Goal: Feedback & Contribution: Submit feedback/report problem

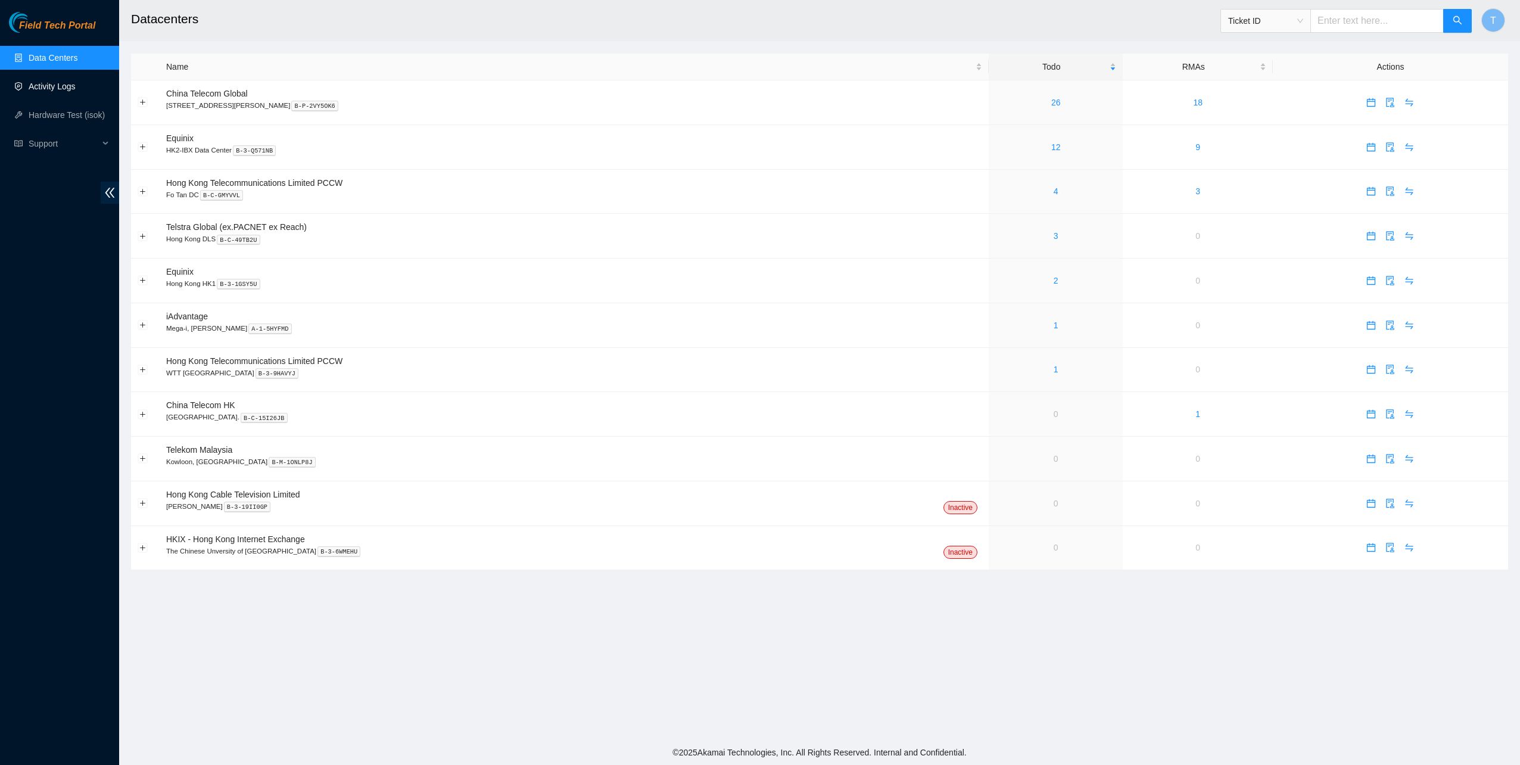
click at [29, 91] on link "Activity Logs" at bounding box center [52, 87] width 47 height 10
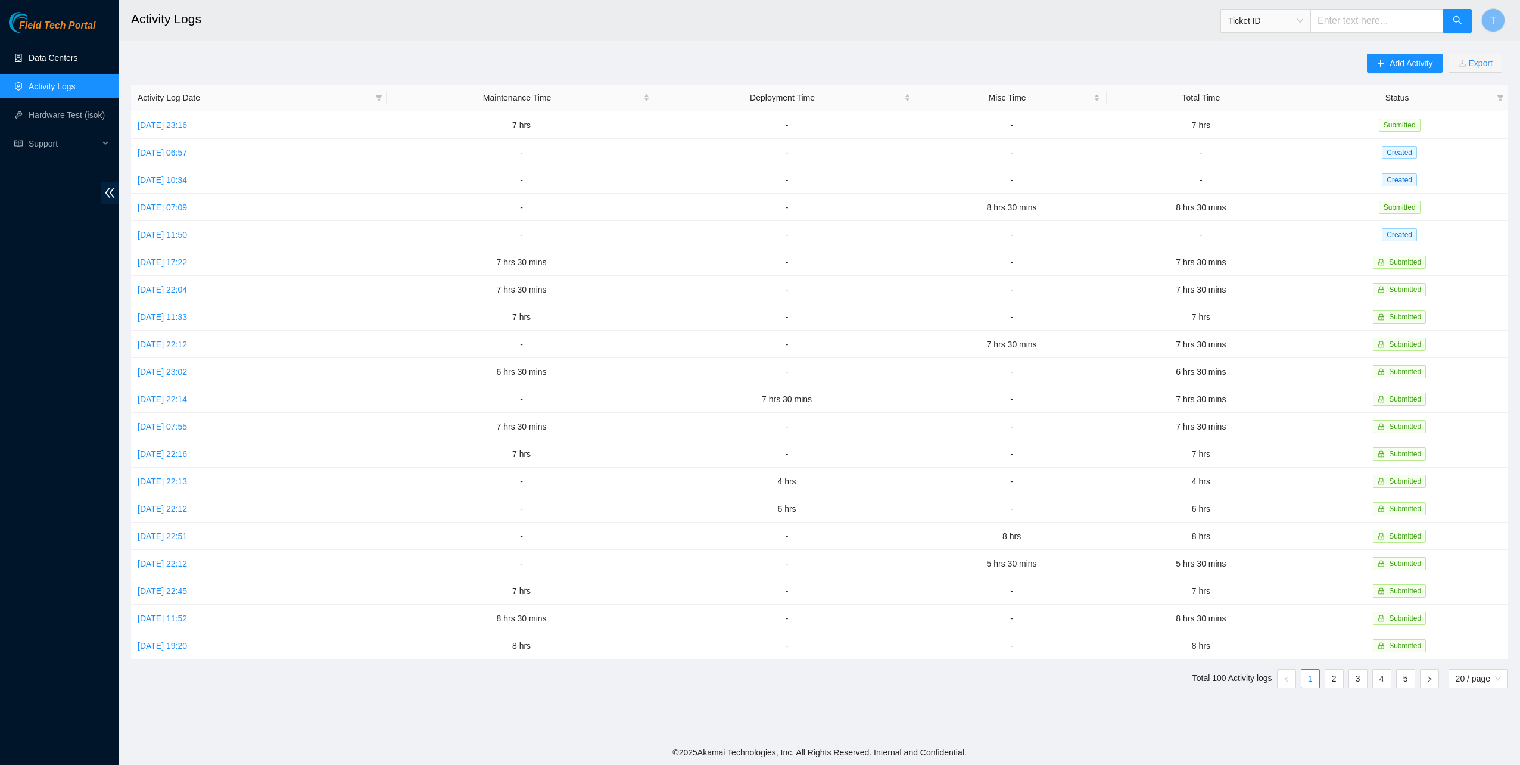
click at [72, 61] on link "Data Centers" at bounding box center [53, 58] width 49 height 10
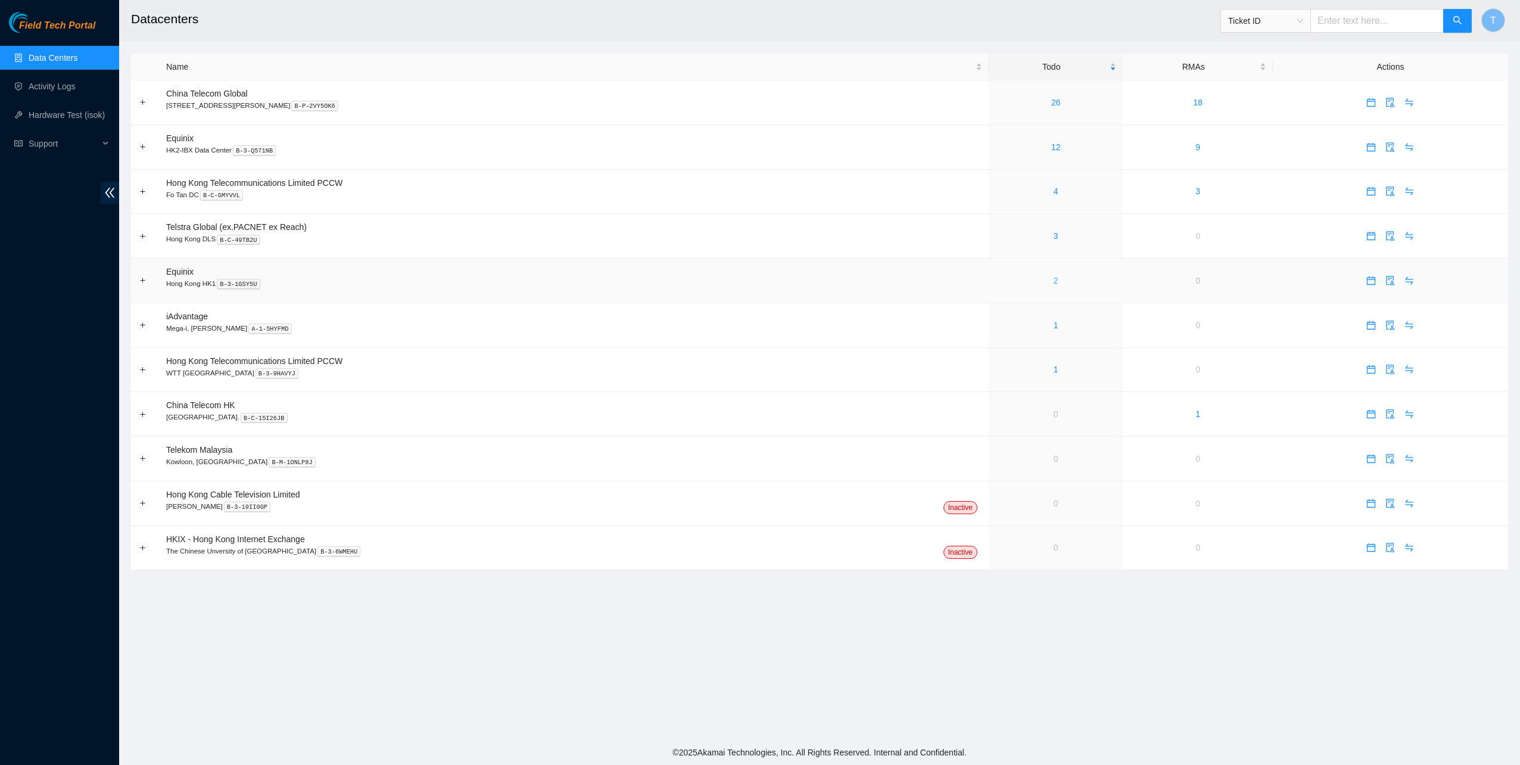
click at [1053, 281] on link "2" at bounding box center [1055, 281] width 5 height 10
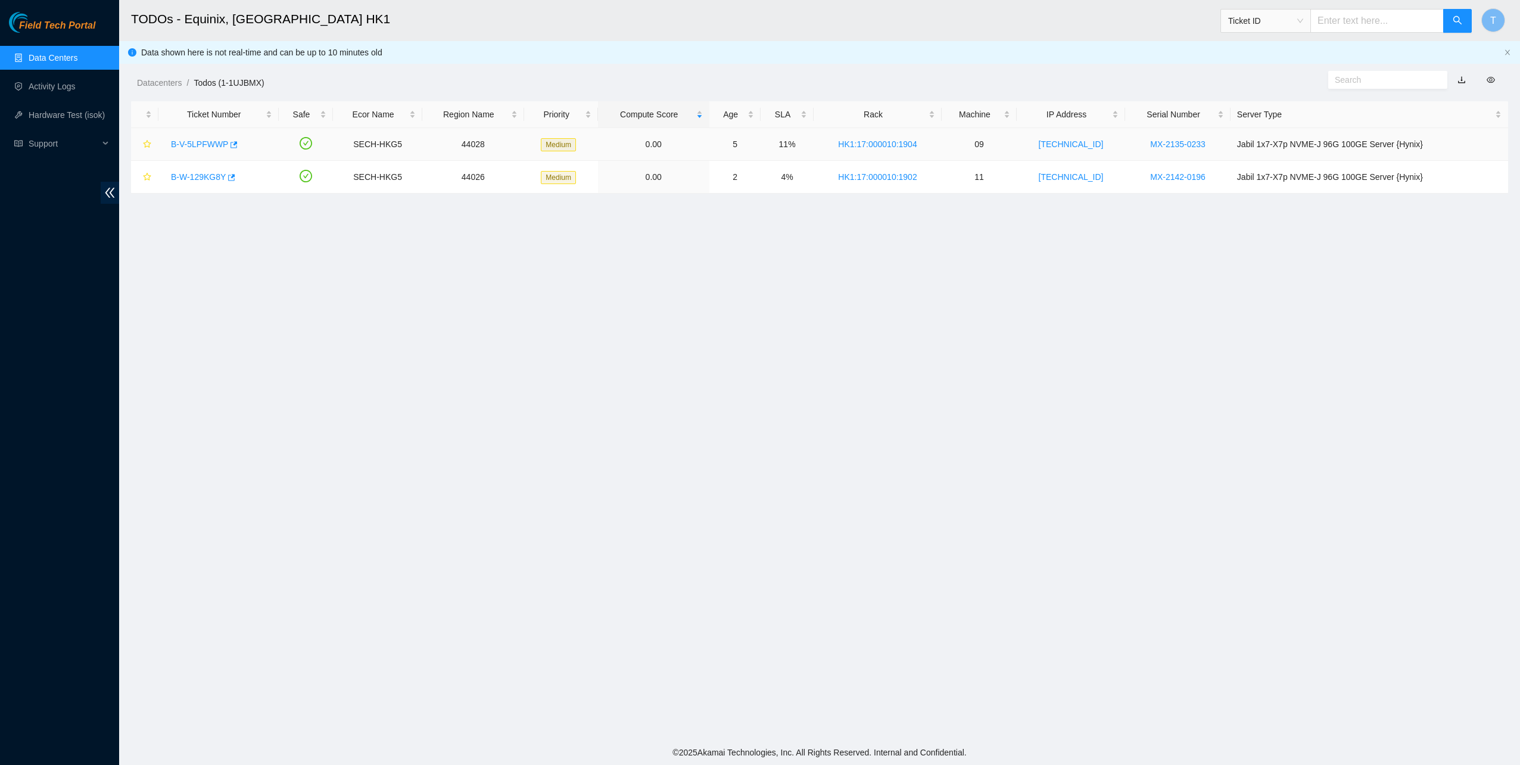
click at [196, 143] on link "B-V-5LPFWWP" at bounding box center [199, 144] width 57 height 10
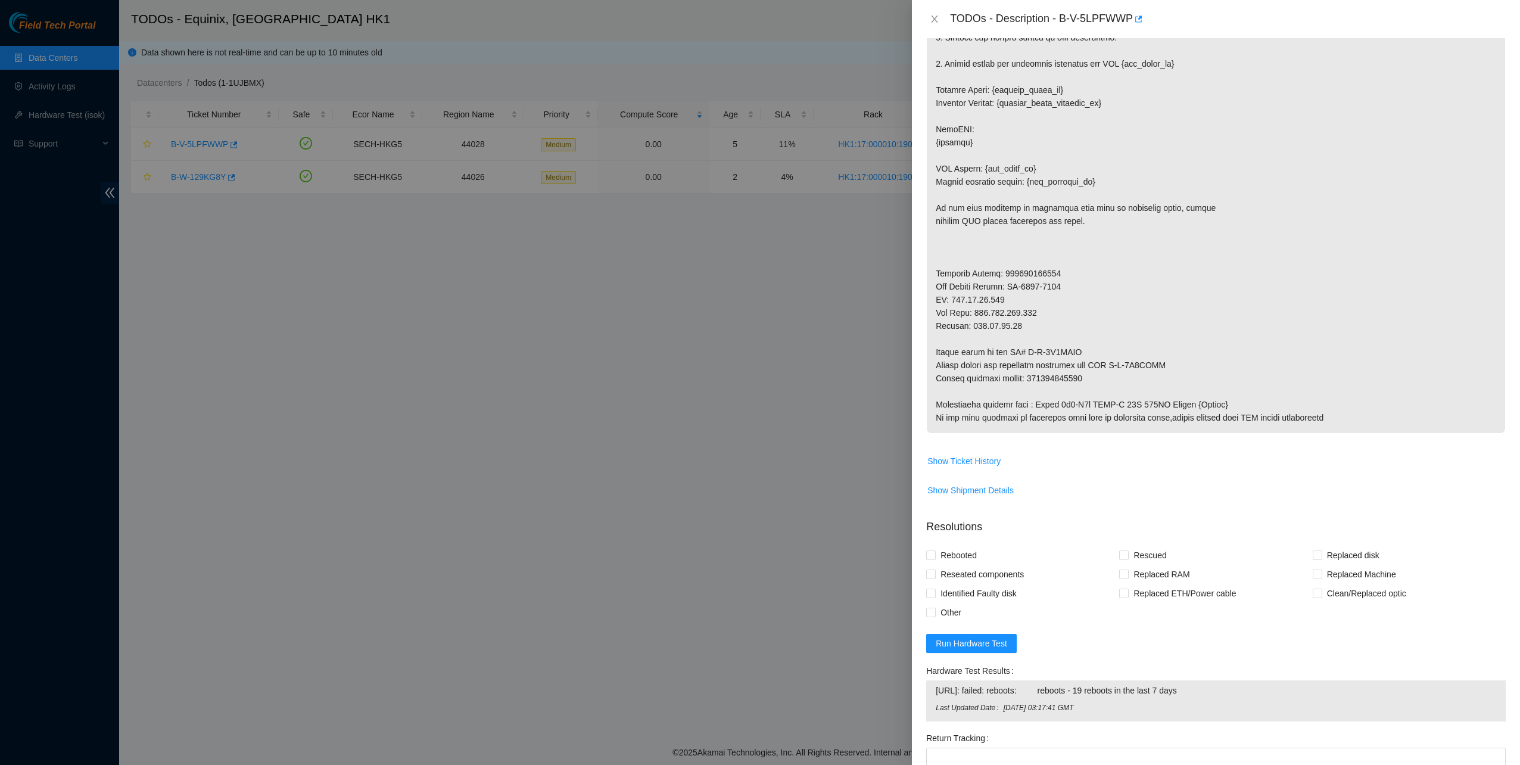
scroll to position [476, 0]
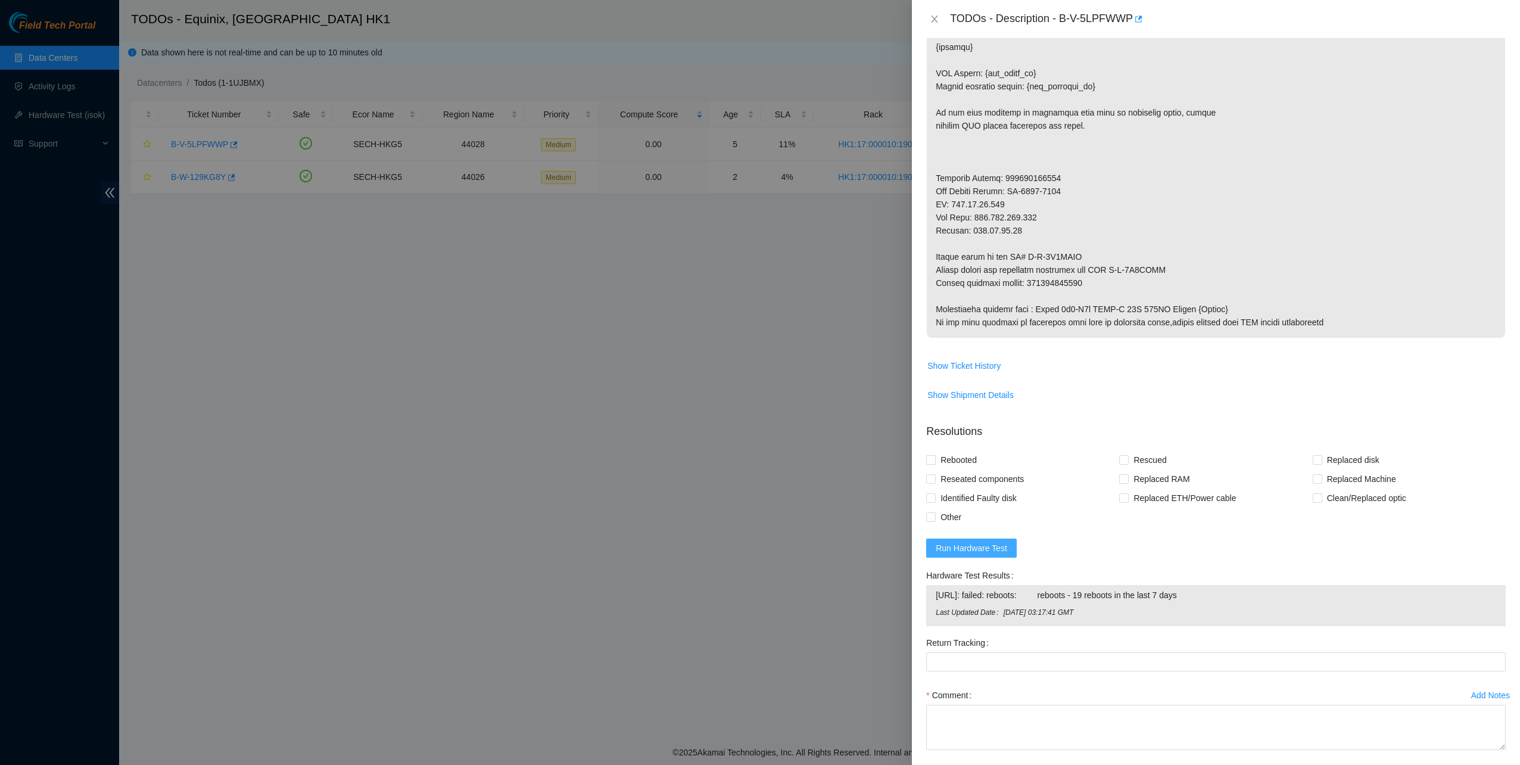
click at [983, 539] on button "Run Hardware Test" at bounding box center [971, 547] width 91 height 19
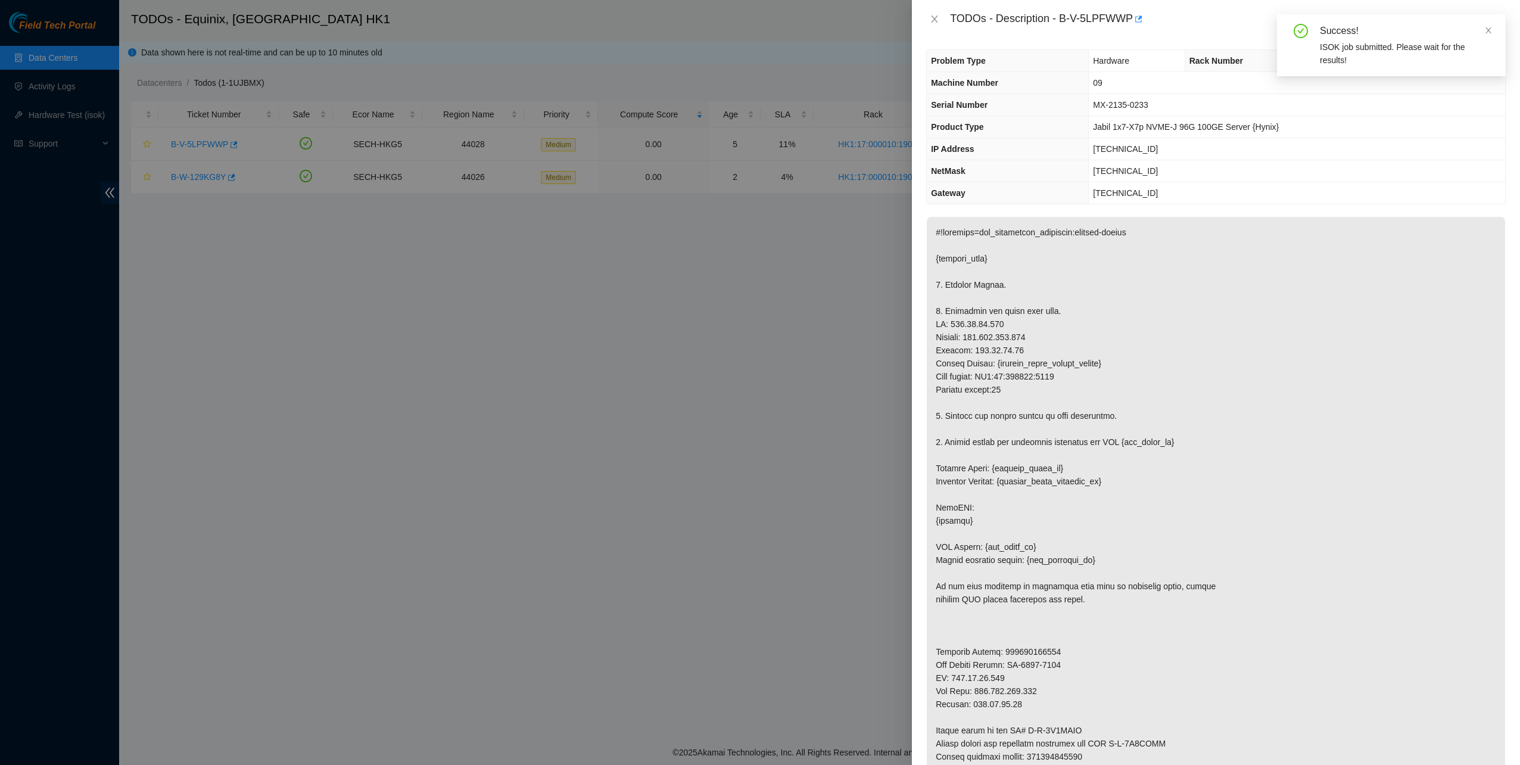
scroll to position [0, 0]
drag, startPoint x: 1060, startPoint y: 17, endPoint x: 1130, endPoint y: 31, distance: 71.6
click at [1130, 31] on div "TODOs - Description - B-V-5LPFWWP" at bounding box center [1216, 19] width 608 height 38
copy div "B-V-5LPFWWP"
click at [1433, 405] on p at bounding box center [1216, 517] width 578 height 594
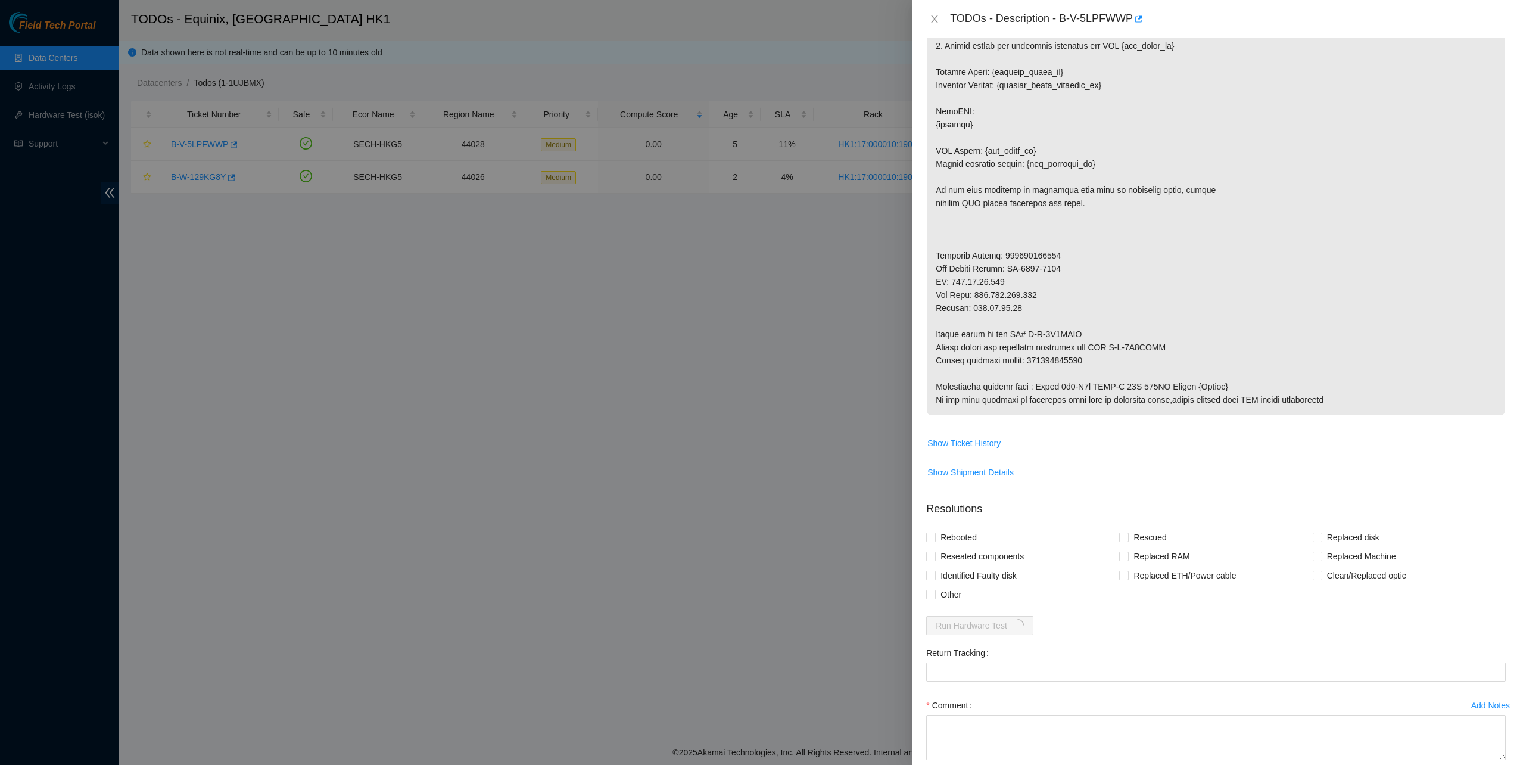
scroll to position [417, 0]
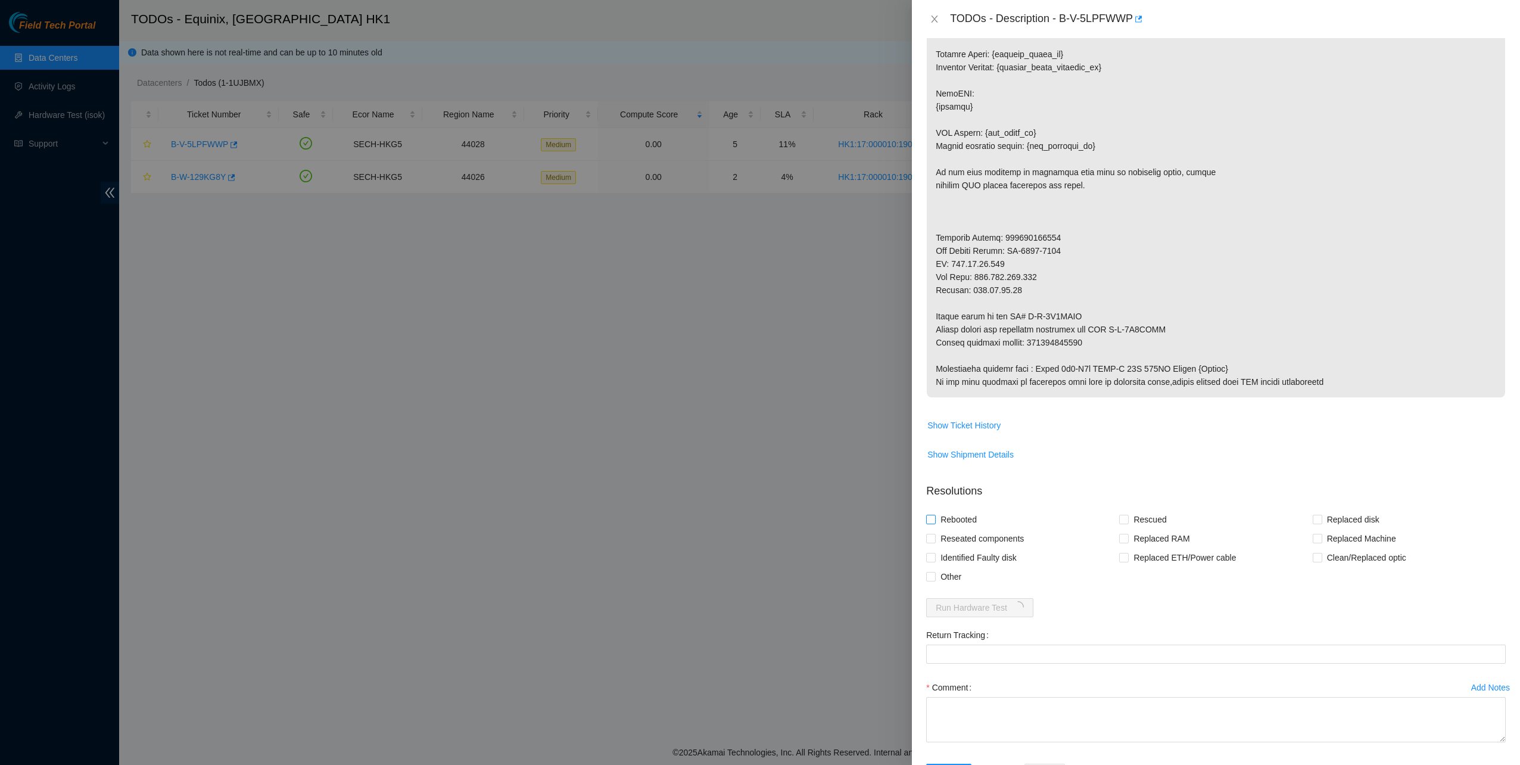
drag, startPoint x: 975, startPoint y: 535, endPoint x: 968, endPoint y: 525, distance: 12.7
click at [974, 534] on span "Reseated components" at bounding box center [981, 538] width 93 height 19
click at [965, 512] on span "Rebooted" at bounding box center [958, 519] width 46 height 19
click at [934, 514] on input "Rebooted" at bounding box center [930, 518] width 8 height 8
checkbox input "true"
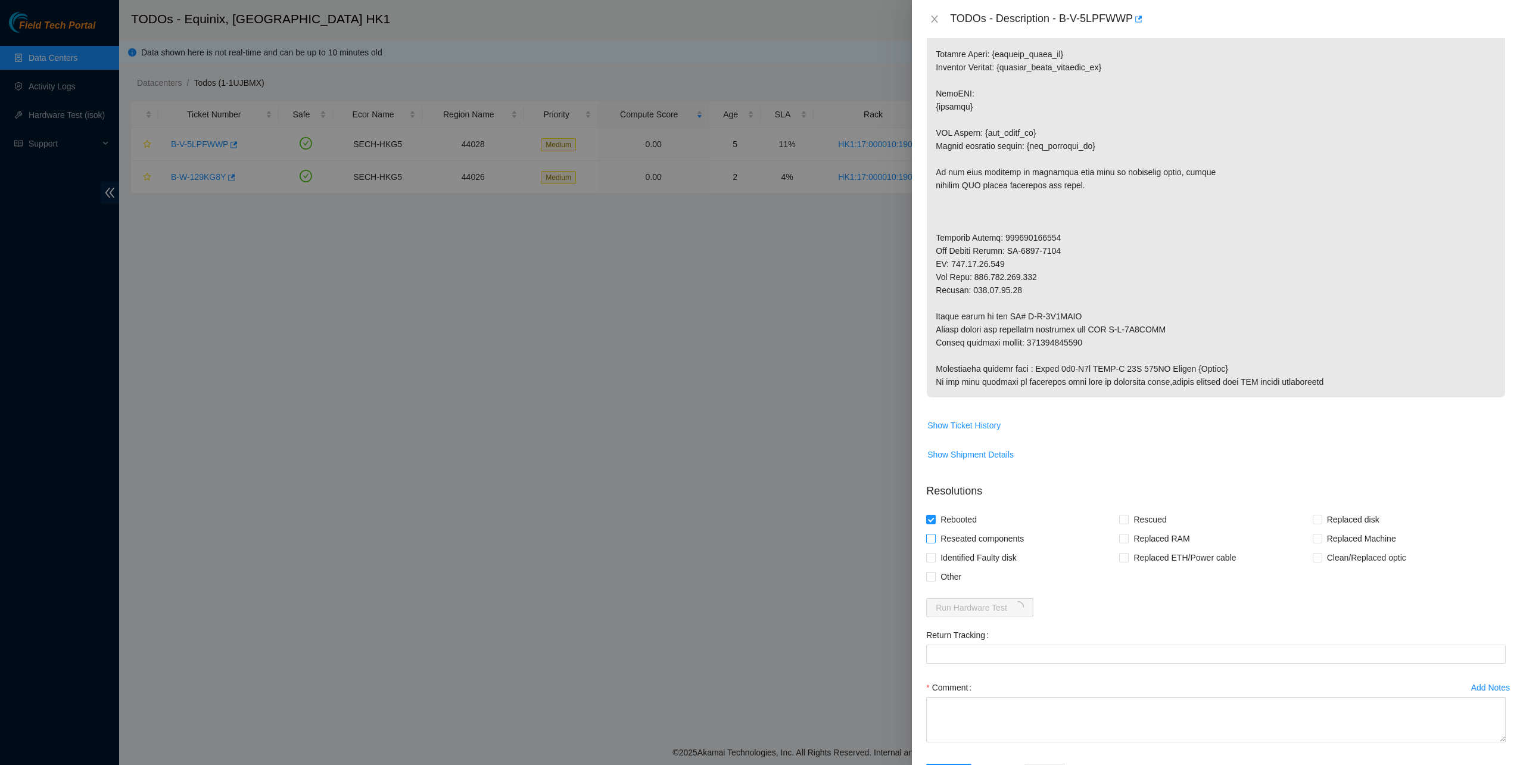
click at [961, 528] on div "Rebooted Rescued Replaced disk Reseated components Replaced RAM Replaced Machin…" at bounding box center [1215, 548] width 579 height 76
drag, startPoint x: 961, startPoint y: 528, endPoint x: 1146, endPoint y: 519, distance: 185.4
click at [1146, 519] on span "Rescued" at bounding box center [1149, 519] width 42 height 19
click at [1127, 519] on input "Rescued" at bounding box center [1123, 518] width 8 height 8
checkbox input "true"
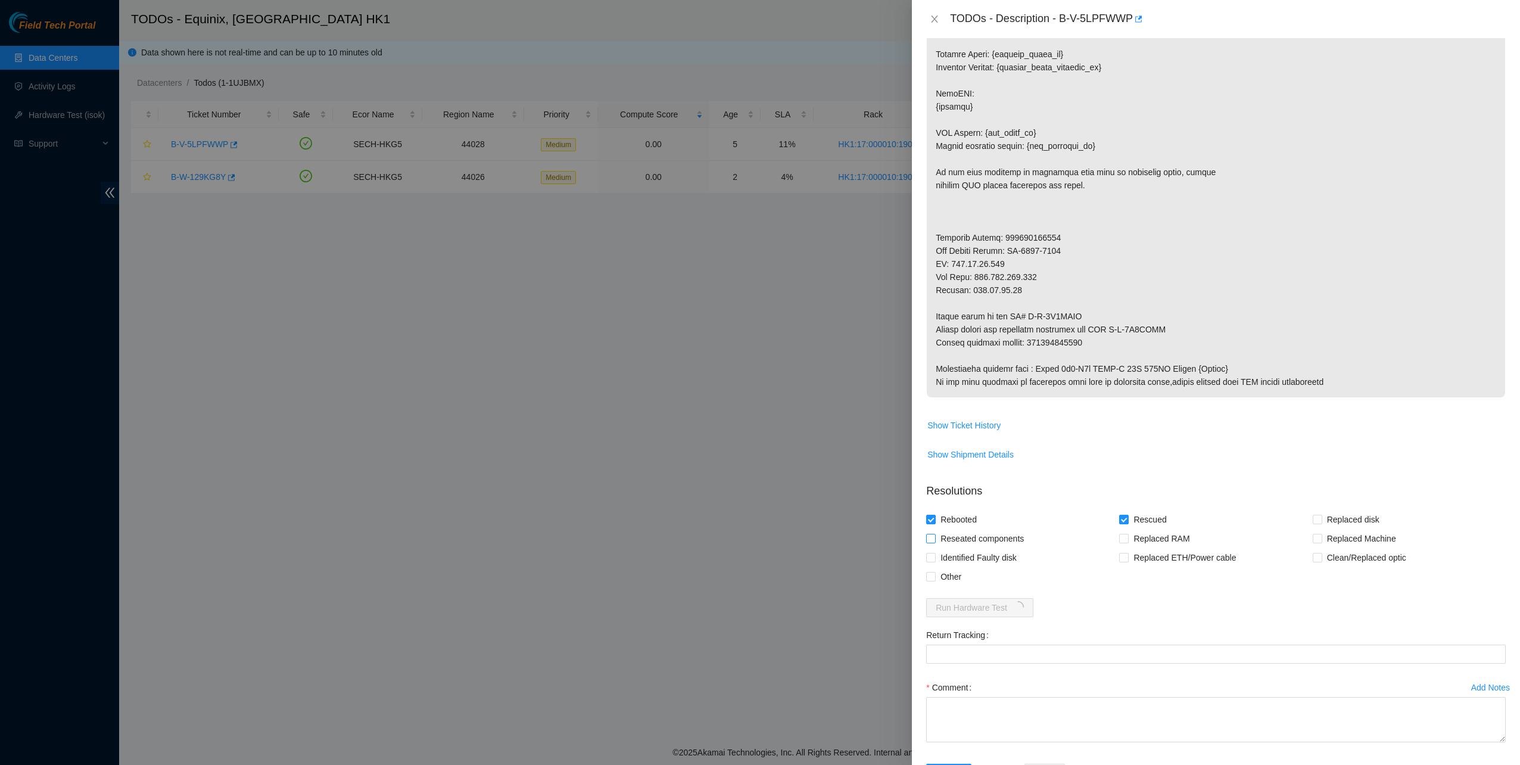
click at [979, 538] on span "Reseated components" at bounding box center [981, 538] width 93 height 19
click at [934, 538] on input "Reseated components" at bounding box center [930, 538] width 8 height 8
checkbox input "true"
click at [1328, 541] on span "Replaced Machine" at bounding box center [1361, 538] width 79 height 19
click at [1321, 541] on input "Replaced Machine" at bounding box center [1316, 538] width 8 height 8
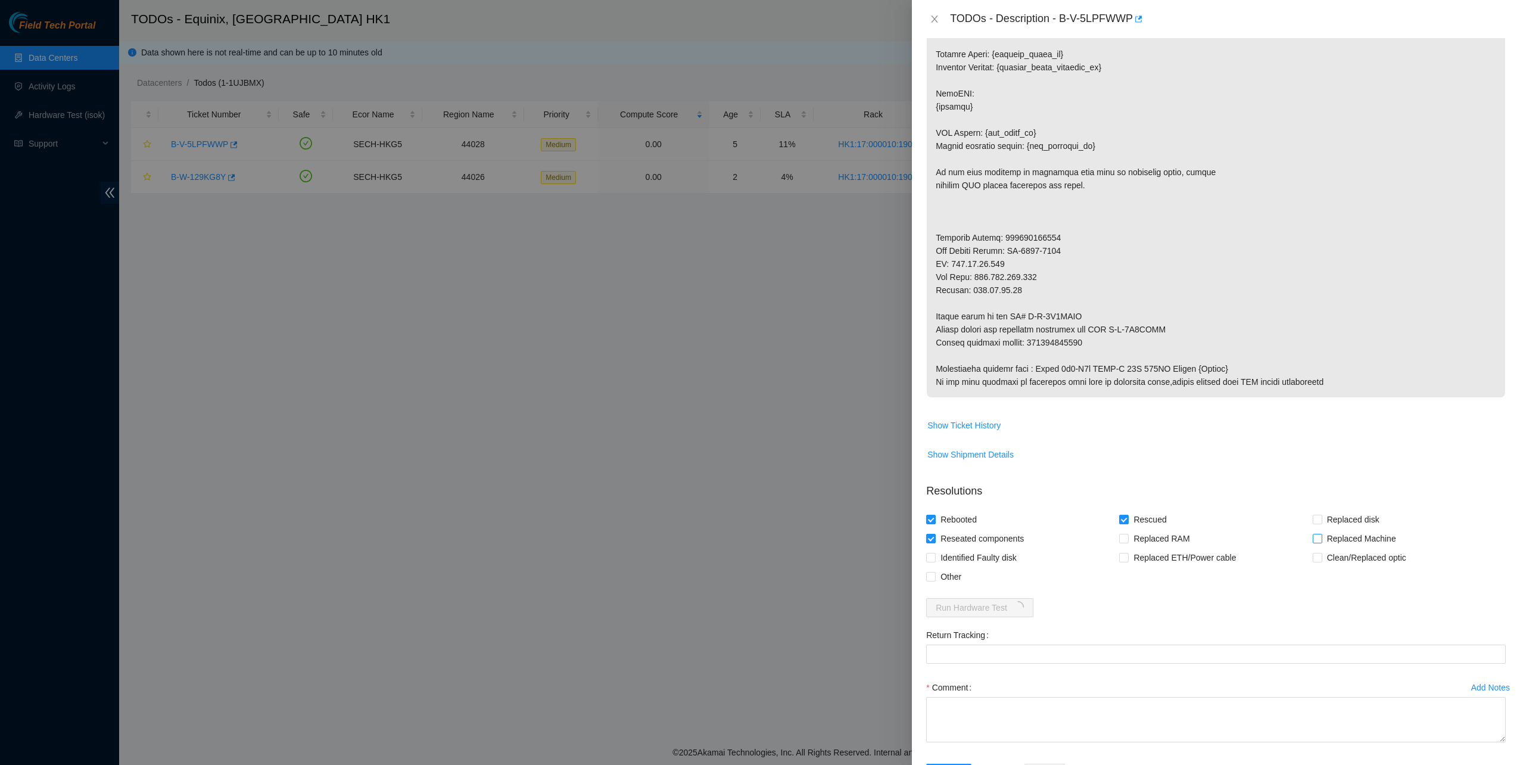
checkbox input "true"
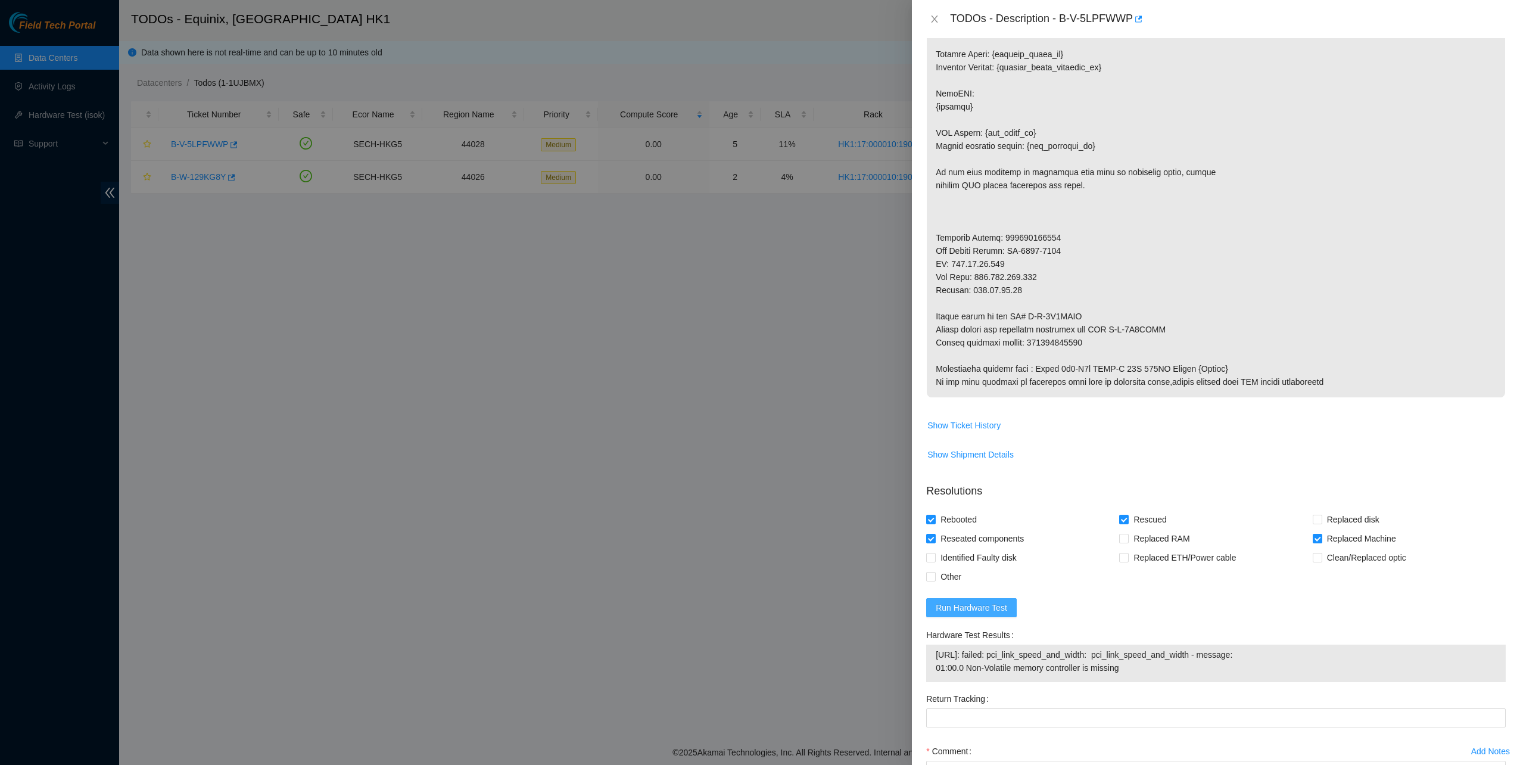
click at [999, 603] on span "Run Hardware Test" at bounding box center [970, 607] width 71 height 13
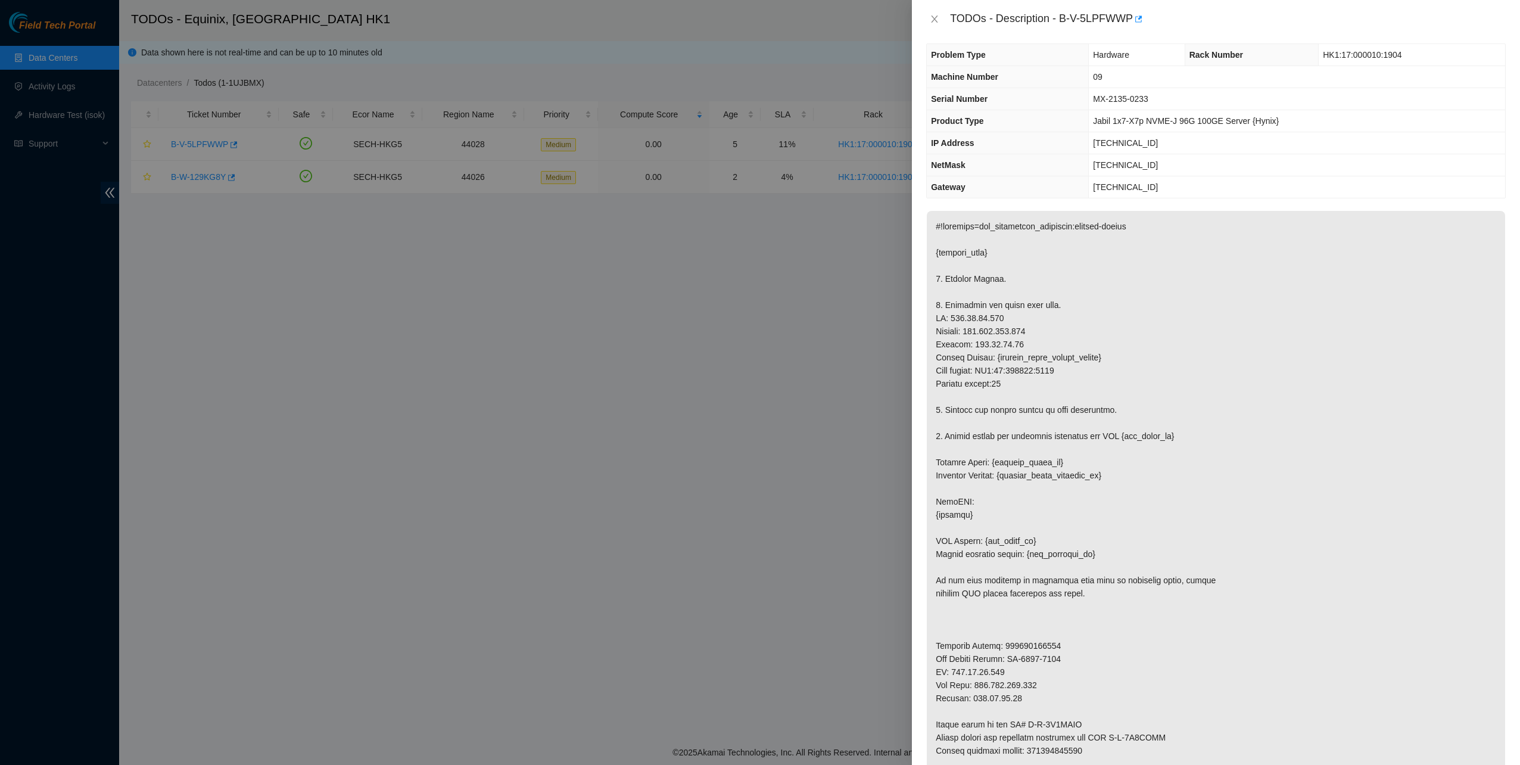
scroll to position [0, 0]
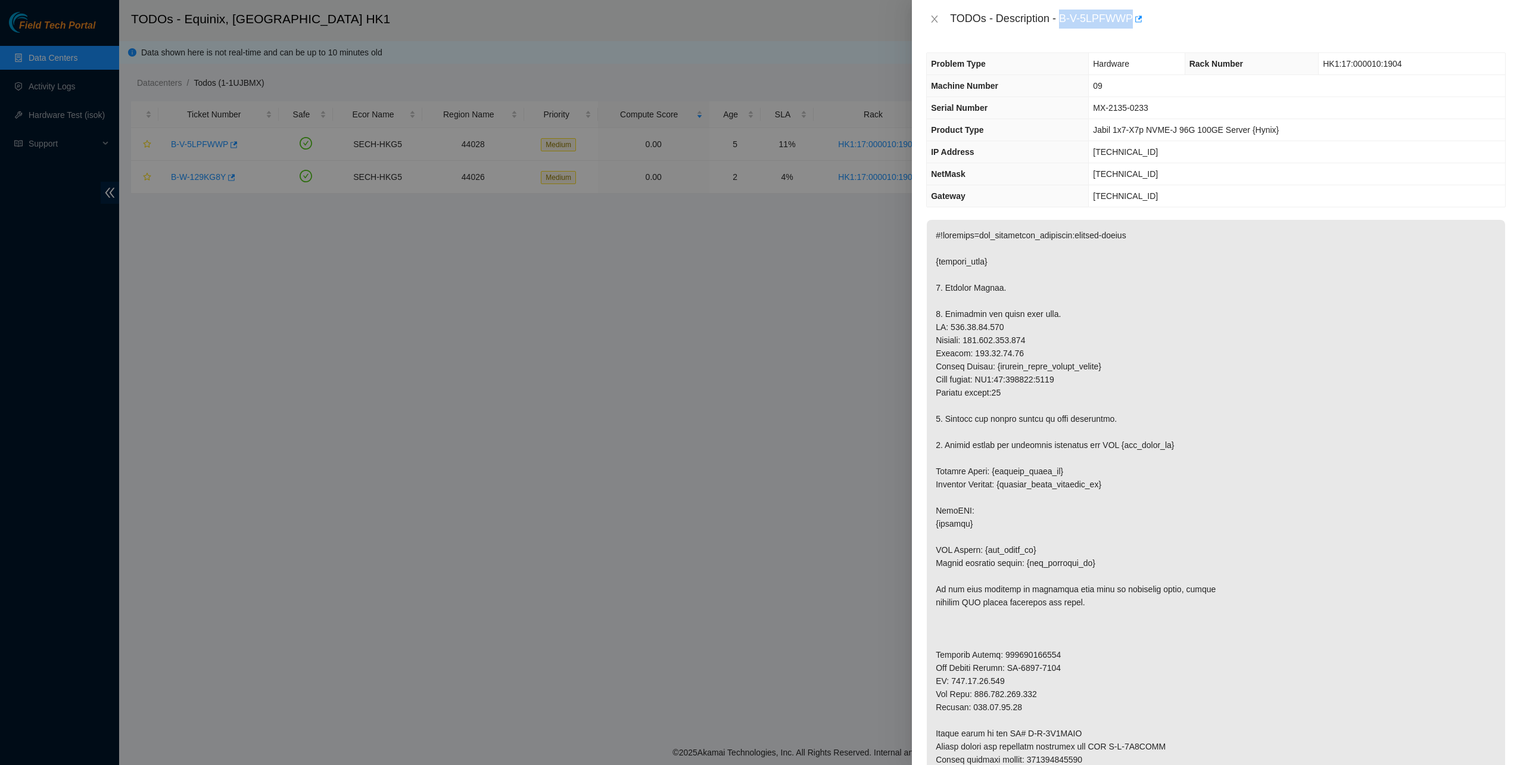
drag, startPoint x: 1061, startPoint y: 20, endPoint x: 1129, endPoint y: 26, distance: 68.7
click at [1129, 26] on div "TODOs - Description - B-V-5LPFWWP" at bounding box center [1228, 19] width 556 height 19
copy div "B-V-5LPFWWP"
click at [1041, 682] on p at bounding box center [1216, 517] width 578 height 594
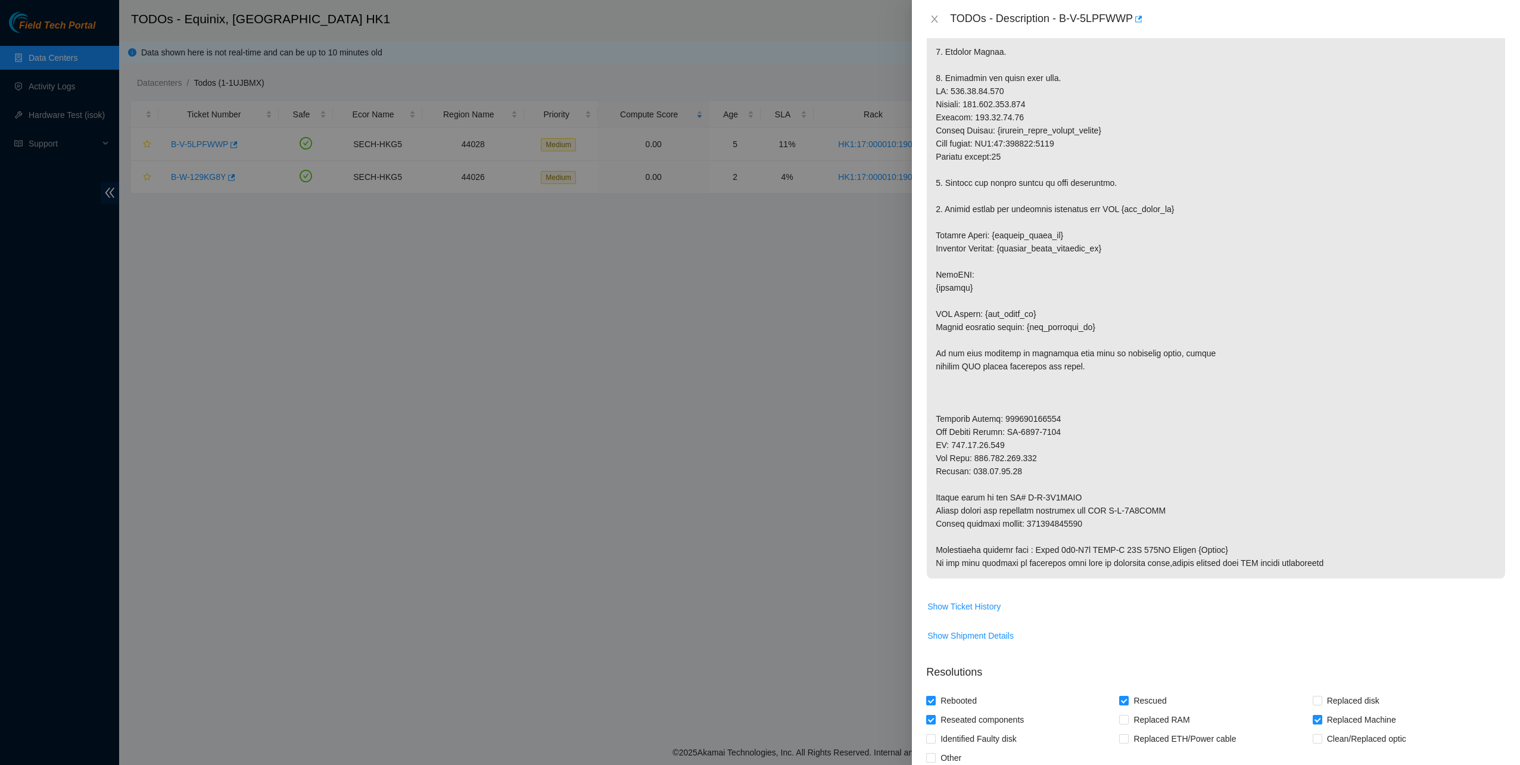
scroll to position [238, 0]
drag, startPoint x: 1027, startPoint y: 518, endPoint x: 1115, endPoint y: 523, distance: 88.9
click at [1115, 523] on p at bounding box center [1216, 279] width 578 height 594
copy p "417328429567"
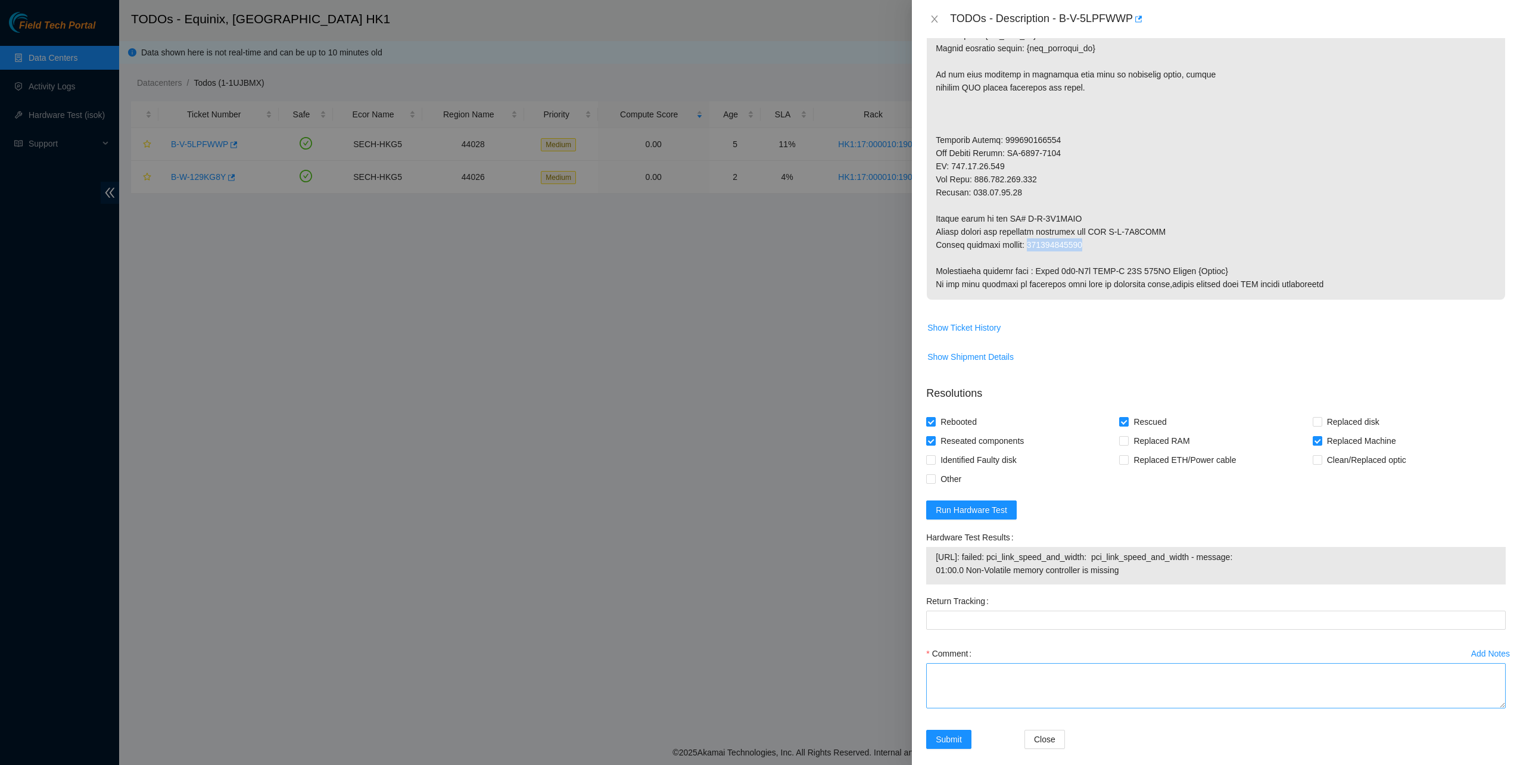
scroll to position [525, 0]
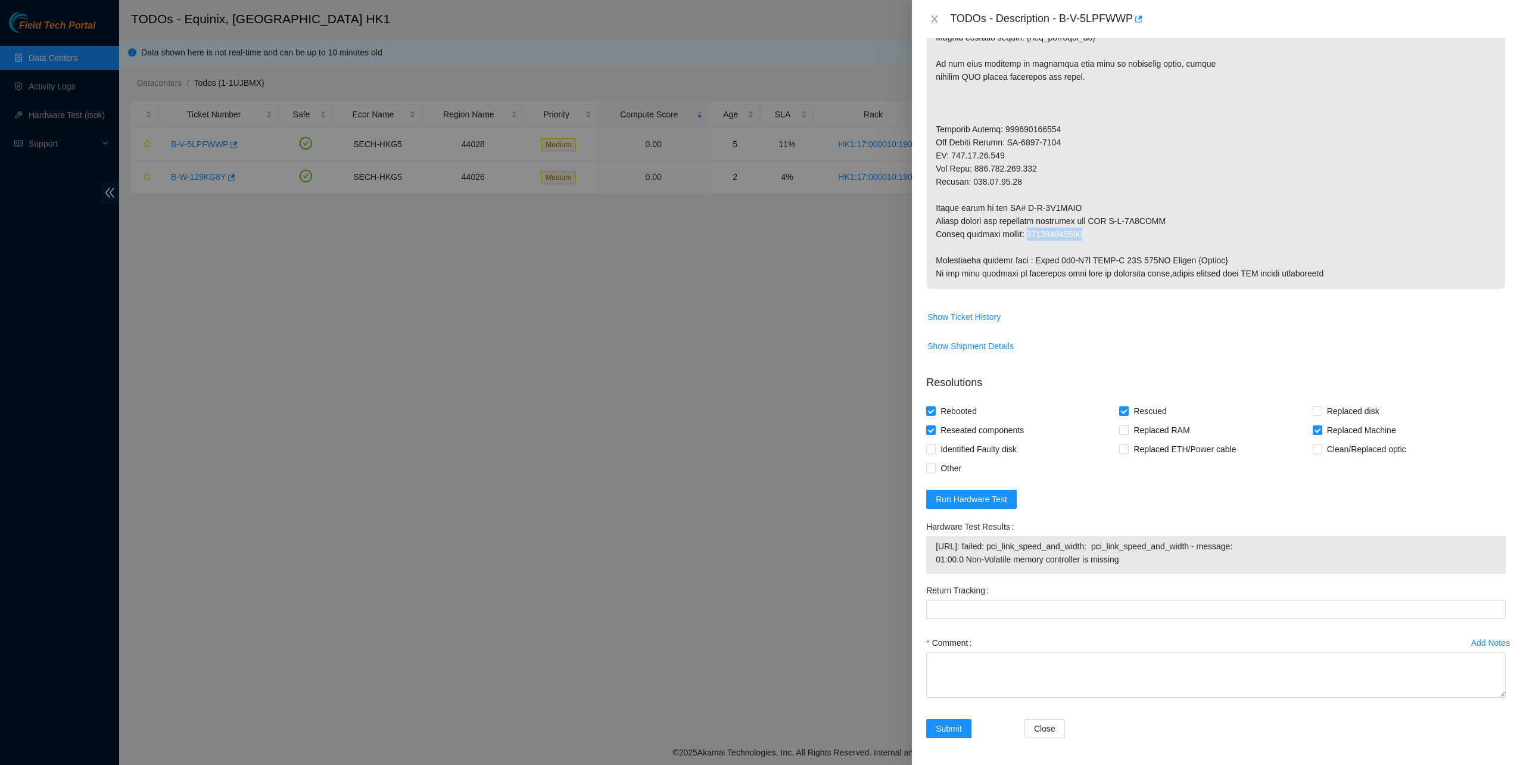
copy p "417328429567"
drag, startPoint x: 983, startPoint y: 611, endPoint x: 980, endPoint y: 637, distance: 25.7
click at [983, 611] on Tracking "Return Tracking" at bounding box center [1215, 609] width 579 height 19
paste Tracking "417328429567"
type Tracking "417328429567"
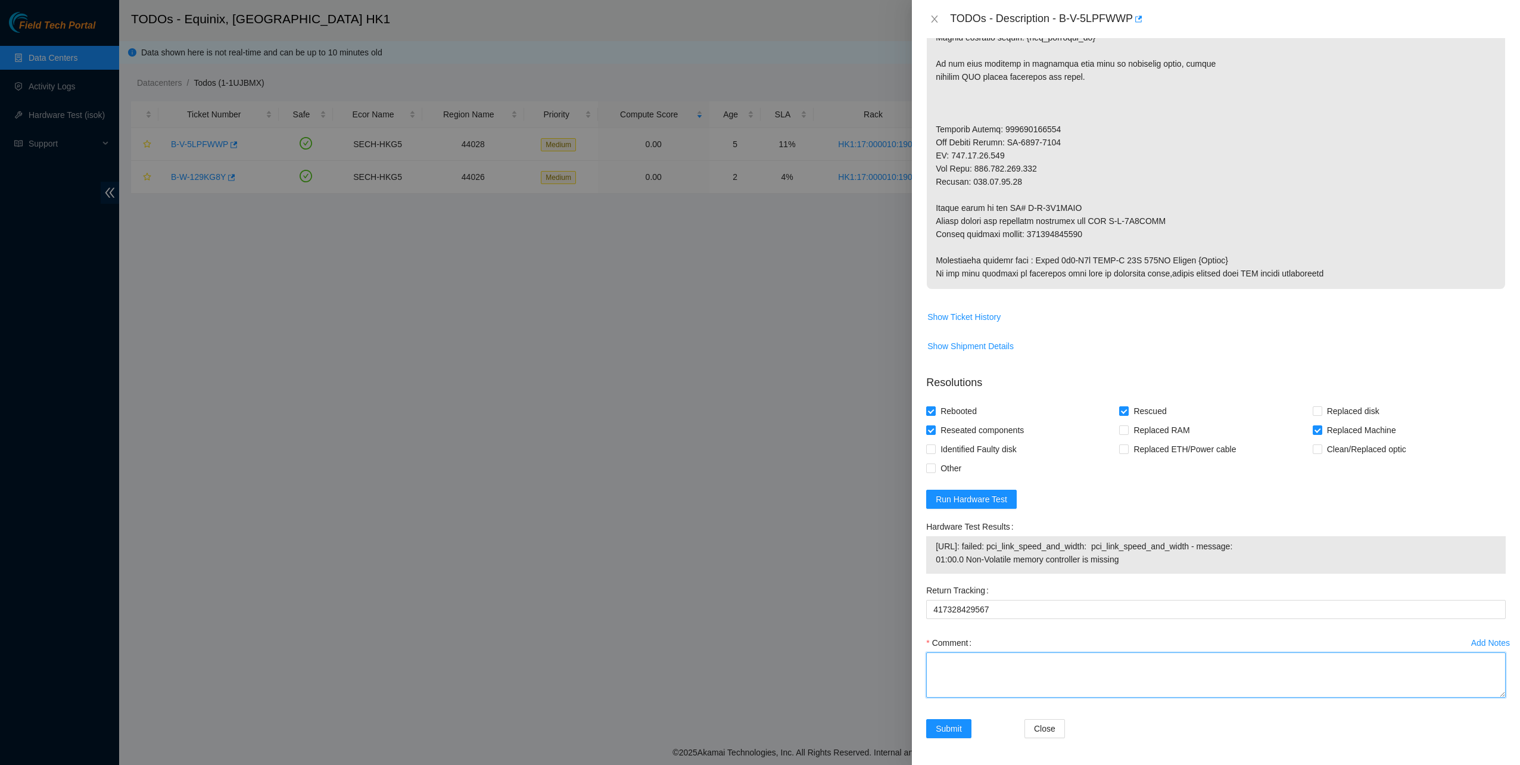
click at [968, 694] on textarea "Comment" at bounding box center [1215, 674] width 579 height 45
type textarea "machine pingable"
click at [950, 726] on span "Submit" at bounding box center [948, 728] width 26 height 13
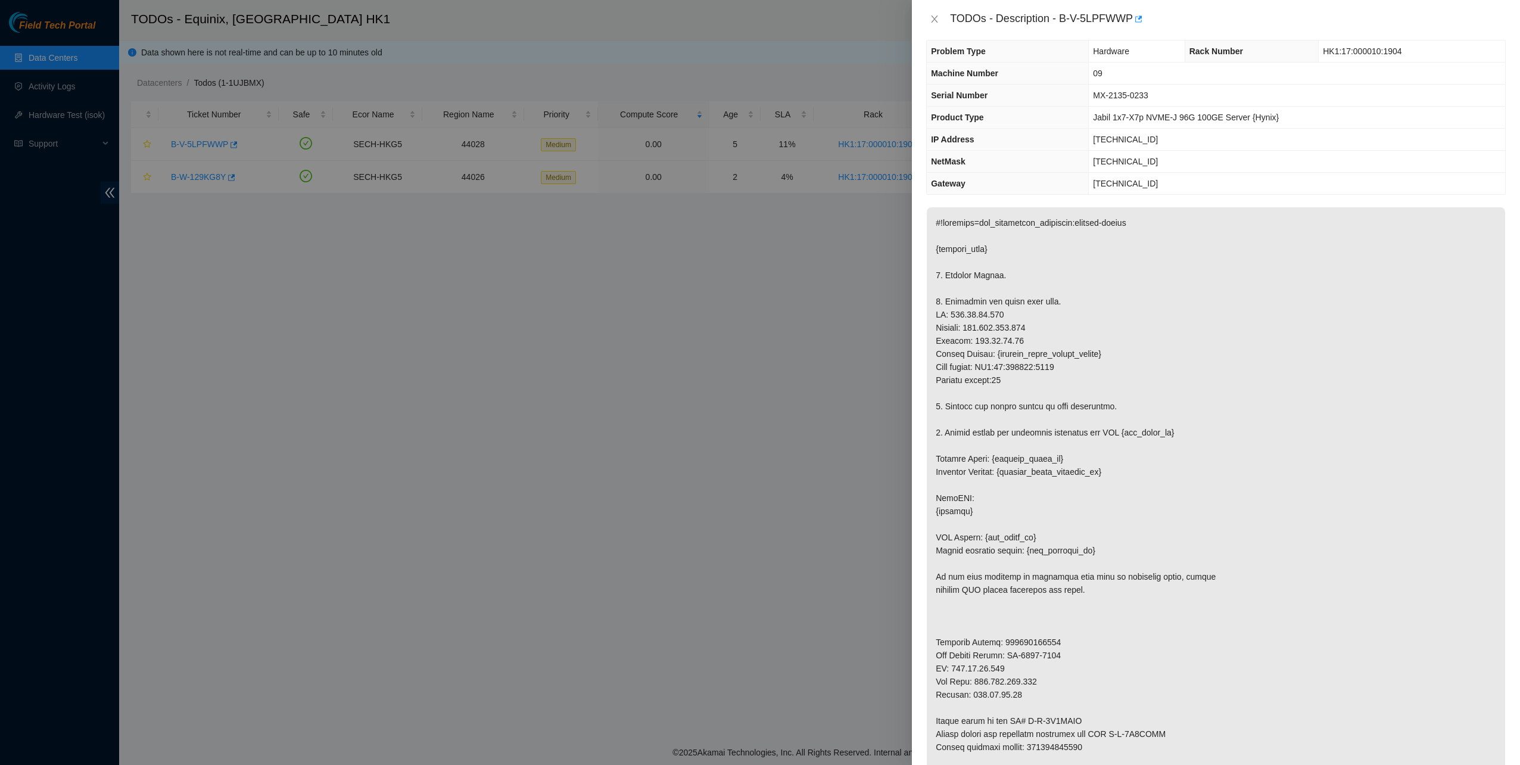
scroll to position [0, 0]
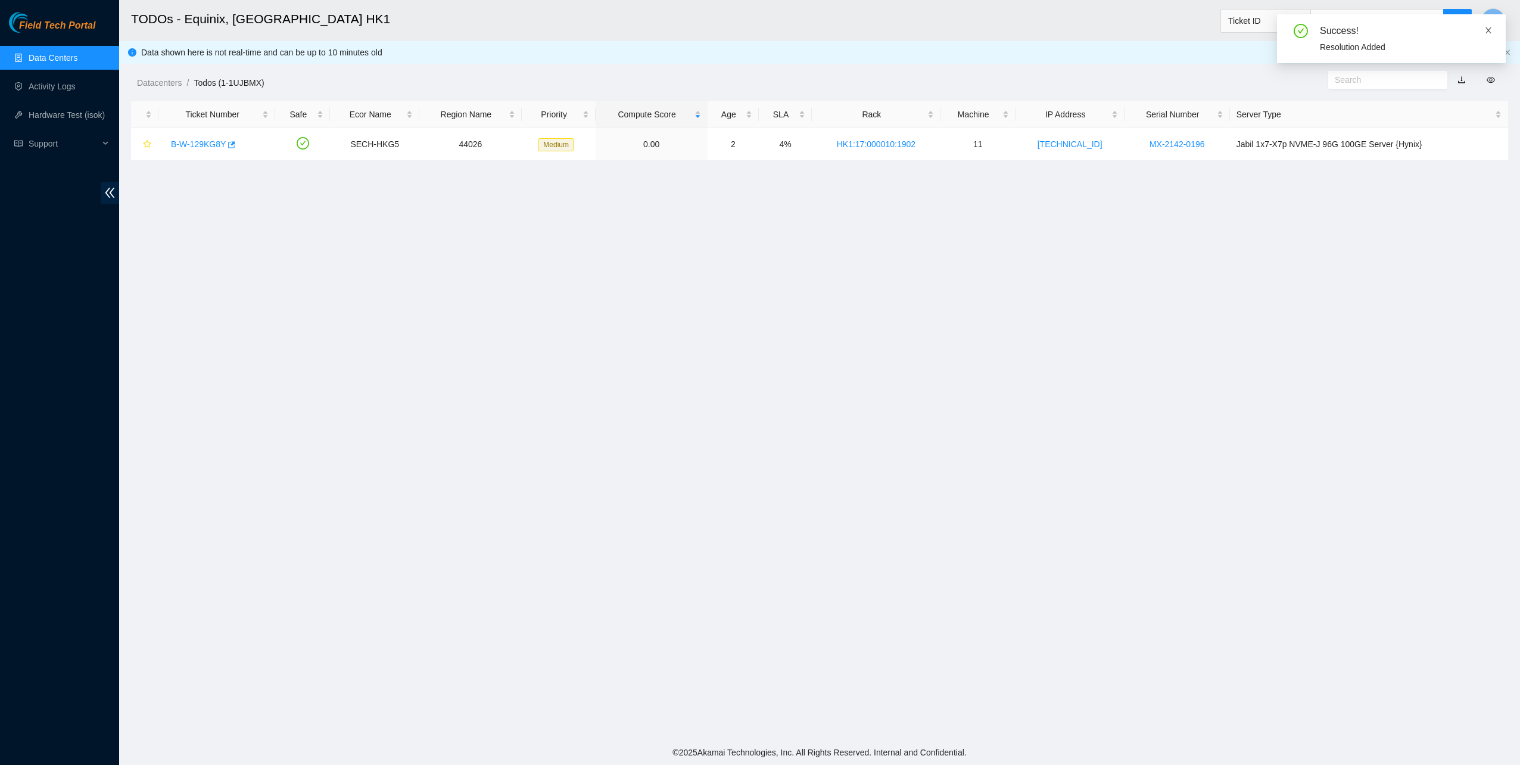
click at [1488, 28] on icon "close" at bounding box center [1488, 30] width 8 height 8
click at [39, 84] on link "Activity Logs" at bounding box center [52, 87] width 47 height 10
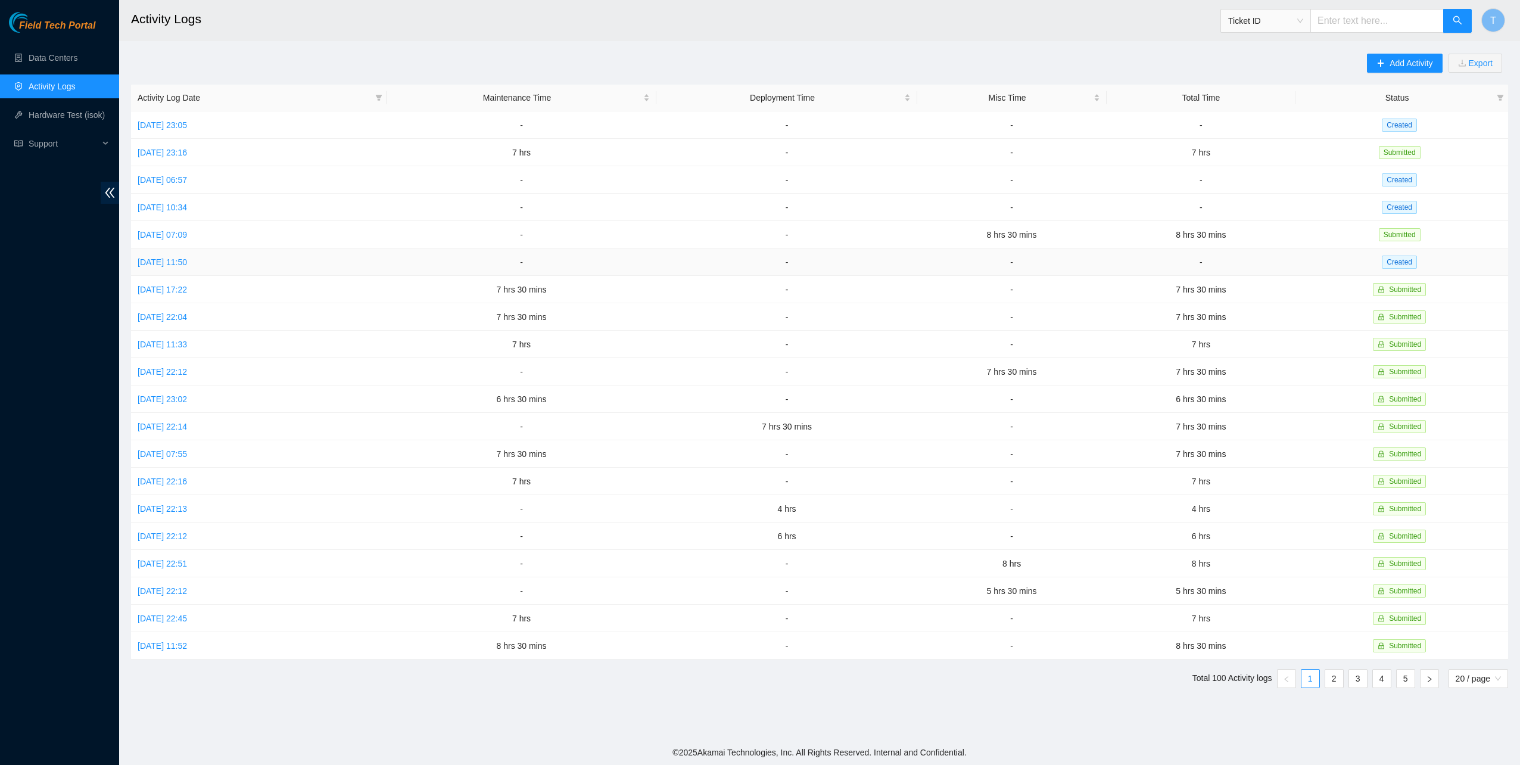
click at [161, 264] on link "[DATE] 11:50" at bounding box center [162, 262] width 49 height 10
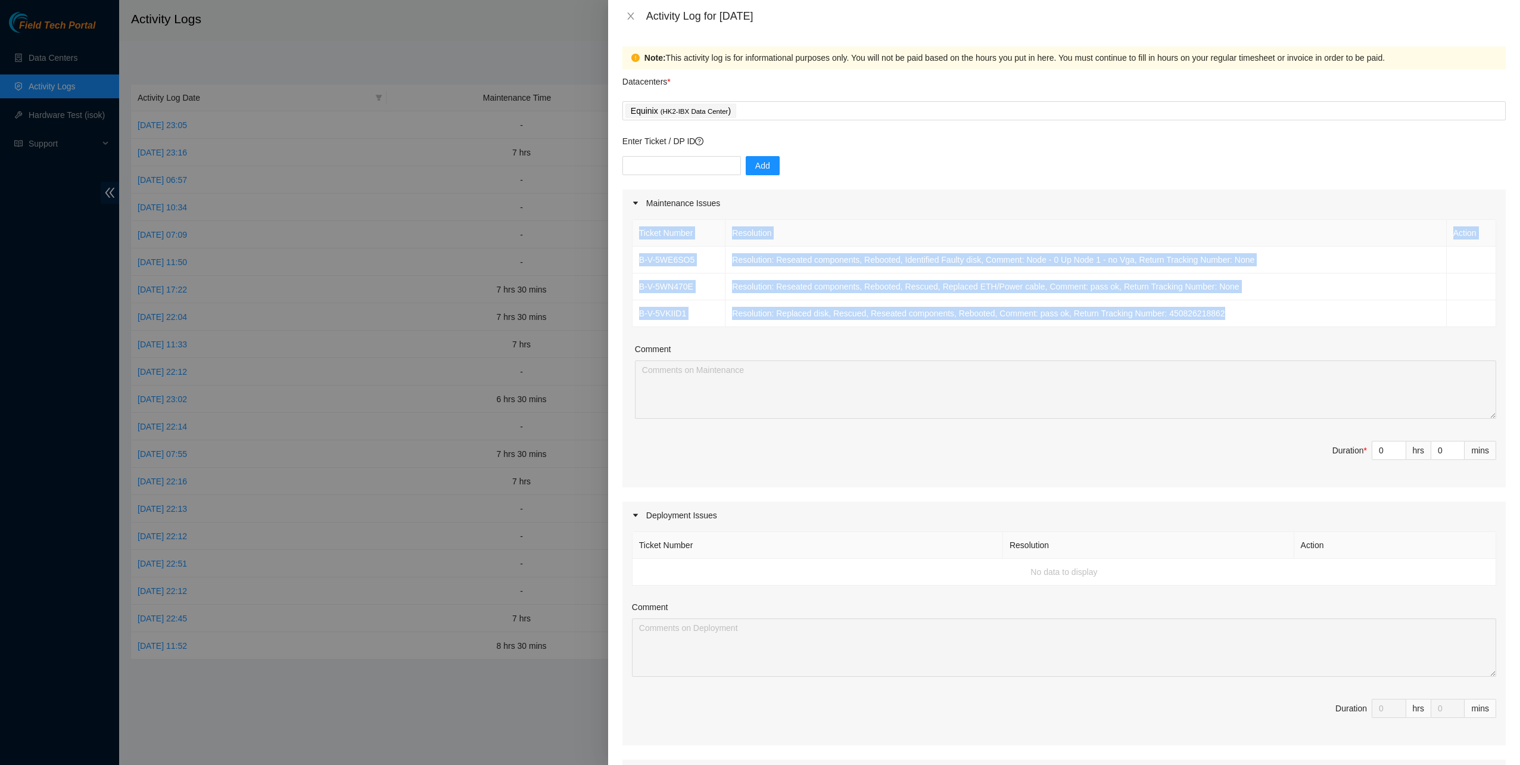
drag, startPoint x: 1253, startPoint y: 319, endPoint x: 620, endPoint y: 256, distance: 636.1
click at [620, 257] on div "Note: This activity log is for informational purposes only. You will not be pai…" at bounding box center [1064, 398] width 912 height 732
copy table "Ticket Number Resolution Action B-V-5WE6SO5 Resolution: Reseated components, Re…"
click at [790, 113] on div "Equinix ( HK2-IBX Data Center )" at bounding box center [1063, 110] width 877 height 17
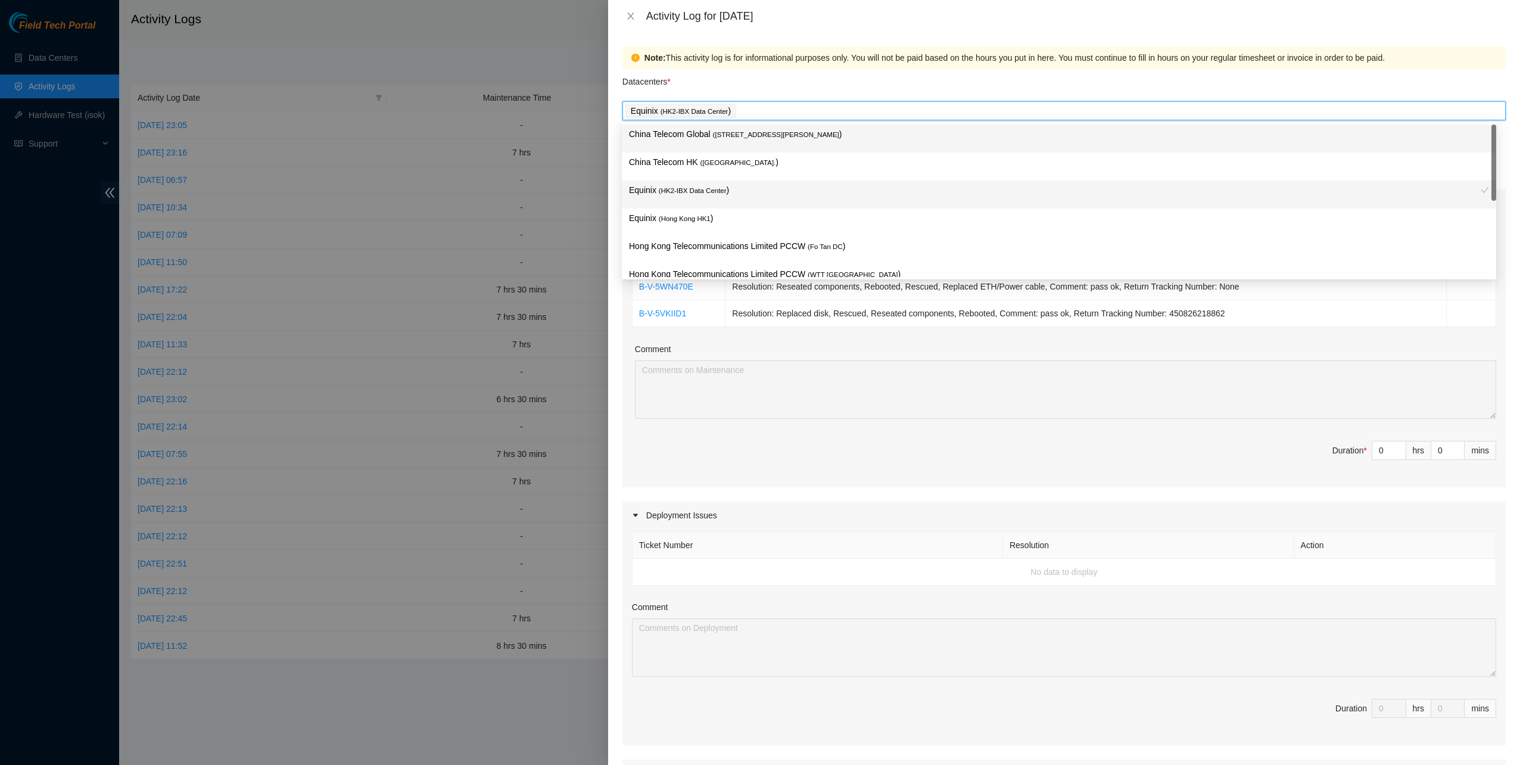
drag, startPoint x: 748, startPoint y: 142, endPoint x: 732, endPoint y: 152, distance: 18.8
click at [747, 142] on div "China Telecom Global ( [STREET_ADDRESS][PERSON_NAME] )" at bounding box center [1059, 138] width 860 height 22
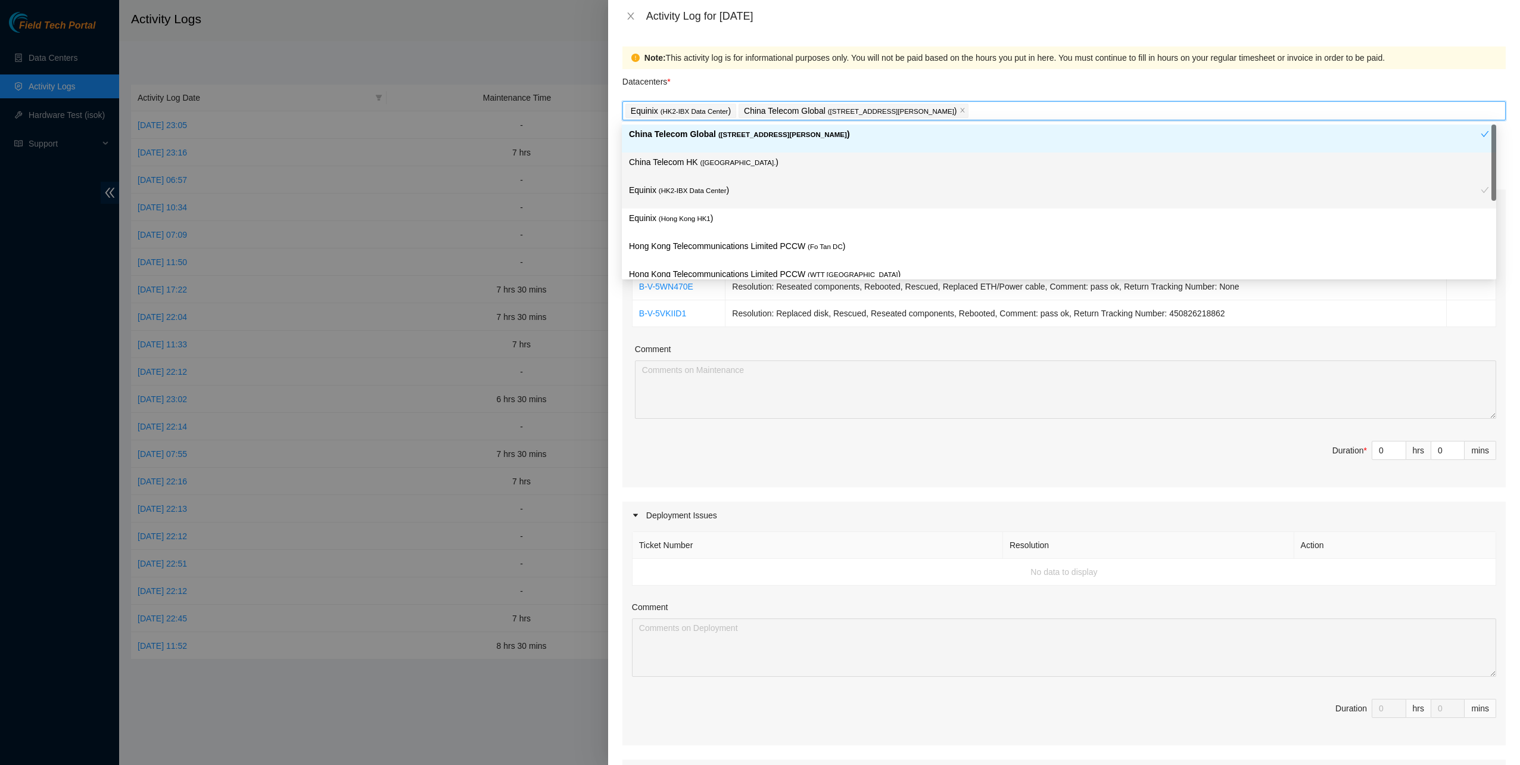
drag, startPoint x: 716, startPoint y: 162, endPoint x: 725, endPoint y: 204, distance: 43.2
click at [716, 163] on span "( [GEOGRAPHIC_DATA]." at bounding box center [738, 162] width 76 height 7
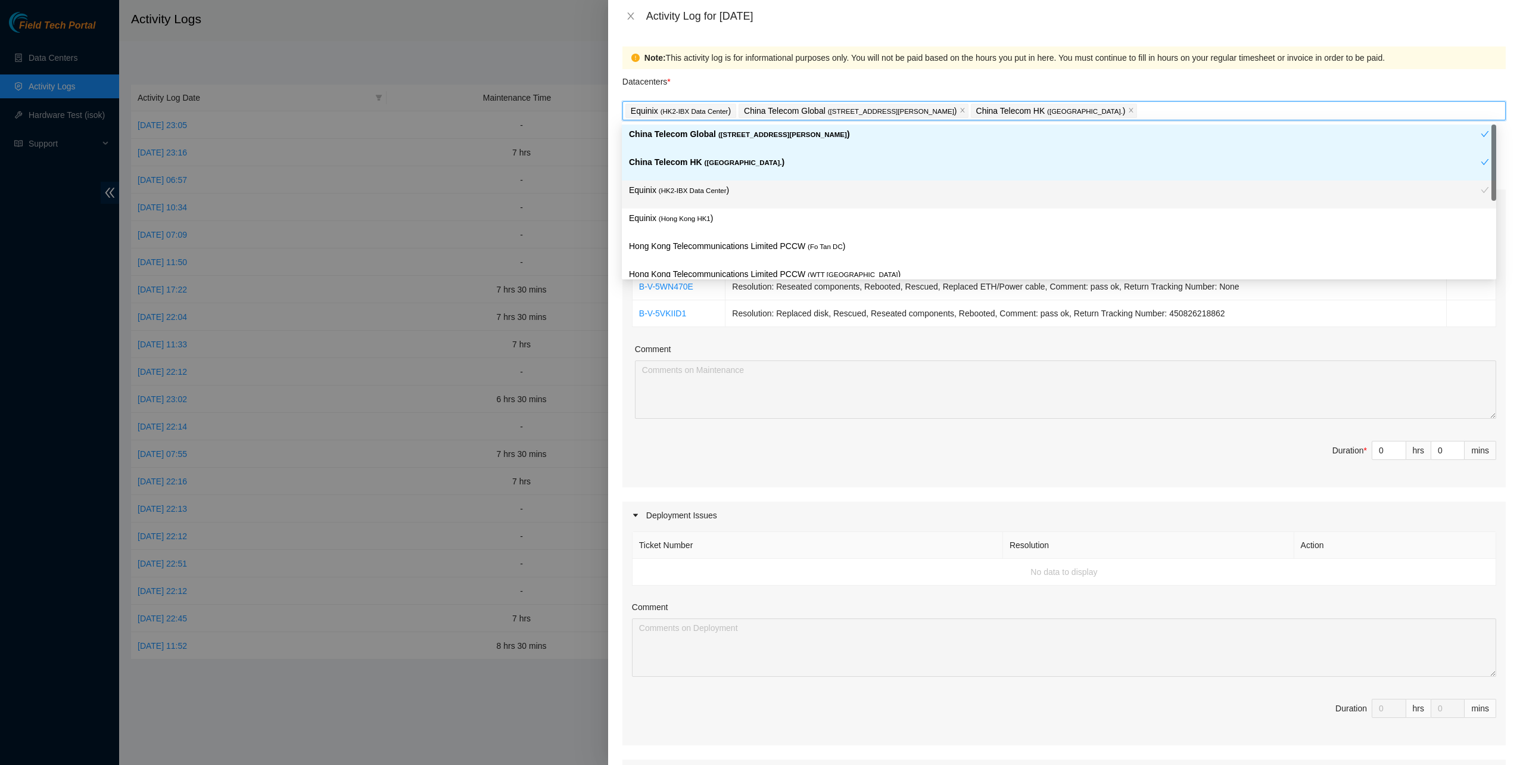
click at [713, 232] on div "Equinix ( [GEOGRAPHIC_DATA] HK1 )" at bounding box center [1059, 222] width 860 height 22
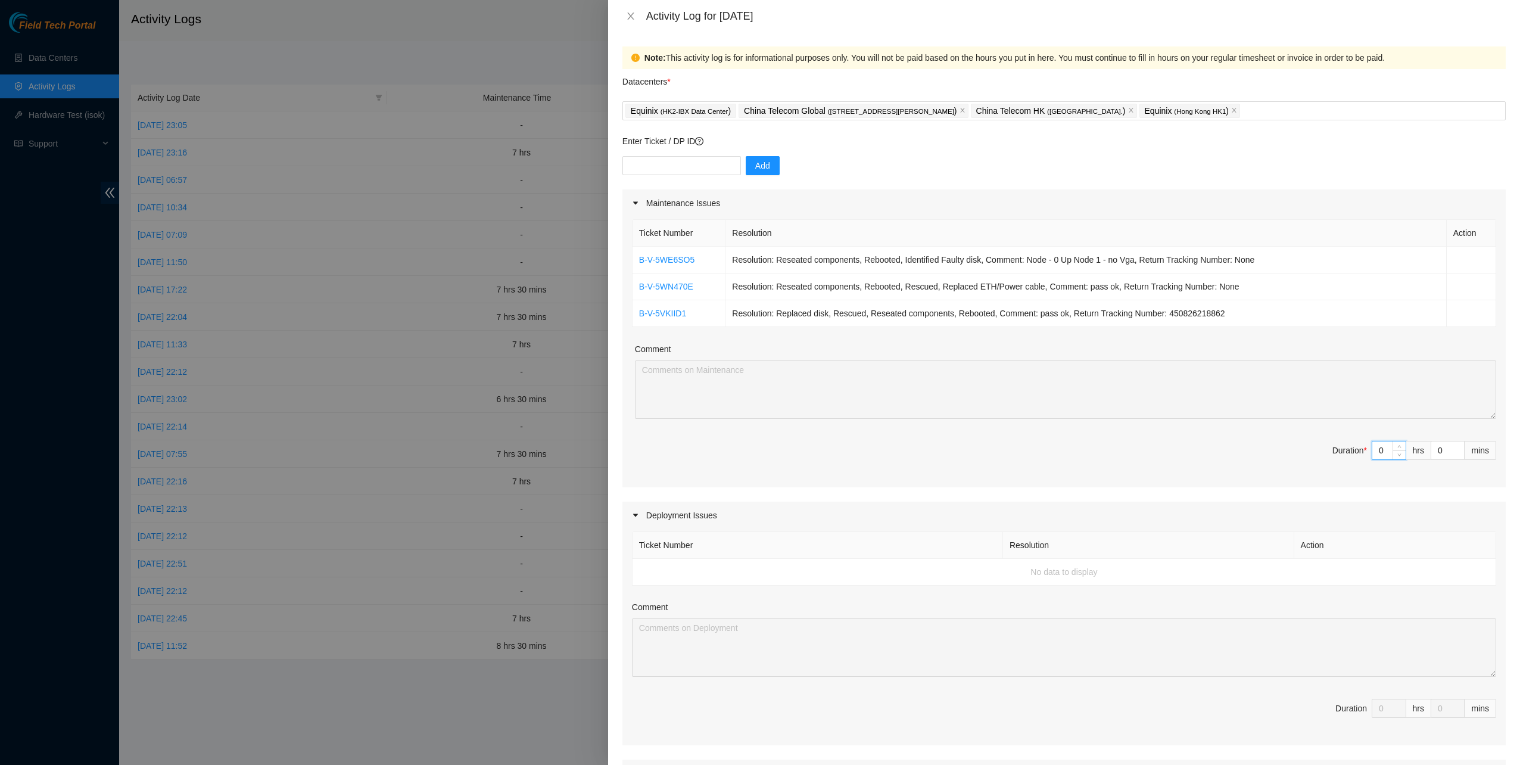
drag, startPoint x: 1367, startPoint y: 447, endPoint x: 1350, endPoint y: 449, distance: 17.4
click at [1352, 450] on span "Duration * 0 hrs 0 mins" at bounding box center [1064, 457] width 864 height 33
type input "7"
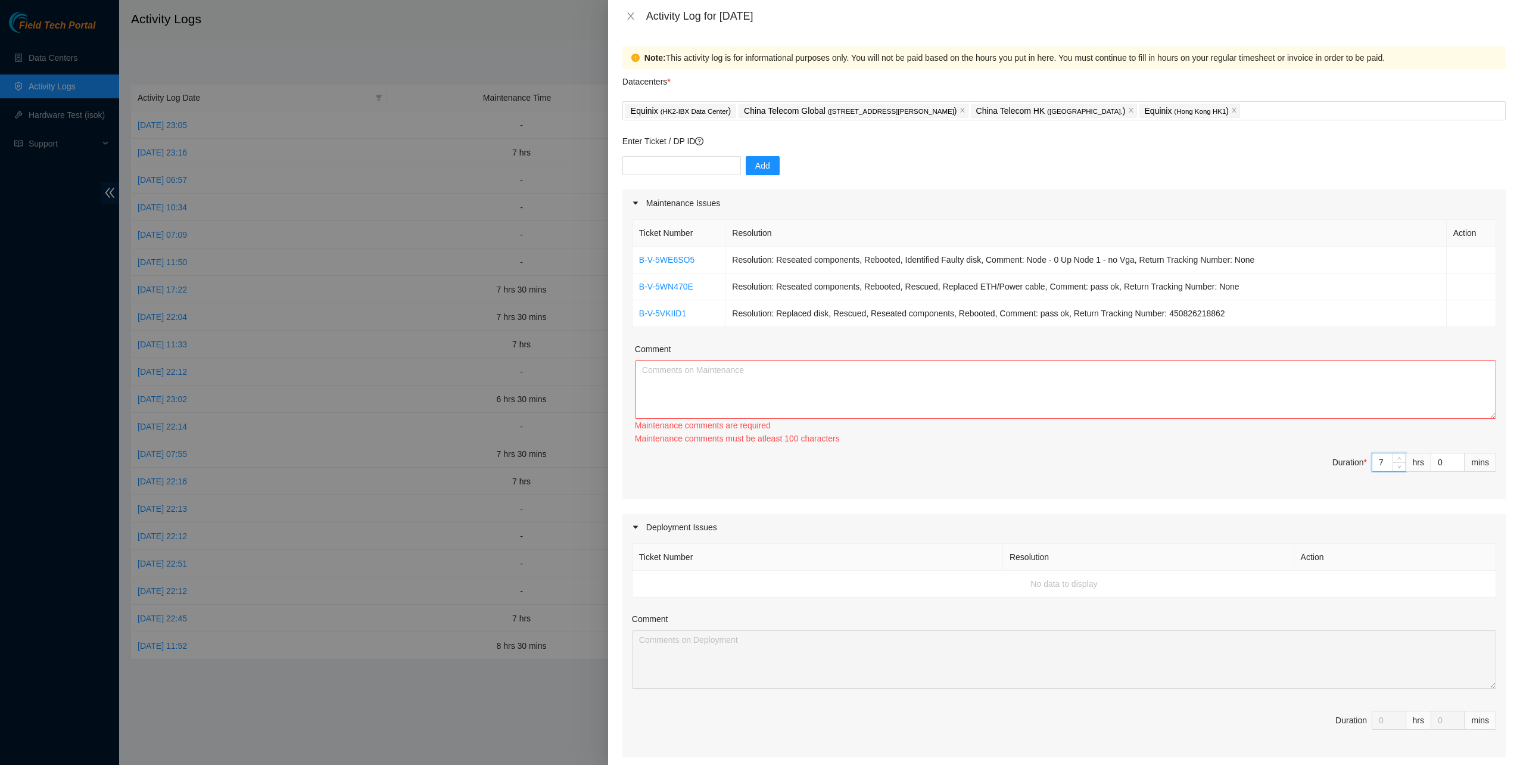
type input "7"
drag, startPoint x: 795, startPoint y: 355, endPoint x: 797, endPoint y: 376, distance: 20.9
click at [794, 355] on div "Comment" at bounding box center [1065, 351] width 861 height 18
click at [797, 378] on textarea "Comment" at bounding box center [1065, 389] width 861 height 58
paste textarea "Ticket Number Resolution Action B-V-5WE6SO5 Resolution: Reseated components, Re…"
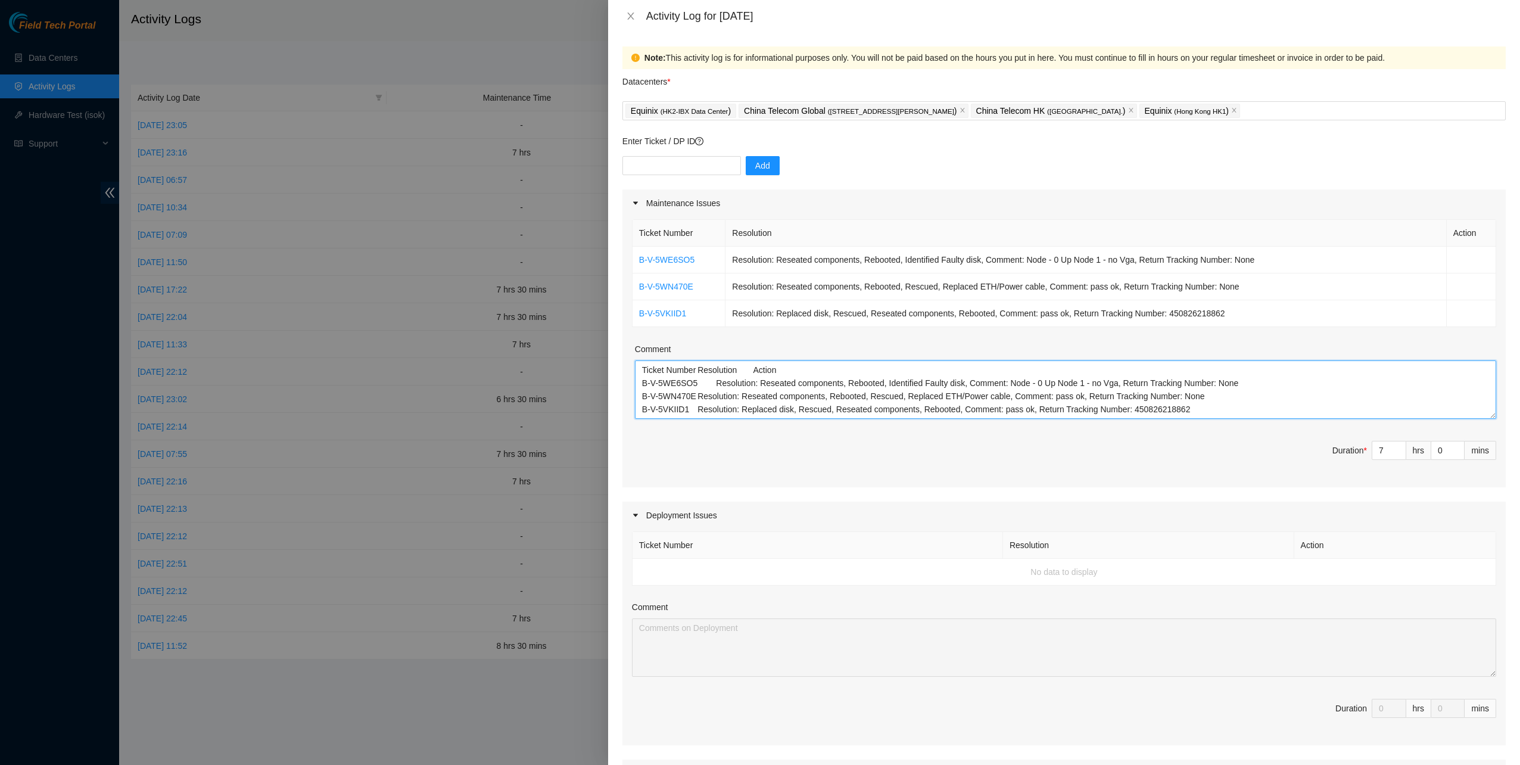
click at [731, 394] on textarea "Ticket Number Resolution Action B-V-5WE6SO5 Resolution: Reseated components, Re…" at bounding box center [1065, 389] width 861 height 58
click at [1186, 404] on textarea "Ticket Number Resolution Action B-V-5WE6SO5 Resolution: Reseated components, Re…" at bounding box center [1065, 389] width 861 height 58
paste textarea "B-V-5KY1G2M B-V-5VN82IY B-V-5REV2SG B-V-5VRUECI B-V-5VP3KC5"
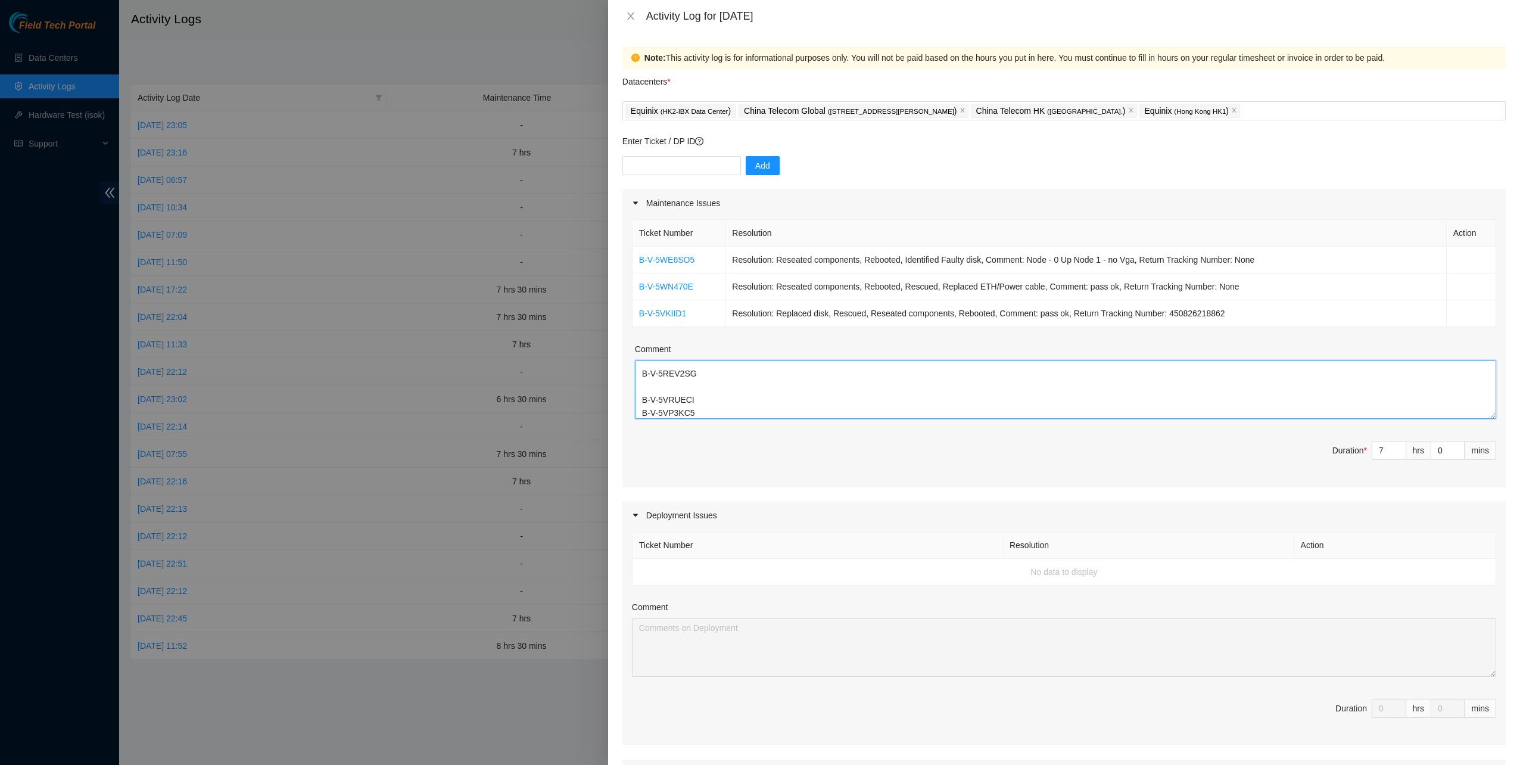
drag, startPoint x: 657, startPoint y: 408, endPoint x: 614, endPoint y: 400, distance: 44.2
click at [614, 400] on div "Note: This activity log is for informational purposes only. You will not be pai…" at bounding box center [1064, 398] width 912 height 732
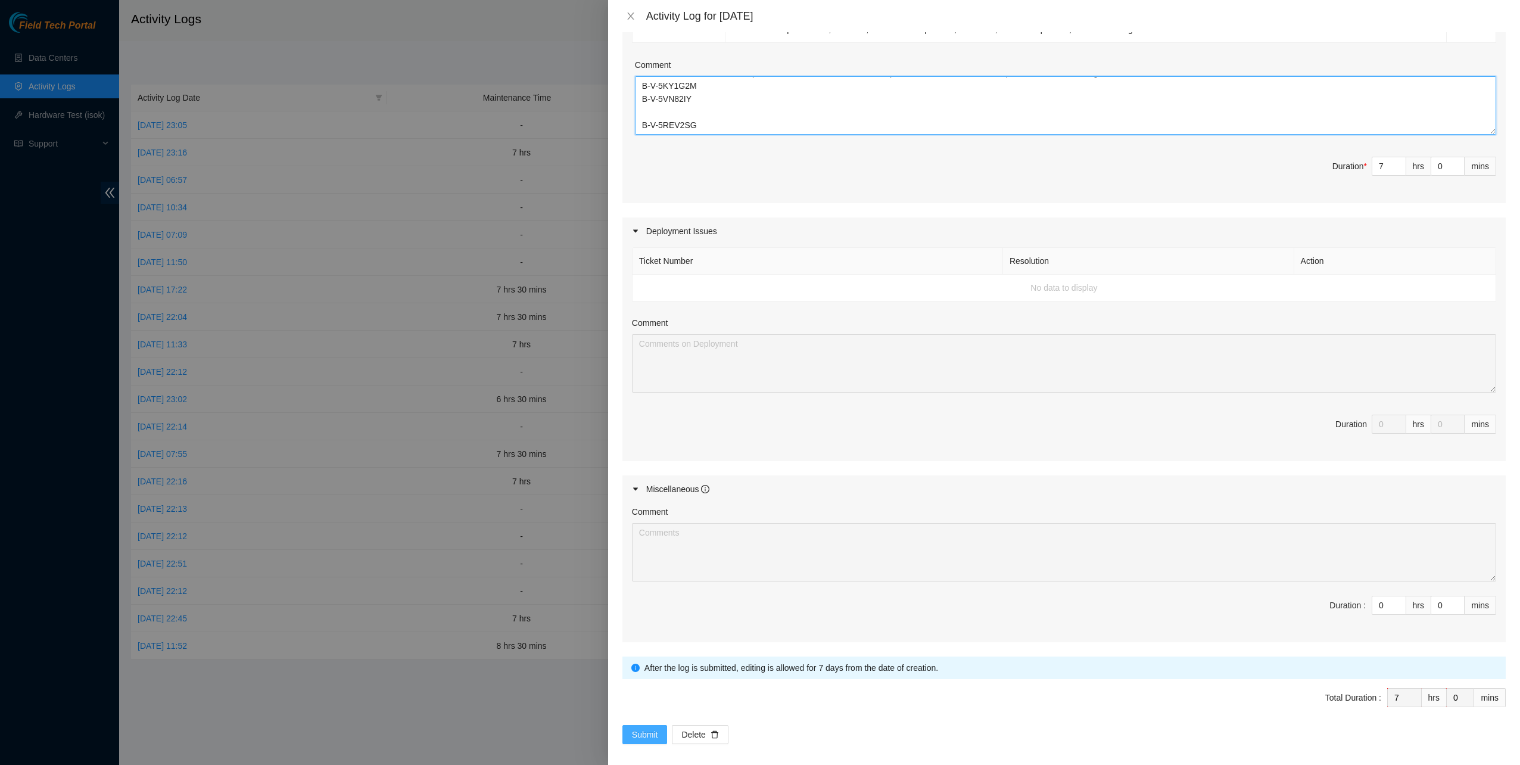
scroll to position [287, 0]
type textarea "Ticket Number Resolution Action B-V-5WE6SO5 Resolution: Reseated components, Re…"
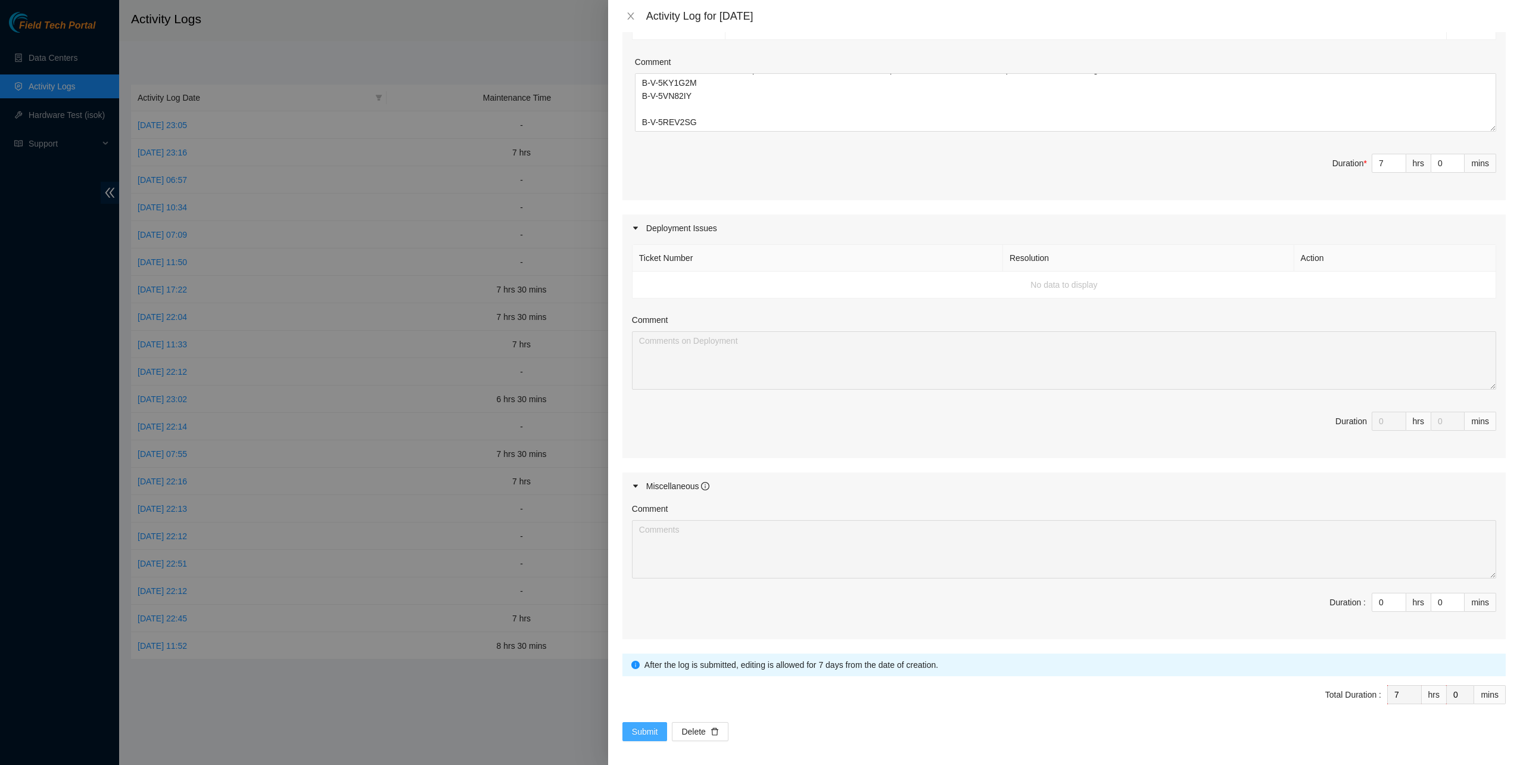
click at [644, 727] on span "Submit" at bounding box center [645, 731] width 26 height 13
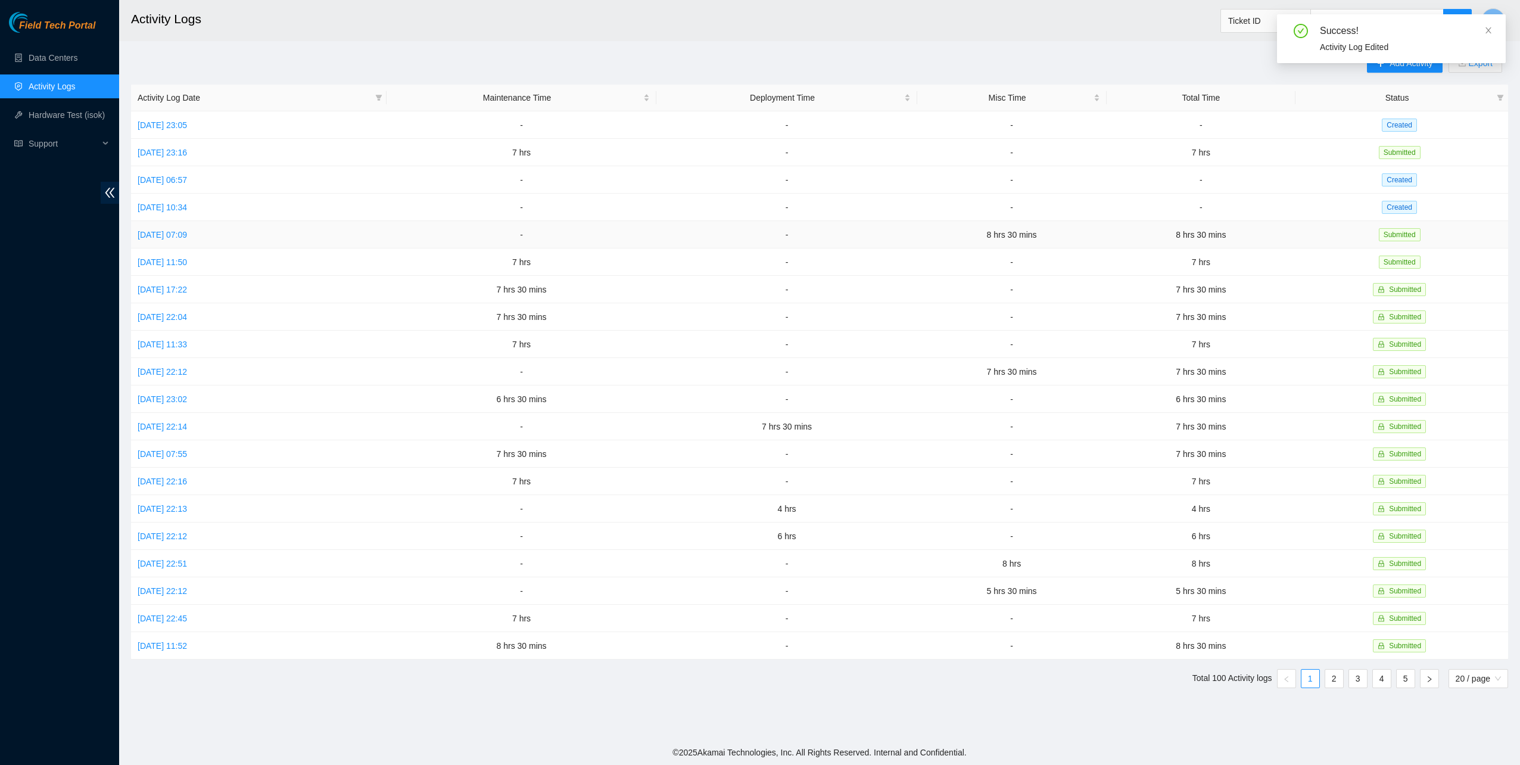
click at [179, 238] on td "[DATE] 07:09" at bounding box center [258, 234] width 255 height 27
click at [183, 232] on link "[DATE] 07:09" at bounding box center [162, 235] width 49 height 10
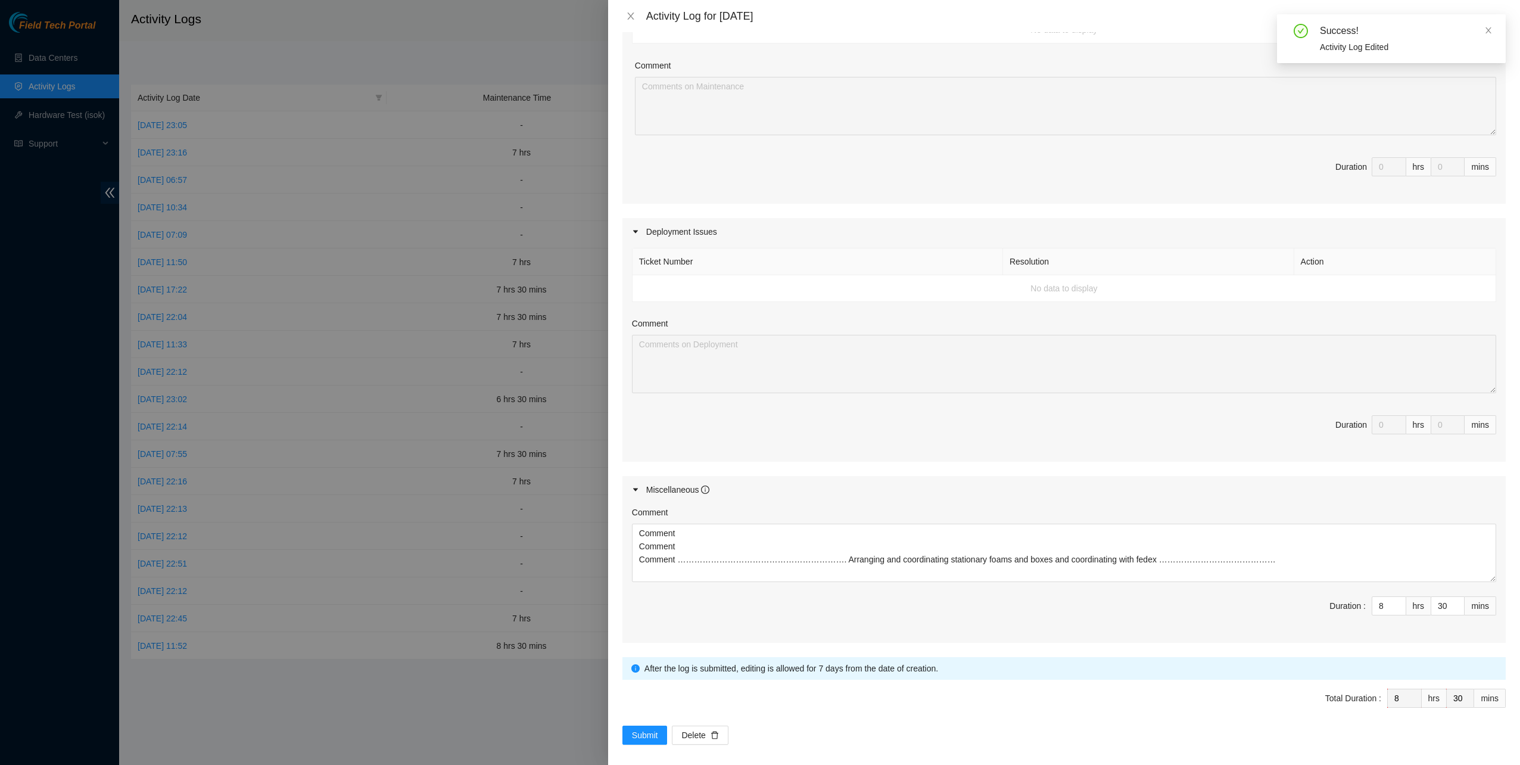
scroll to position [250, 0]
click at [625, 15] on button "Close" at bounding box center [630, 16] width 17 height 11
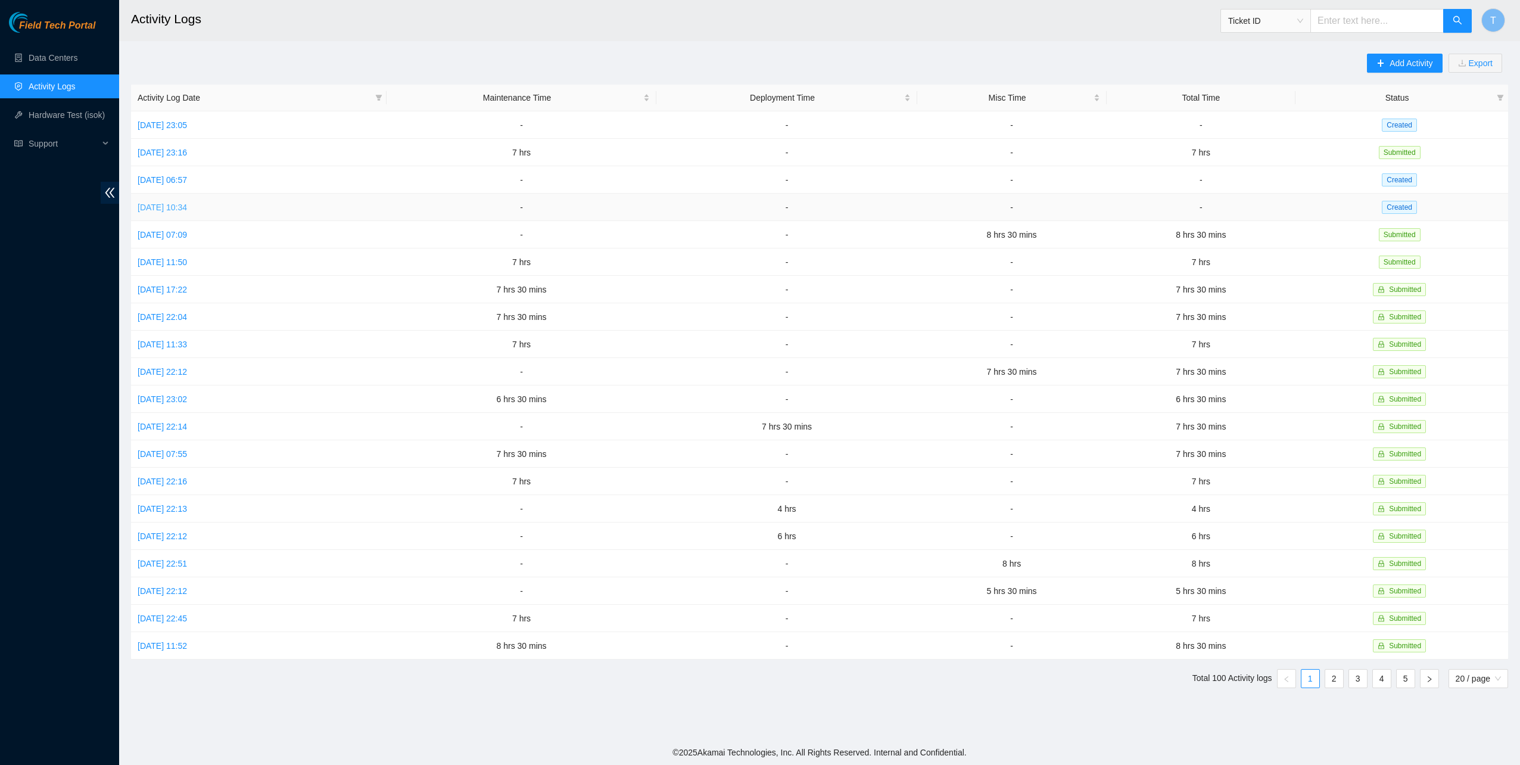
click at [181, 207] on link "[DATE] 10:34" at bounding box center [162, 207] width 49 height 10
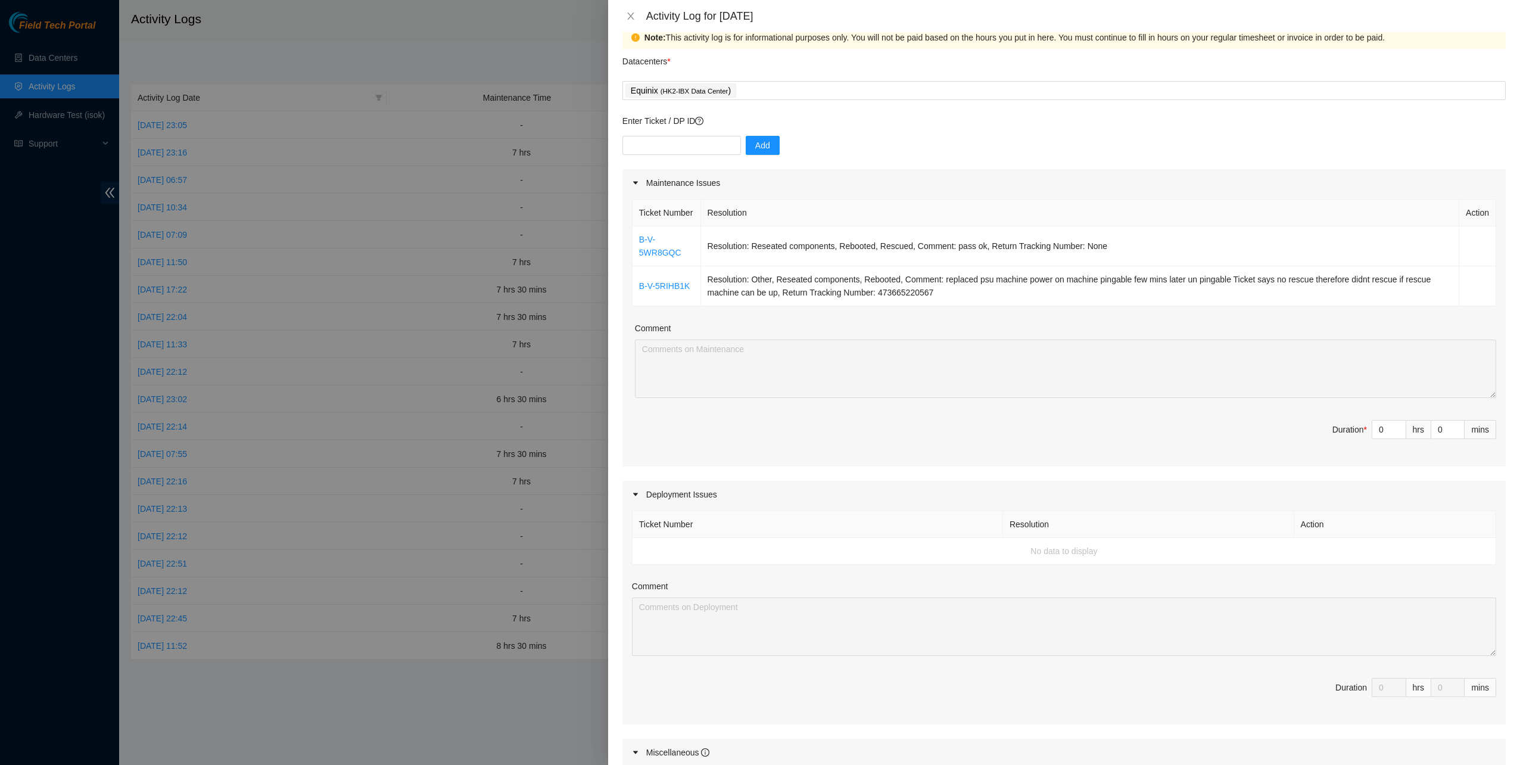
scroll to position [0, 0]
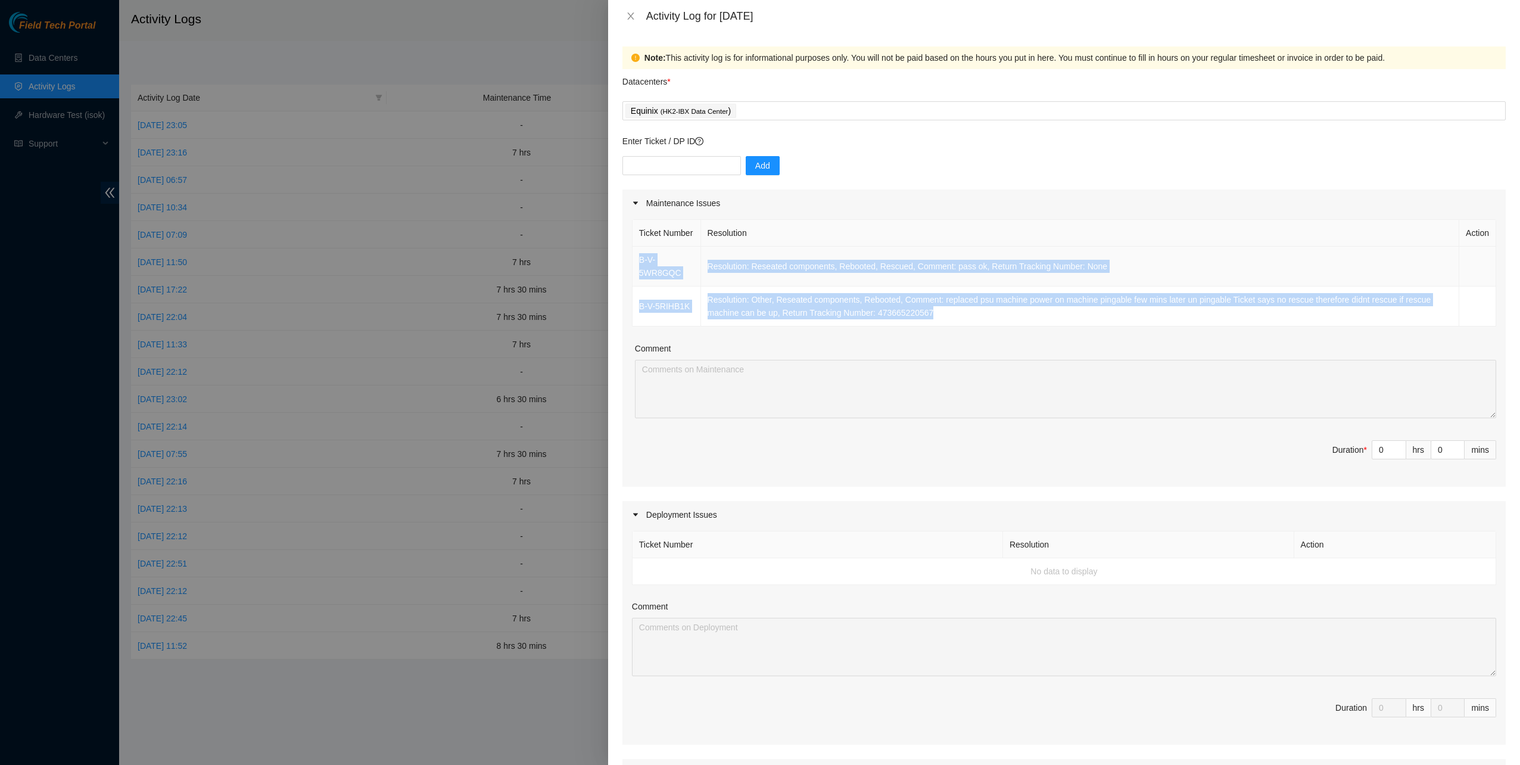
drag, startPoint x: 953, startPoint y: 336, endPoint x: 635, endPoint y: 273, distance: 324.2
click at [635, 273] on tbody "B-V-5WR8GQC Resolution: Reseated components, Rebooted, Rescued, Comment: pass o…" at bounding box center [1063, 287] width 863 height 80
copy tbody "B-V-5WR8GQC Resolution: Reseated components, Rebooted, Rescued, Comment: pass o…"
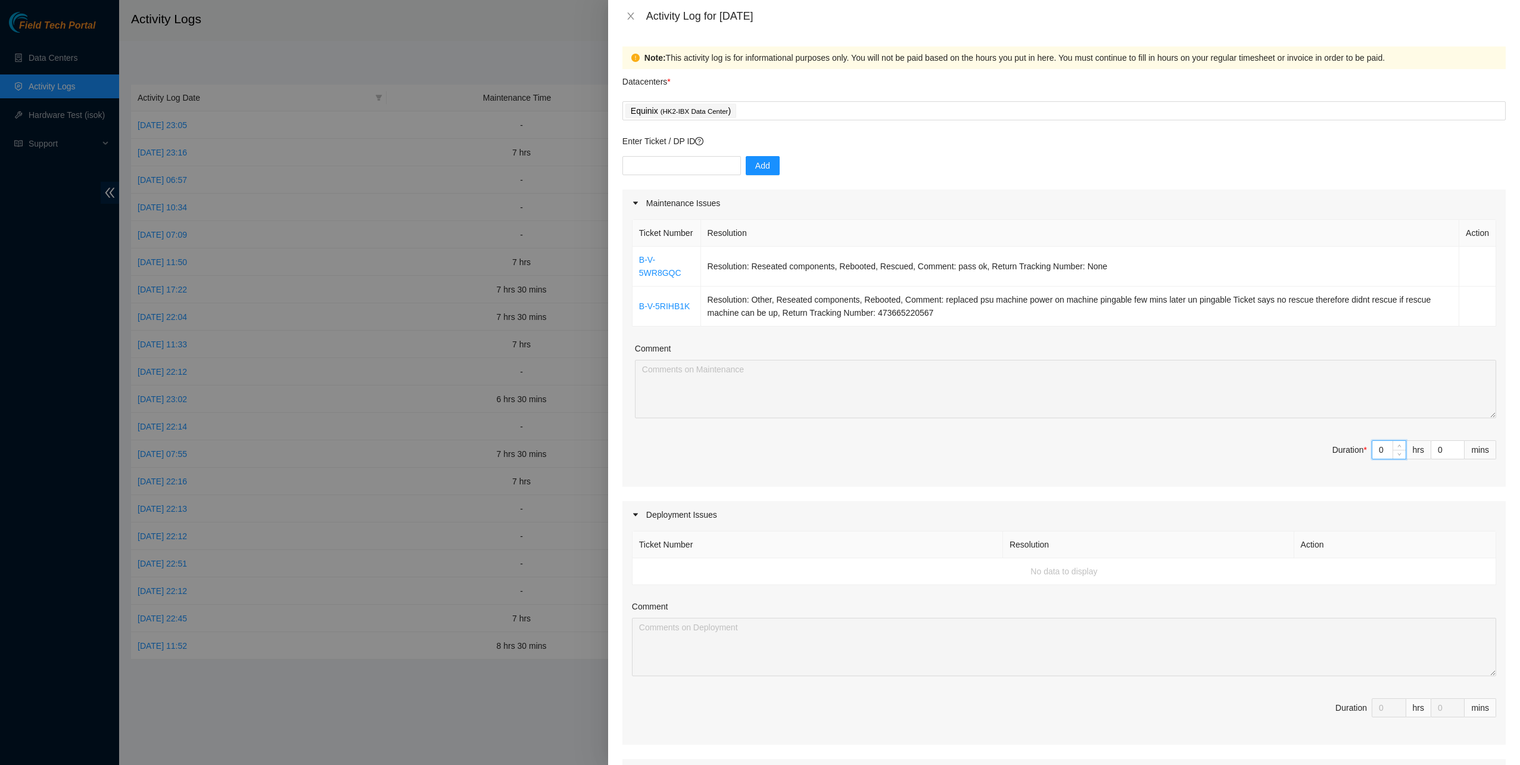
click at [1372, 459] on input "0" at bounding box center [1388, 450] width 33 height 18
drag, startPoint x: 1359, startPoint y: 459, endPoint x: 1340, endPoint y: 455, distance: 19.4
click at [1340, 456] on span "Duration * 0 hrs 0 mins" at bounding box center [1064, 456] width 864 height 33
type input "7"
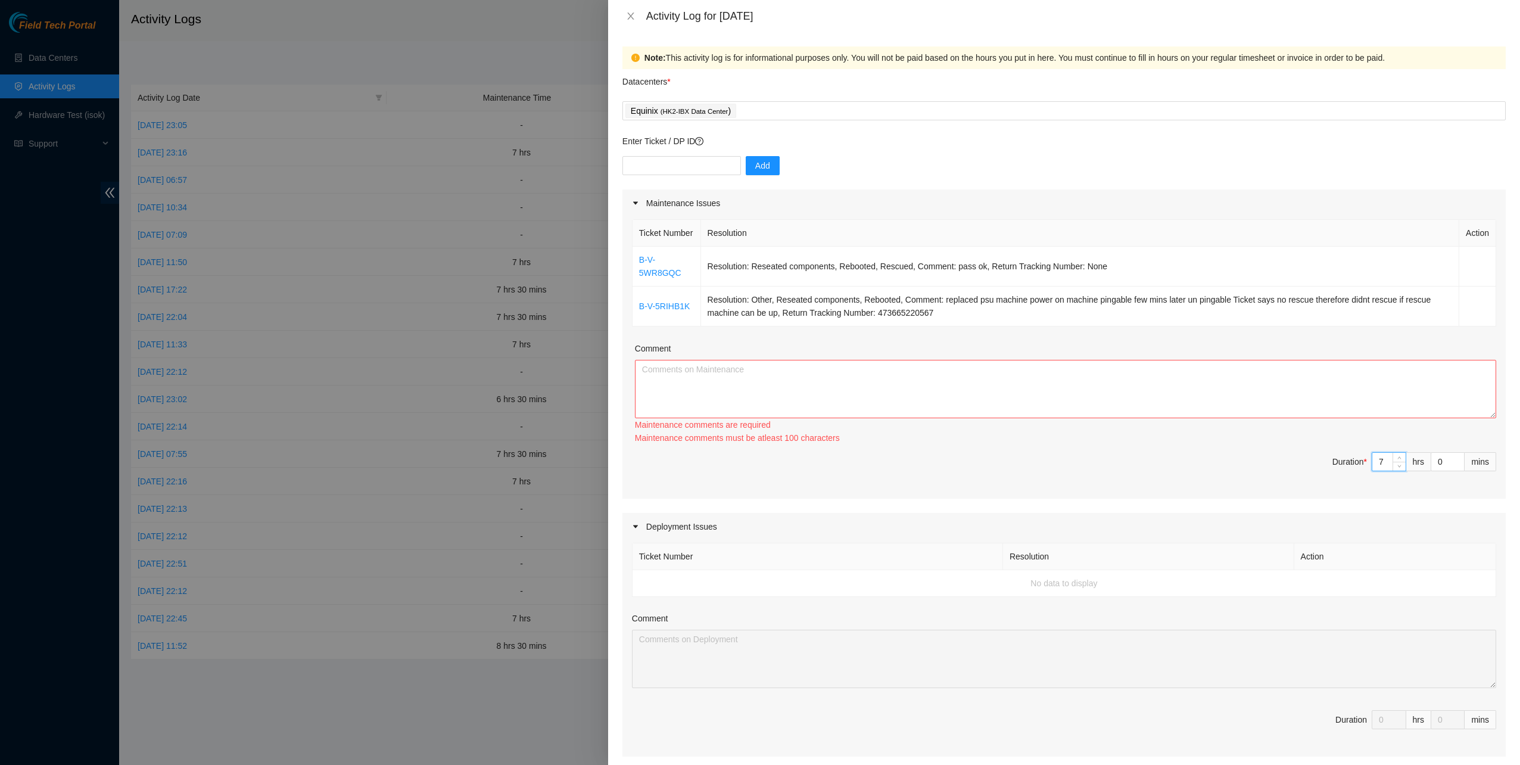
type input "7"
drag, startPoint x: 1038, startPoint y: 381, endPoint x: 1036, endPoint y: 394, distance: 12.7
click at [1039, 381] on textarea "Comment" at bounding box center [1065, 389] width 861 height 58
drag, startPoint x: 1031, startPoint y: 402, endPoint x: 1024, endPoint y: 412, distance: 12.4
click at [1030, 402] on textarea "Comment" at bounding box center [1065, 389] width 861 height 58
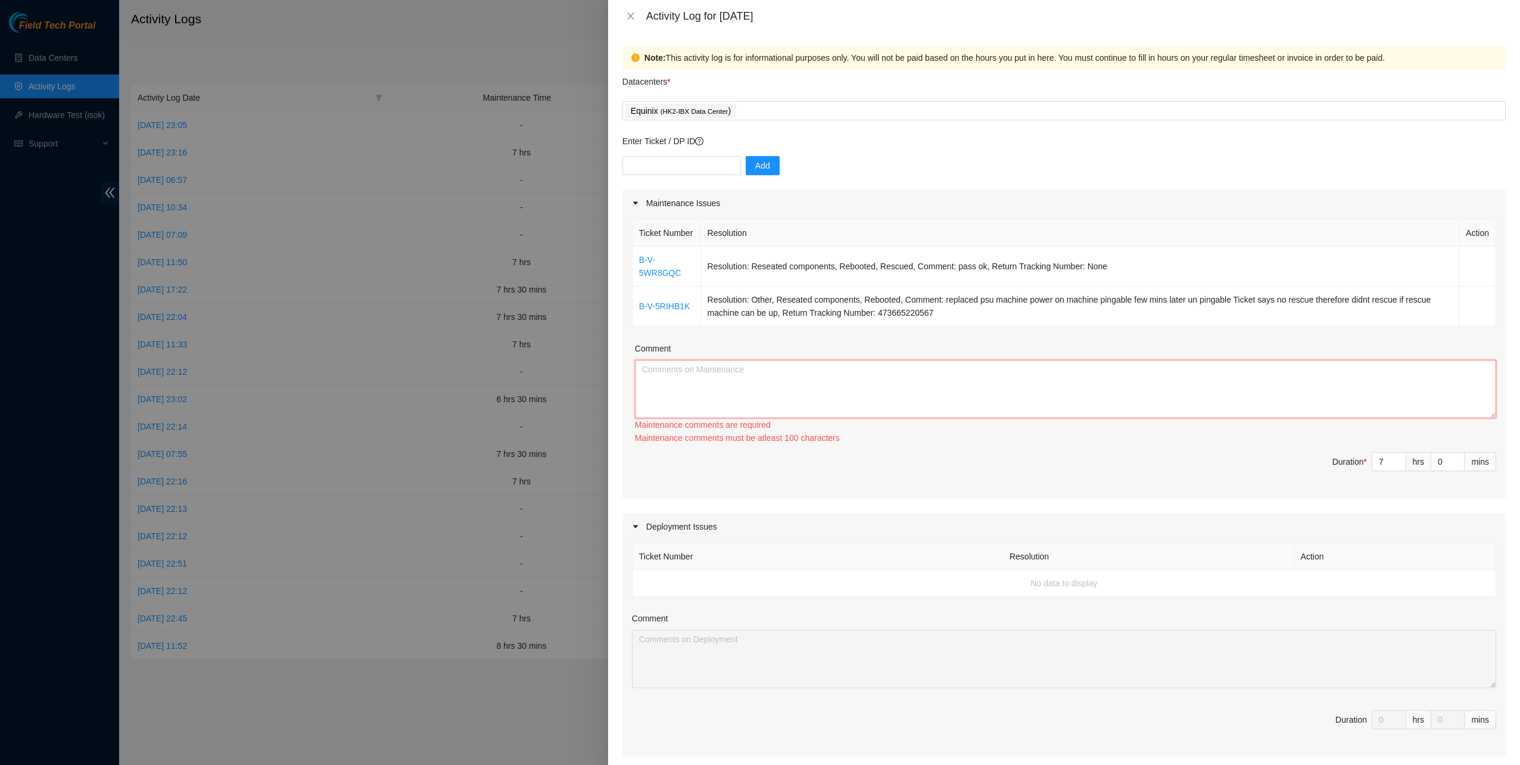
paste textarea "B-V-5WR8GQC Resolution: Reseated components, Rebooted, Rescued, Comment: pass o…"
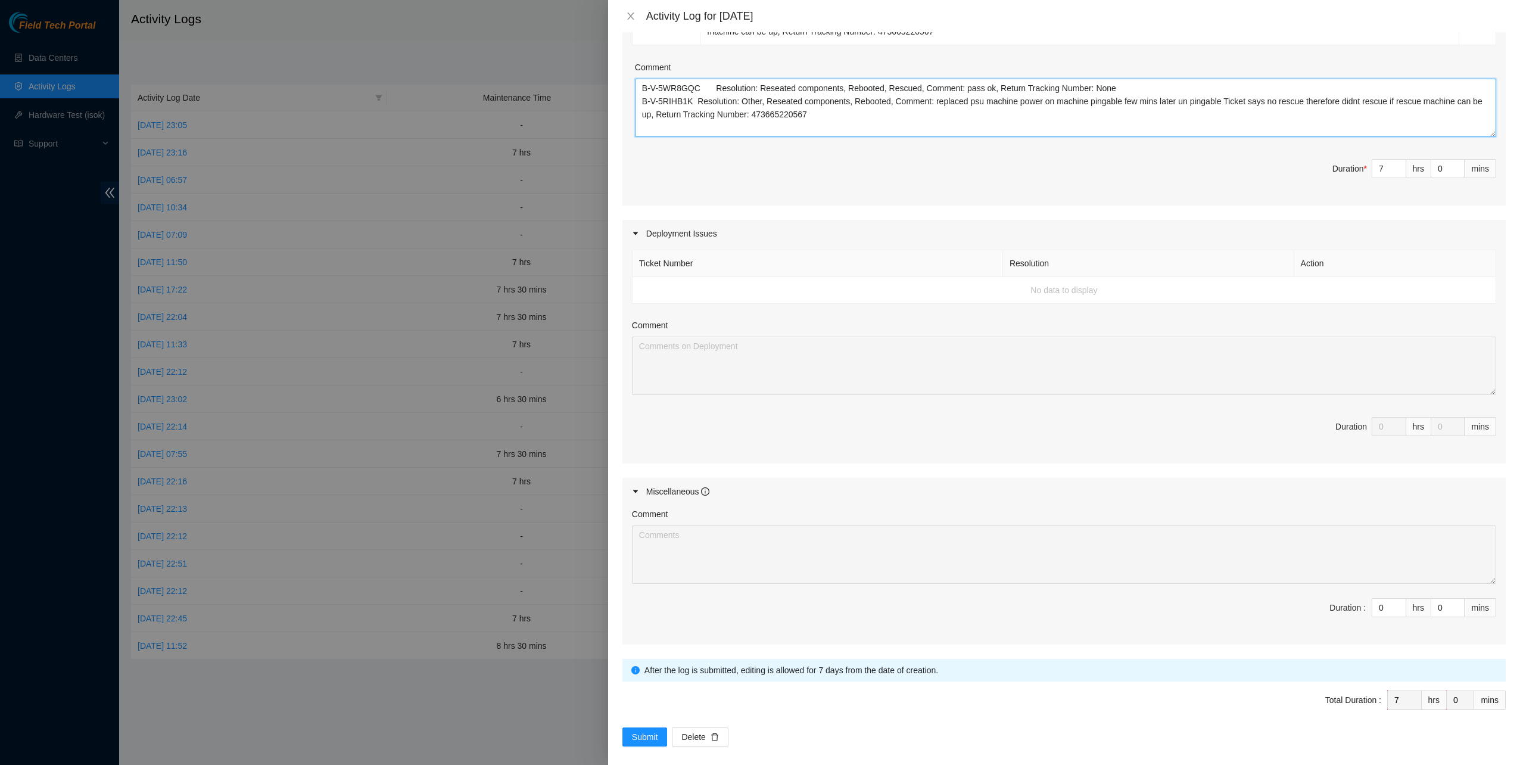
scroll to position [300, 0]
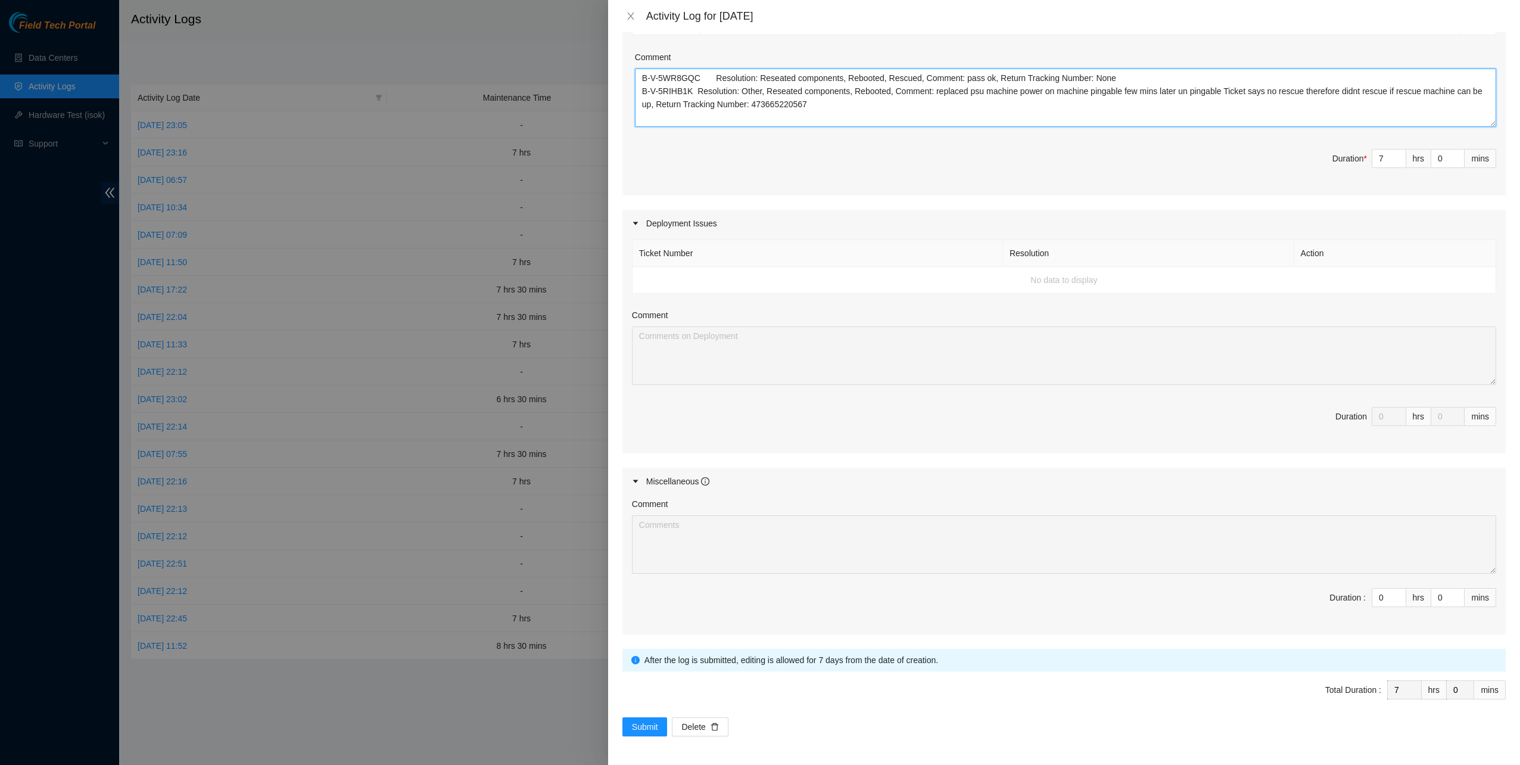
type textarea "B-V-5WR8GQC Resolution: Reseated components, Rebooted, Rescued, Comment: pass o…"
click at [648, 715] on form "Datacenters * Equinix ( HK2-IBX Data Center ) Enter Ticket / DP ID Add Maintena…" at bounding box center [1063, 257] width 883 height 958
click at [648, 718] on button "Submit" at bounding box center [644, 726] width 45 height 19
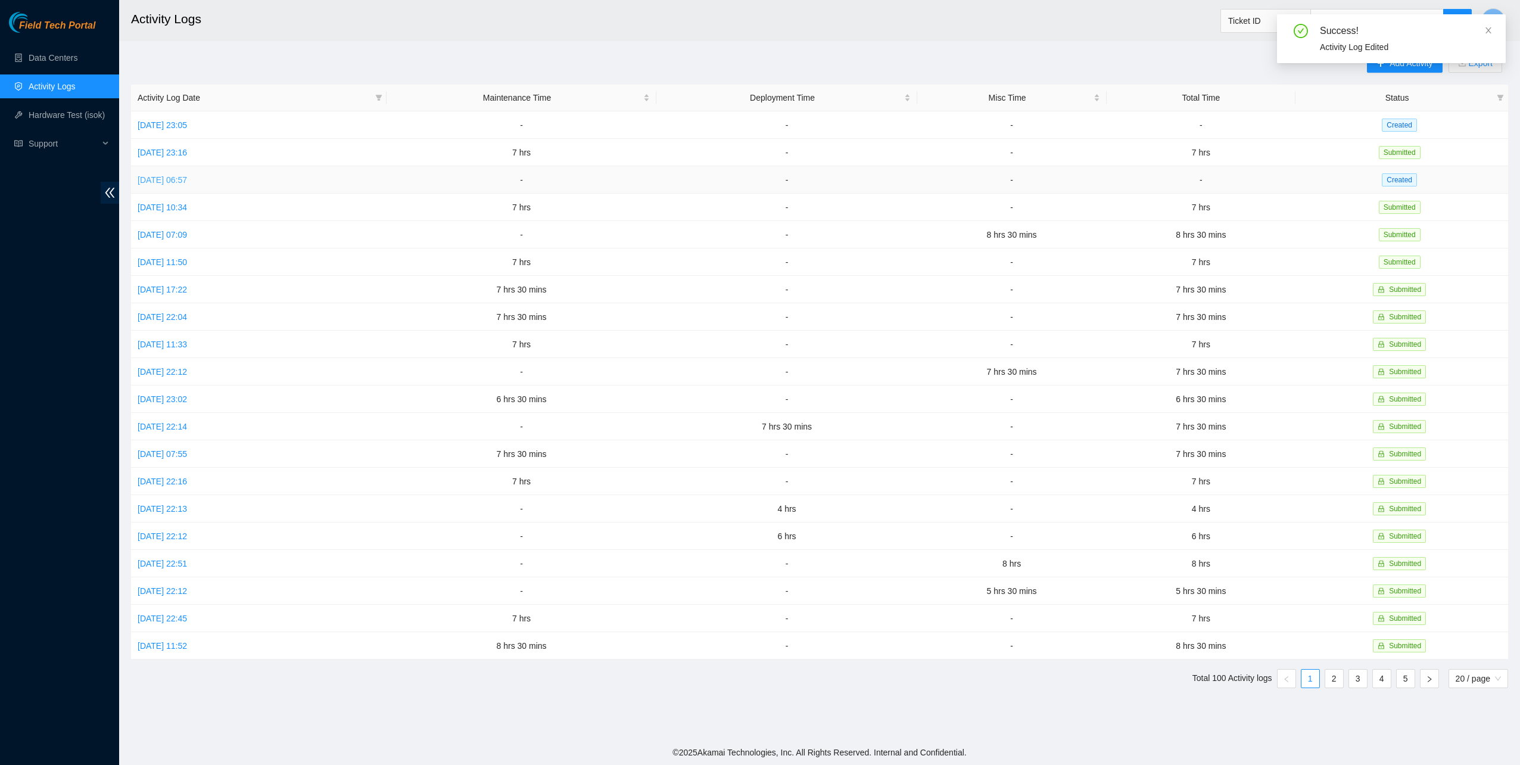
click at [176, 180] on link "[DATE] 06:57" at bounding box center [162, 180] width 49 height 10
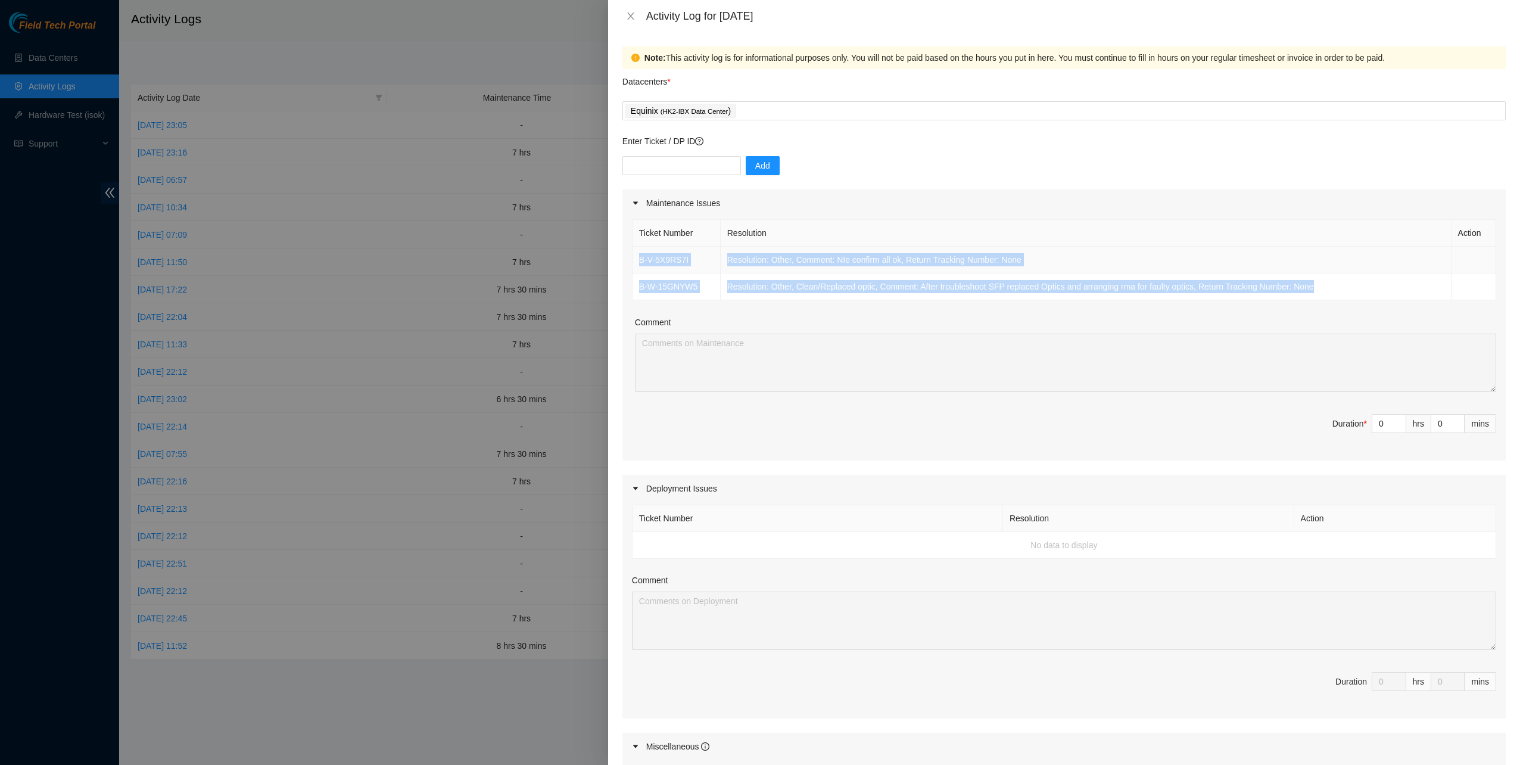
drag, startPoint x: 1329, startPoint y: 291, endPoint x: 636, endPoint y: 254, distance: 694.1
click at [636, 254] on tbody "B-V-5X9RS7I Resolution: Other, Comment: NIe confirm all ok, Return Tracking Num…" at bounding box center [1063, 274] width 863 height 54
copy tbody "B-V-5X9RS7I Resolution: Other, Comment: NIe confirm all ok, Return Tracking Num…"
click at [813, 104] on div "Equinix ( HK2-IBX Data Center )" at bounding box center [1063, 110] width 877 height 17
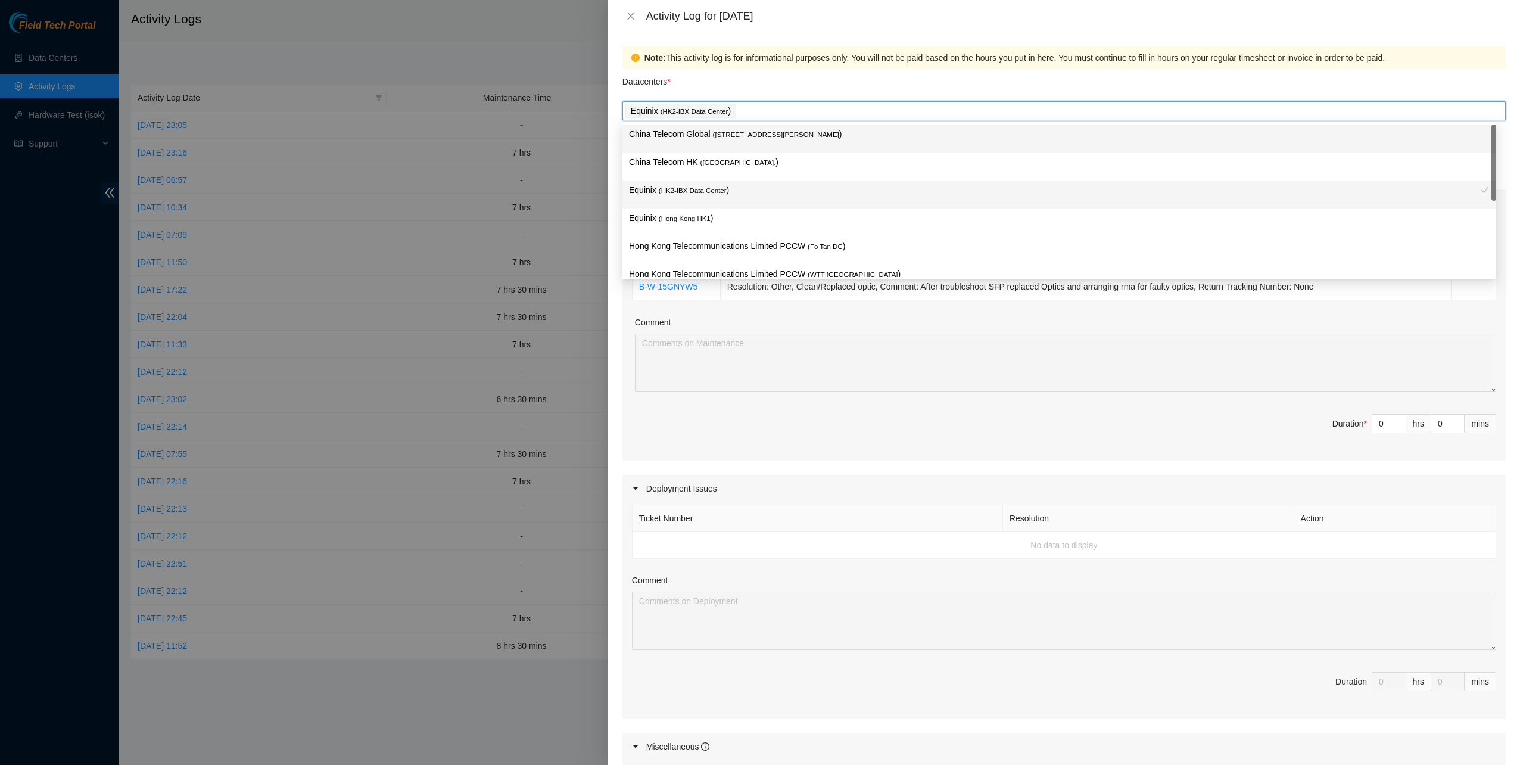
drag, startPoint x: 772, startPoint y: 142, endPoint x: 748, endPoint y: 154, distance: 26.6
click at [772, 142] on div "China Telecom Global ( [STREET_ADDRESS][PERSON_NAME] )" at bounding box center [1059, 138] width 860 height 22
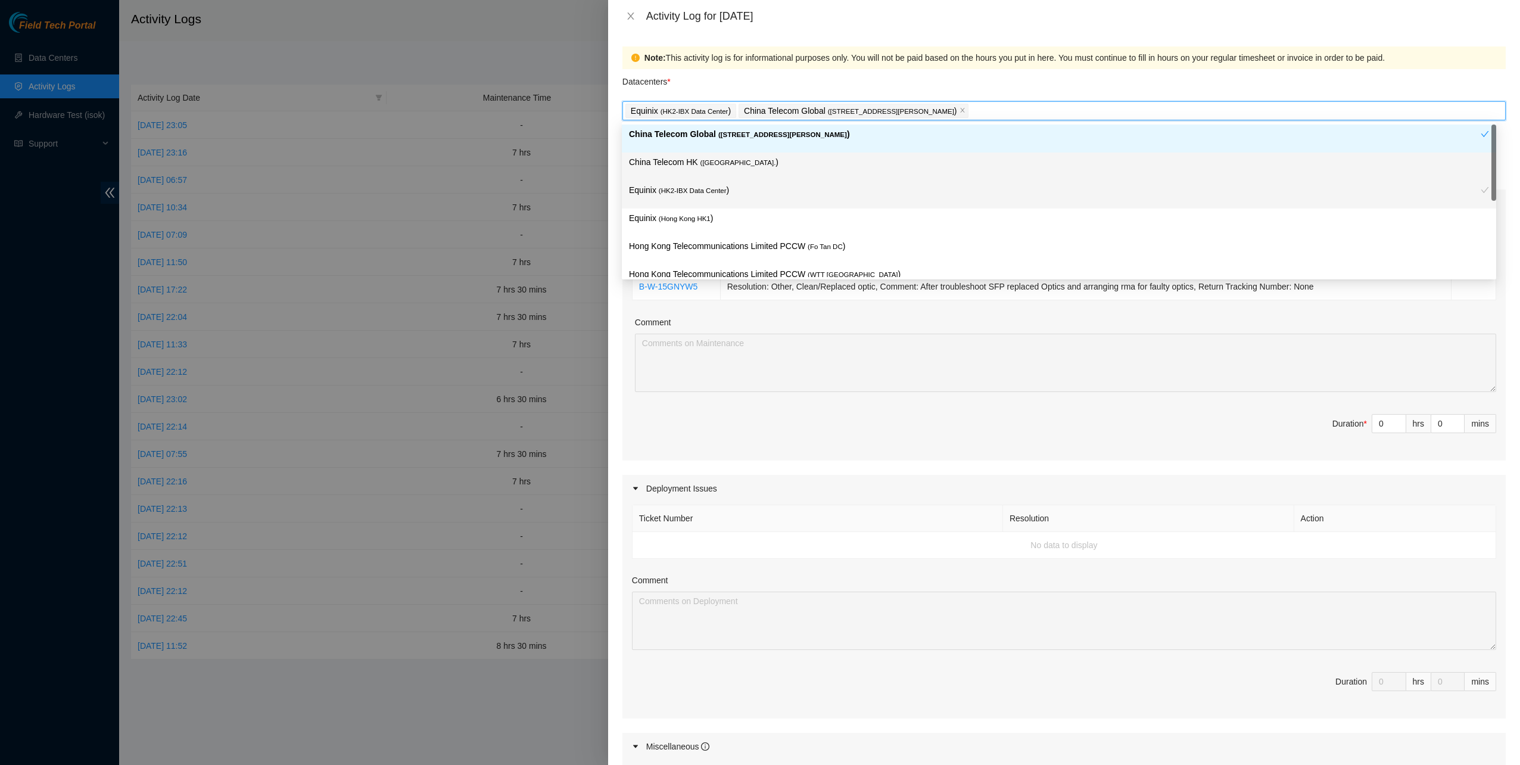
drag, startPoint x: 731, startPoint y: 160, endPoint x: 731, endPoint y: 173, distance: 13.7
click at [731, 160] on span "( [GEOGRAPHIC_DATA]." at bounding box center [738, 162] width 76 height 7
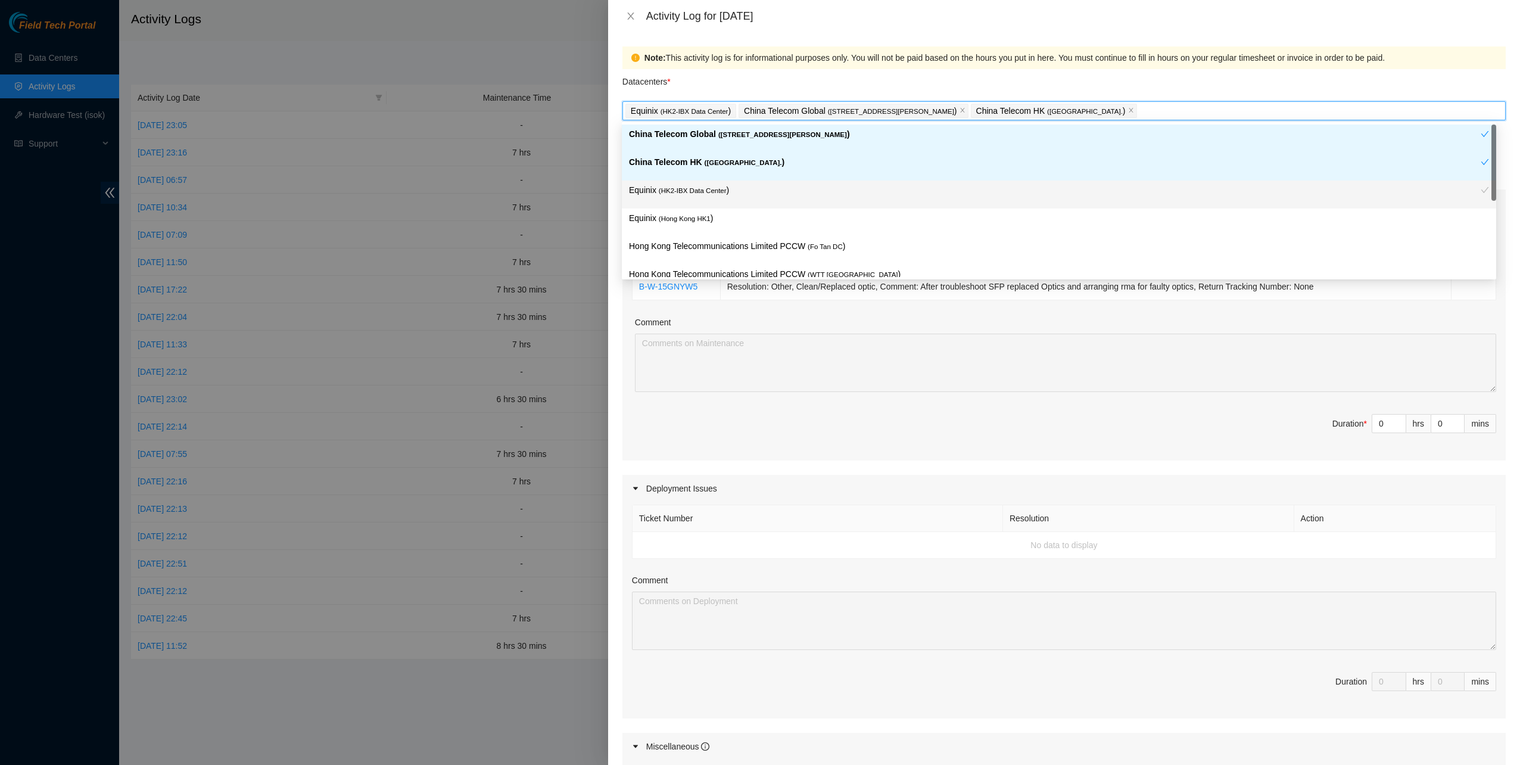
click at [722, 199] on div "Equinix ( HK2-IBX Data Center )" at bounding box center [1055, 194] width 852 height 22
click at [717, 232] on div "Equinix ( [GEOGRAPHIC_DATA] HK1 )" at bounding box center [1059, 222] width 860 height 22
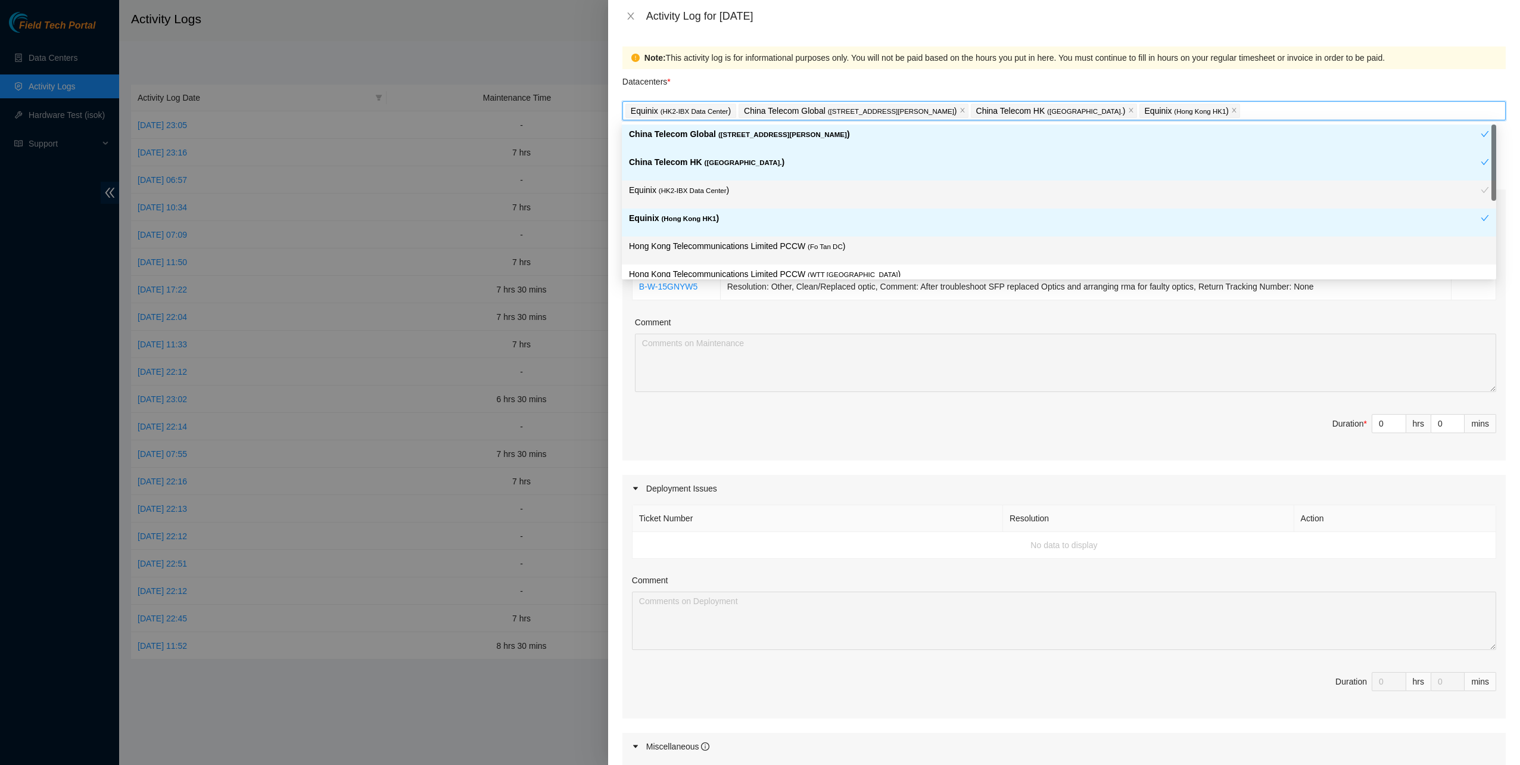
click at [734, 244] on p "Hong Kong Telecommunications Limited PCCW ( Fo Tan DC )" at bounding box center [1059, 246] width 860 height 14
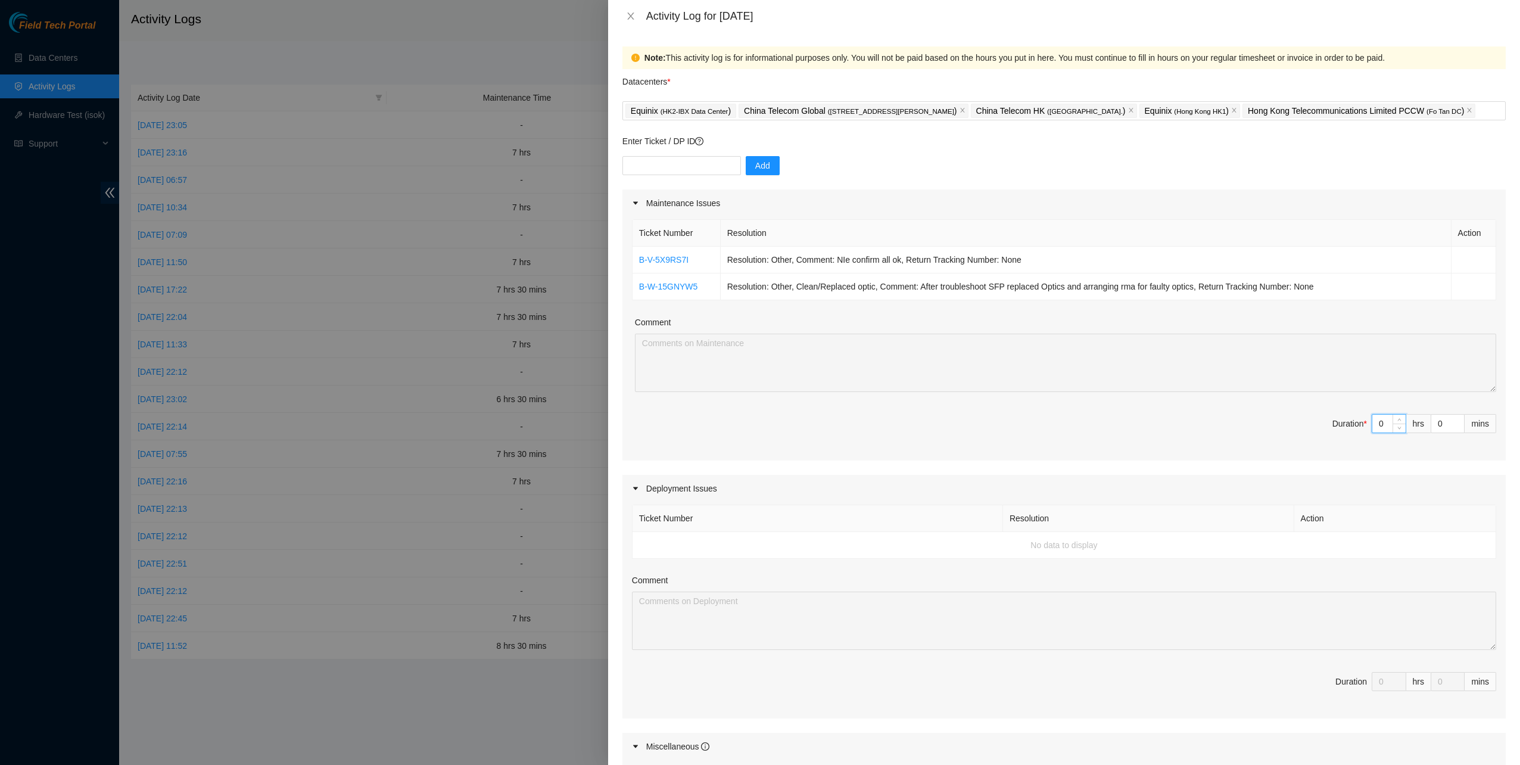
drag, startPoint x: 1373, startPoint y: 421, endPoint x: 1355, endPoint y: 421, distance: 17.9
click at [1355, 421] on span "Duration * 0 hrs 0 mins" at bounding box center [1064, 430] width 864 height 33
type input "7"
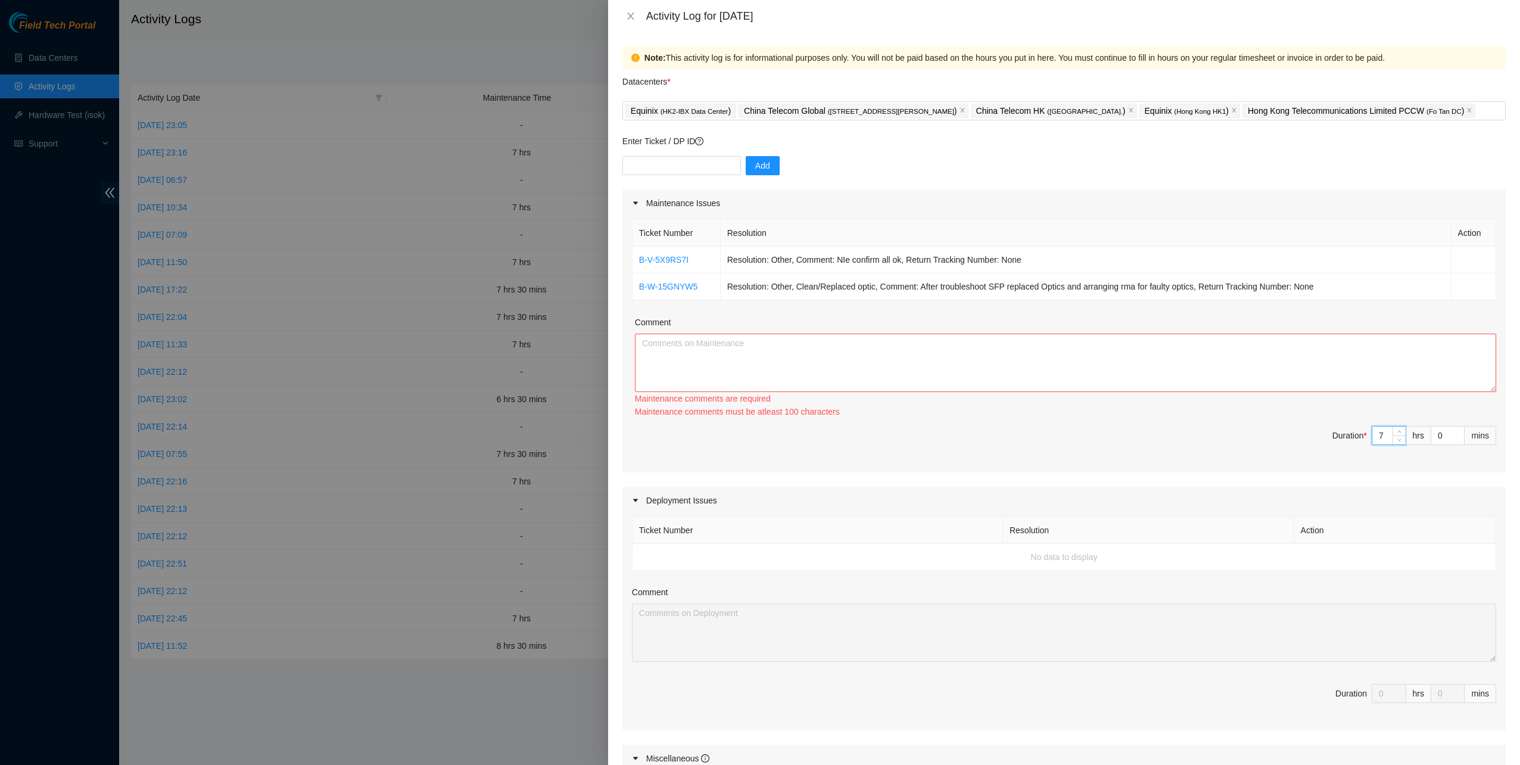
type input "7"
type input "3"
type input "30"
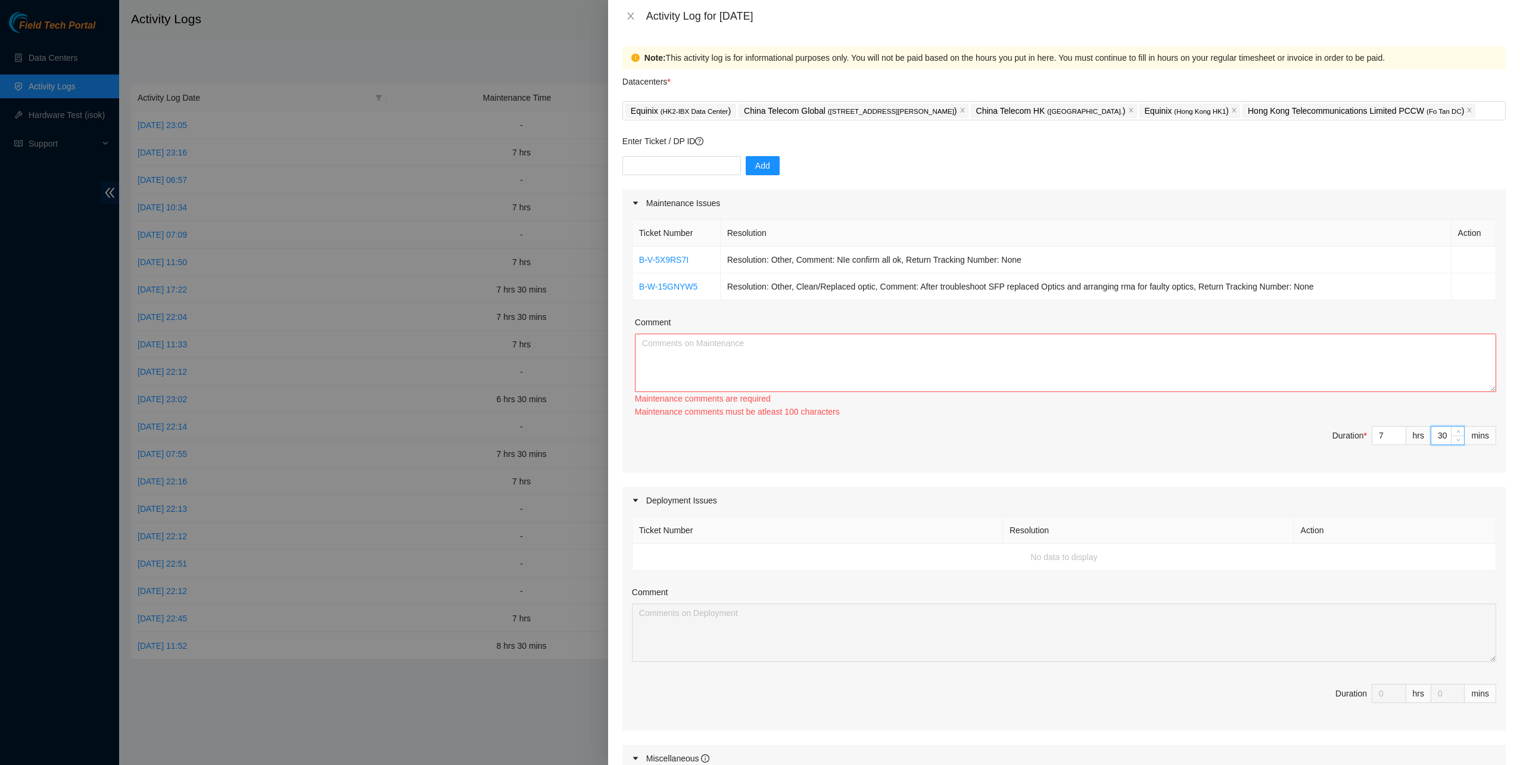
type input "30"
click at [831, 374] on textarea "Comment" at bounding box center [1065, 362] width 861 height 58
paste textarea "B-V-5X9RS7I Resolution: Other, Comment: NIe confirm all ok, Return Tracking Num…"
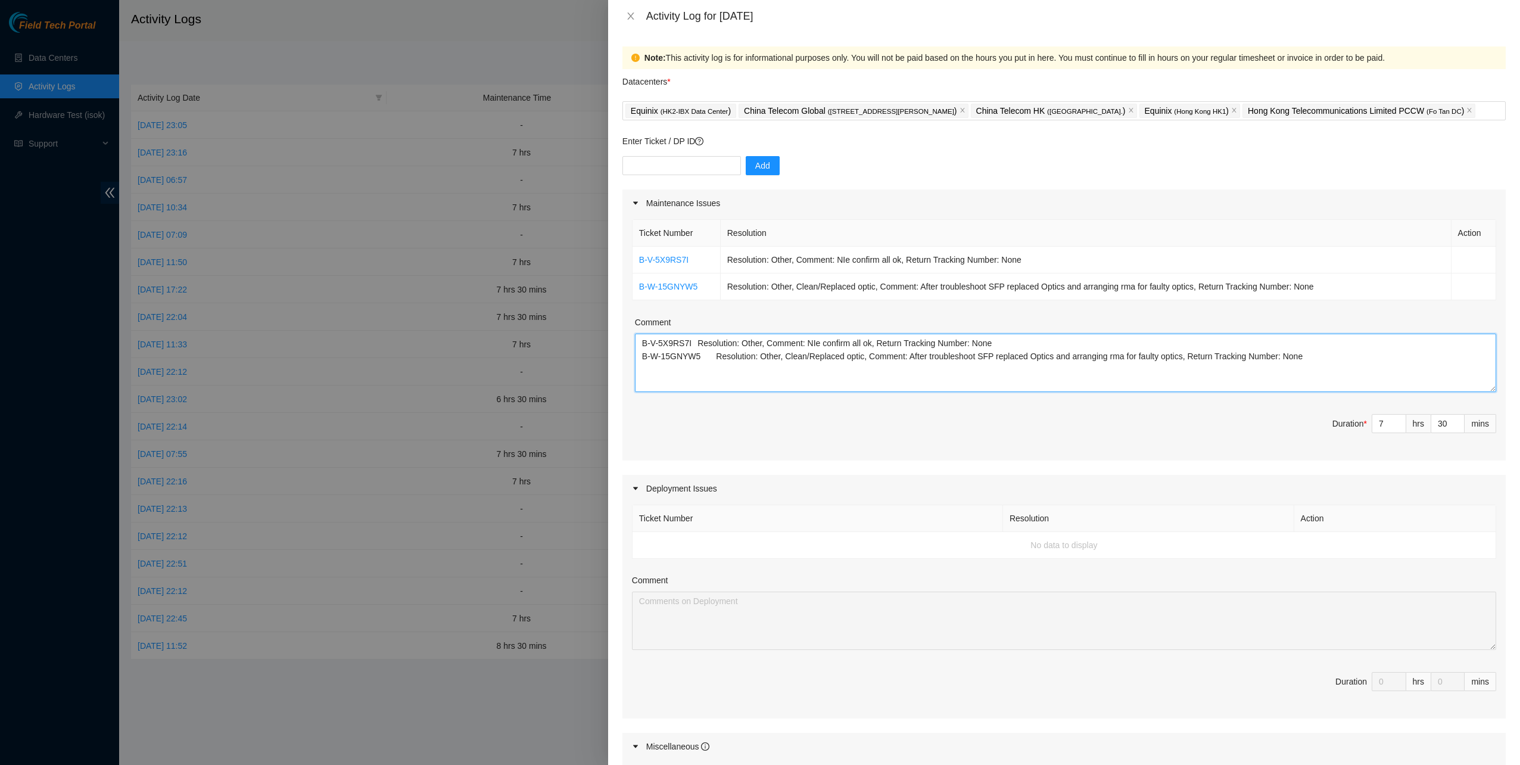
click at [771, 387] on textarea "B-V-5X9RS7I Resolution: Other, Comment: NIe confirm all ok, Return Tracking Num…" at bounding box center [1065, 362] width 861 height 58
drag, startPoint x: 1333, startPoint y: 382, endPoint x: 1336, endPoint y: 376, distance: 6.4
click at [1334, 378] on textarea "B-V-5X9RS7I Resolution: Other, Comment: NIe confirm all ok, Return Tracking Num…" at bounding box center [1065, 362] width 861 height 58
paste textarea "B-V-5VIX2IA B-W-14CQ2U1 Tracking - 417328426855 B-W-14ERVGP B-W-14ERVGG B-V-5VU…"
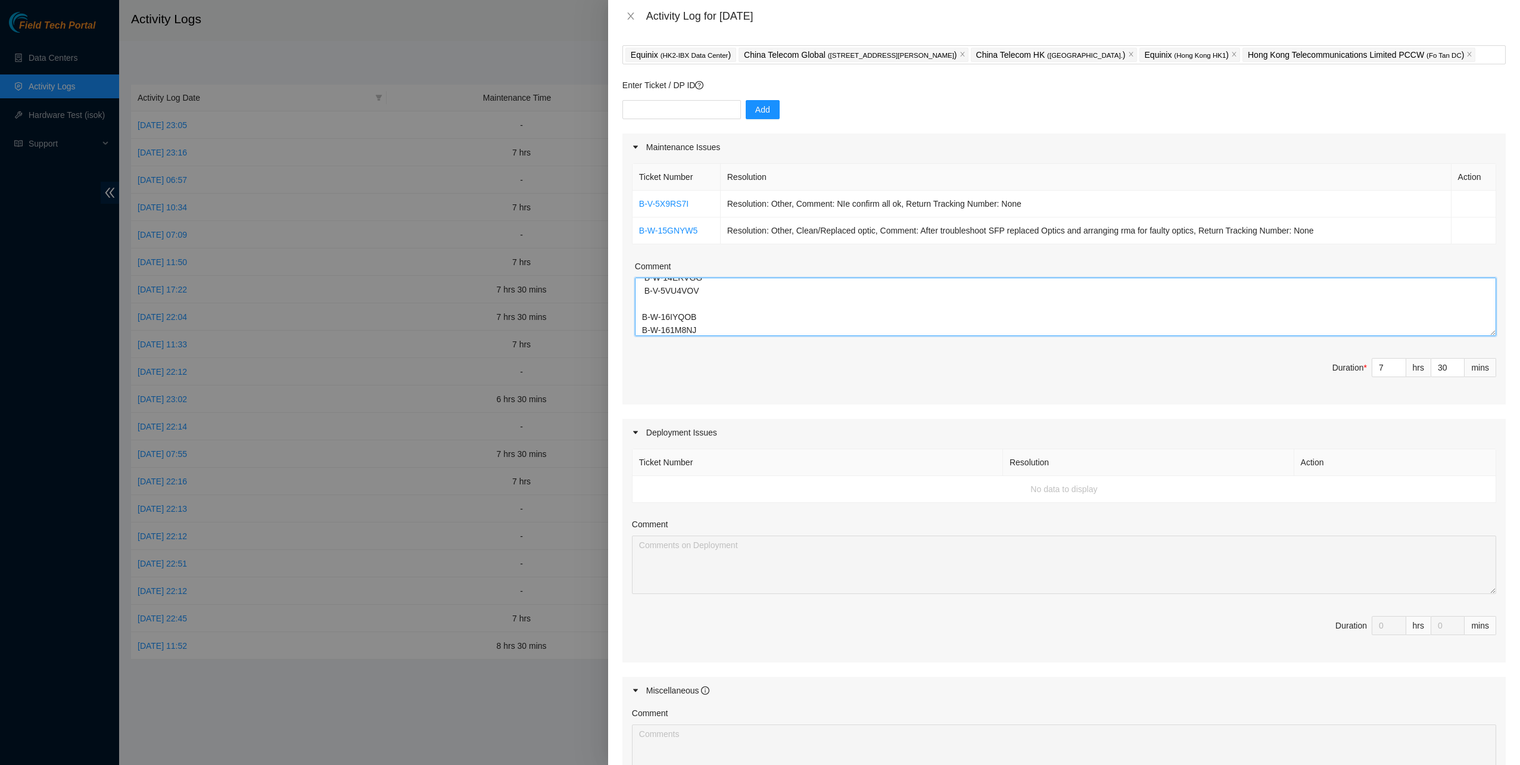
scroll to position [238, 0]
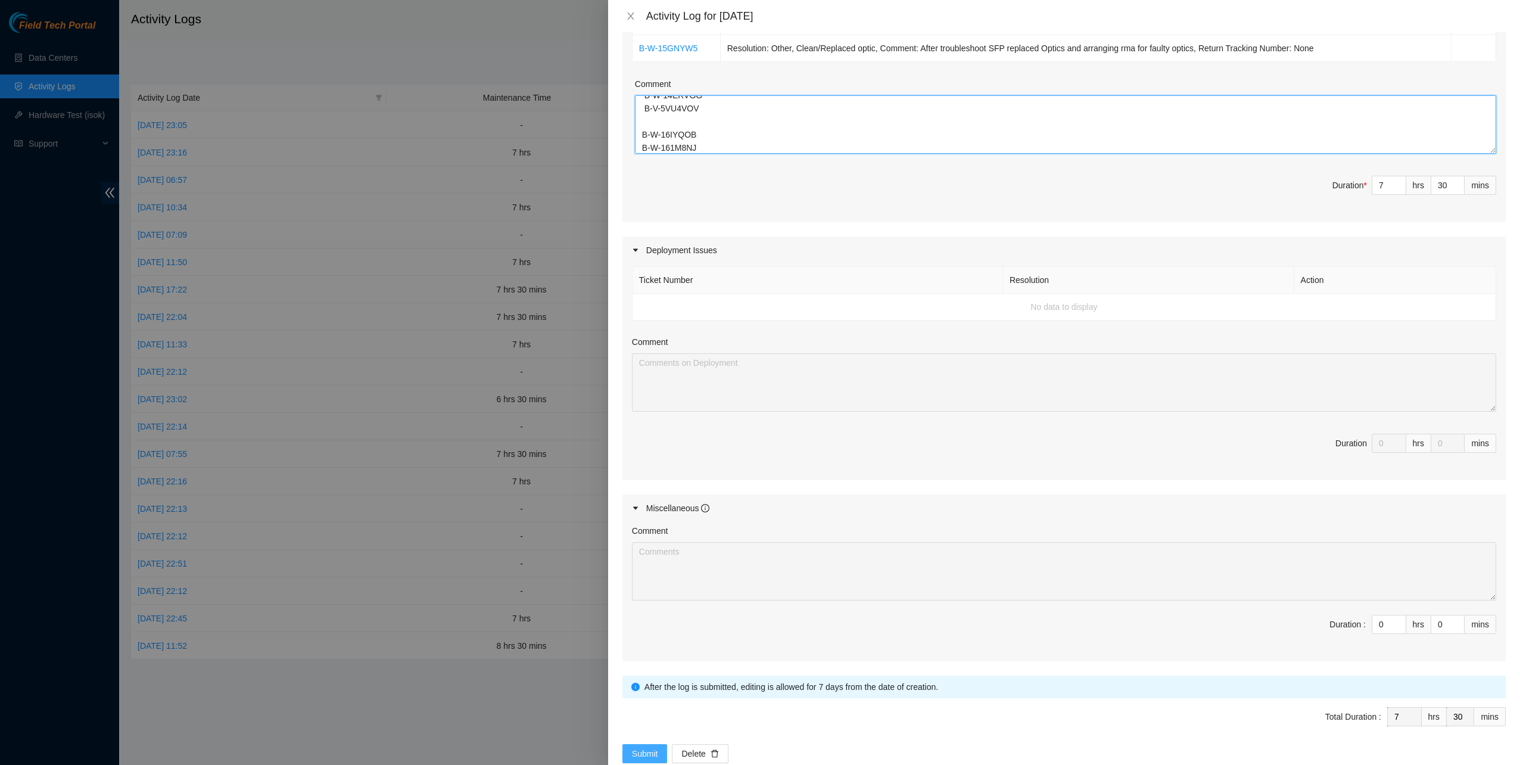
type textarea "B-V-5X9RS7I Resolution: Other, Comment: NIe confirm all ok, Return Tracking Num…"
click at [656, 750] on span "Submit" at bounding box center [645, 753] width 26 height 13
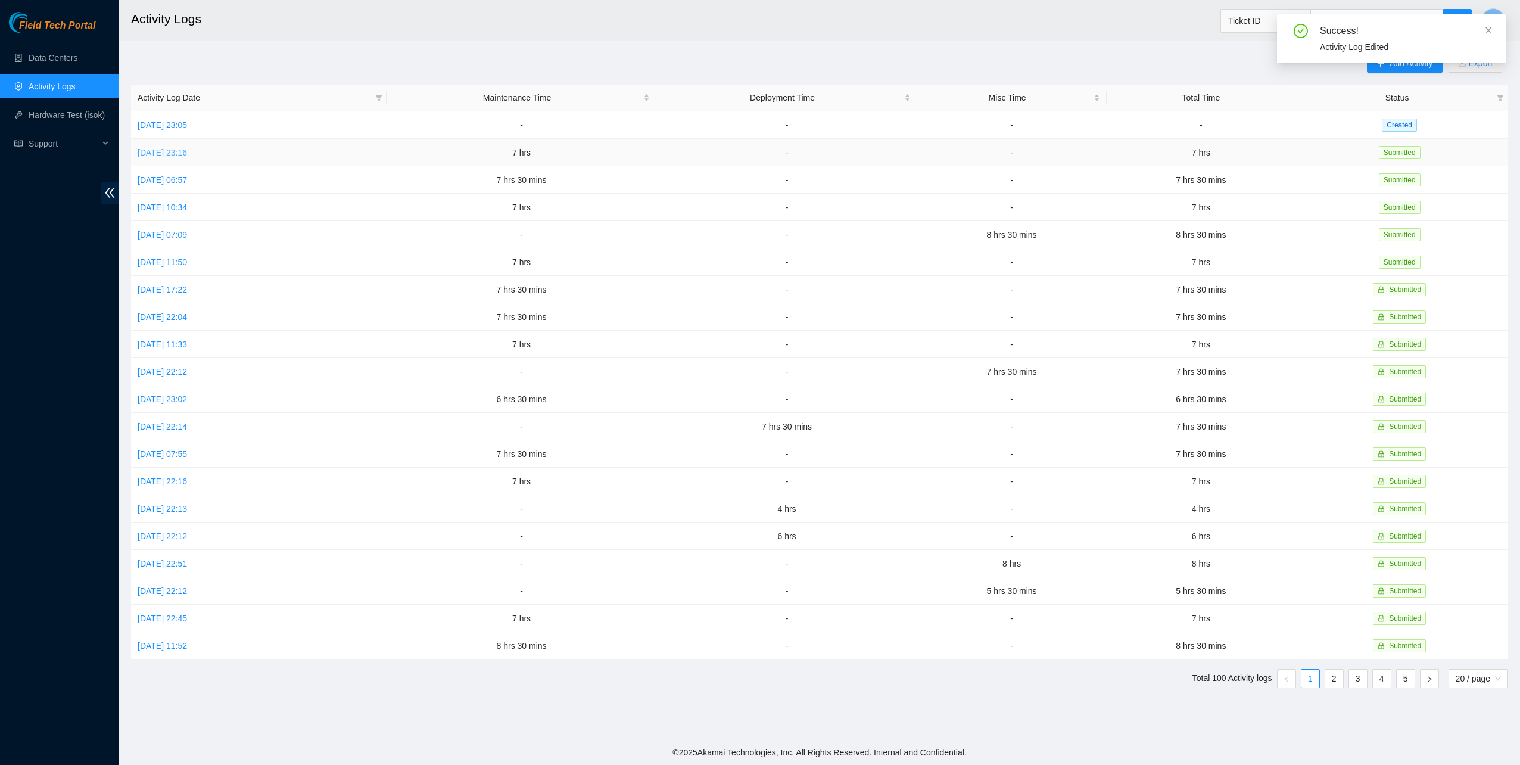
click at [176, 151] on link "[DATE] 23:16" at bounding box center [162, 153] width 49 height 10
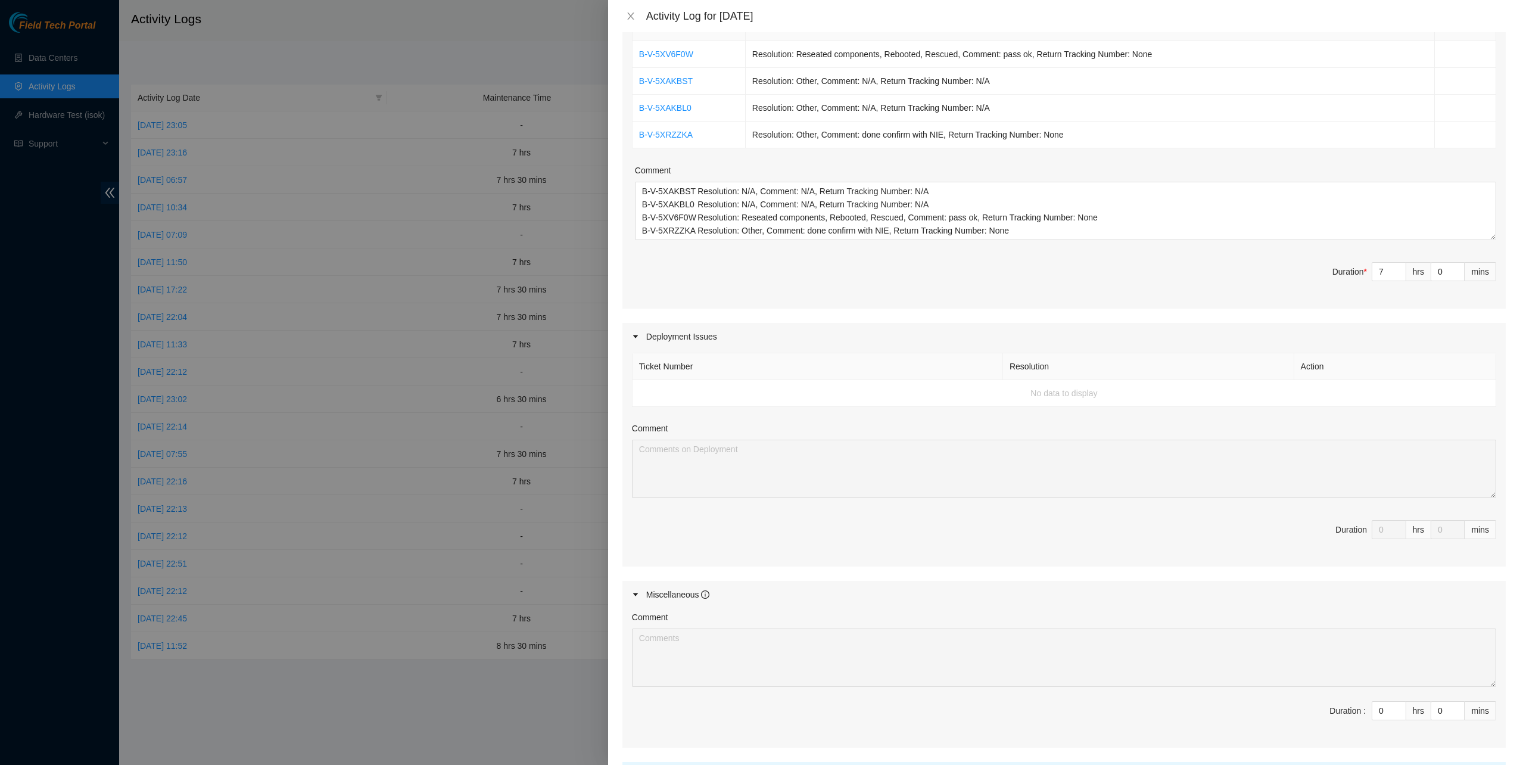
scroll to position [314, 0]
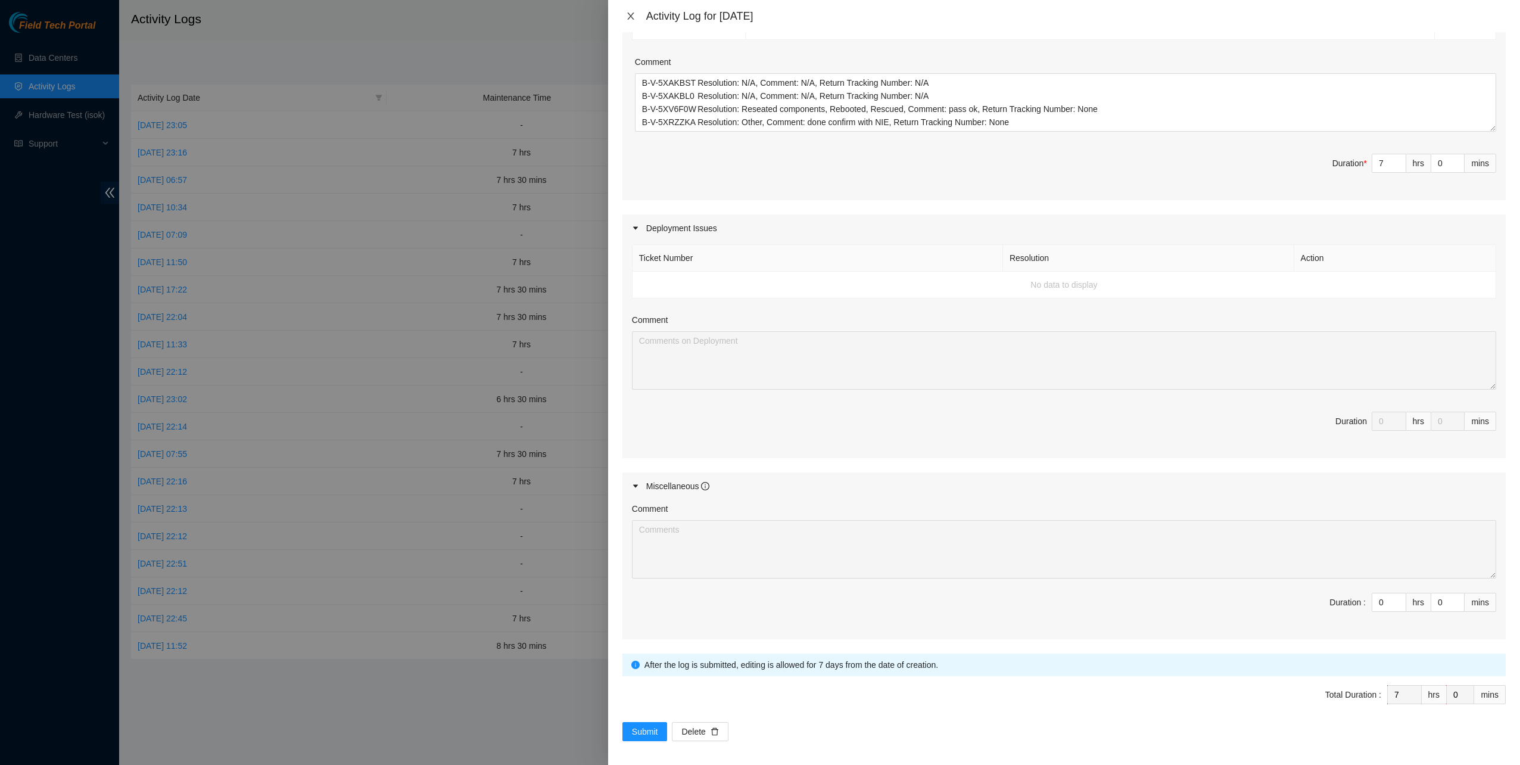
click at [633, 15] on icon "close" at bounding box center [631, 16] width 10 height 10
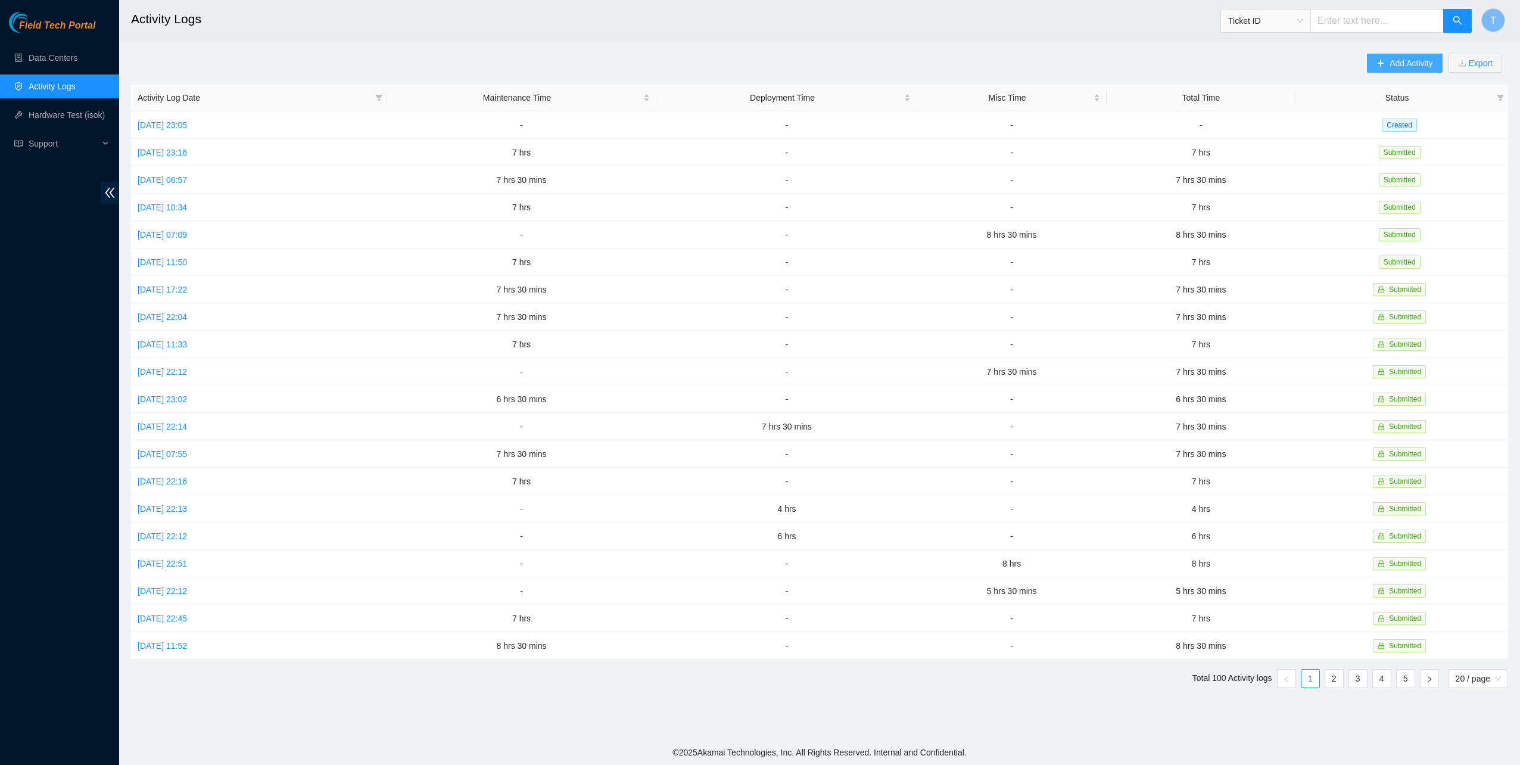
click at [1387, 57] on button "Add Activity" at bounding box center [1404, 63] width 75 height 19
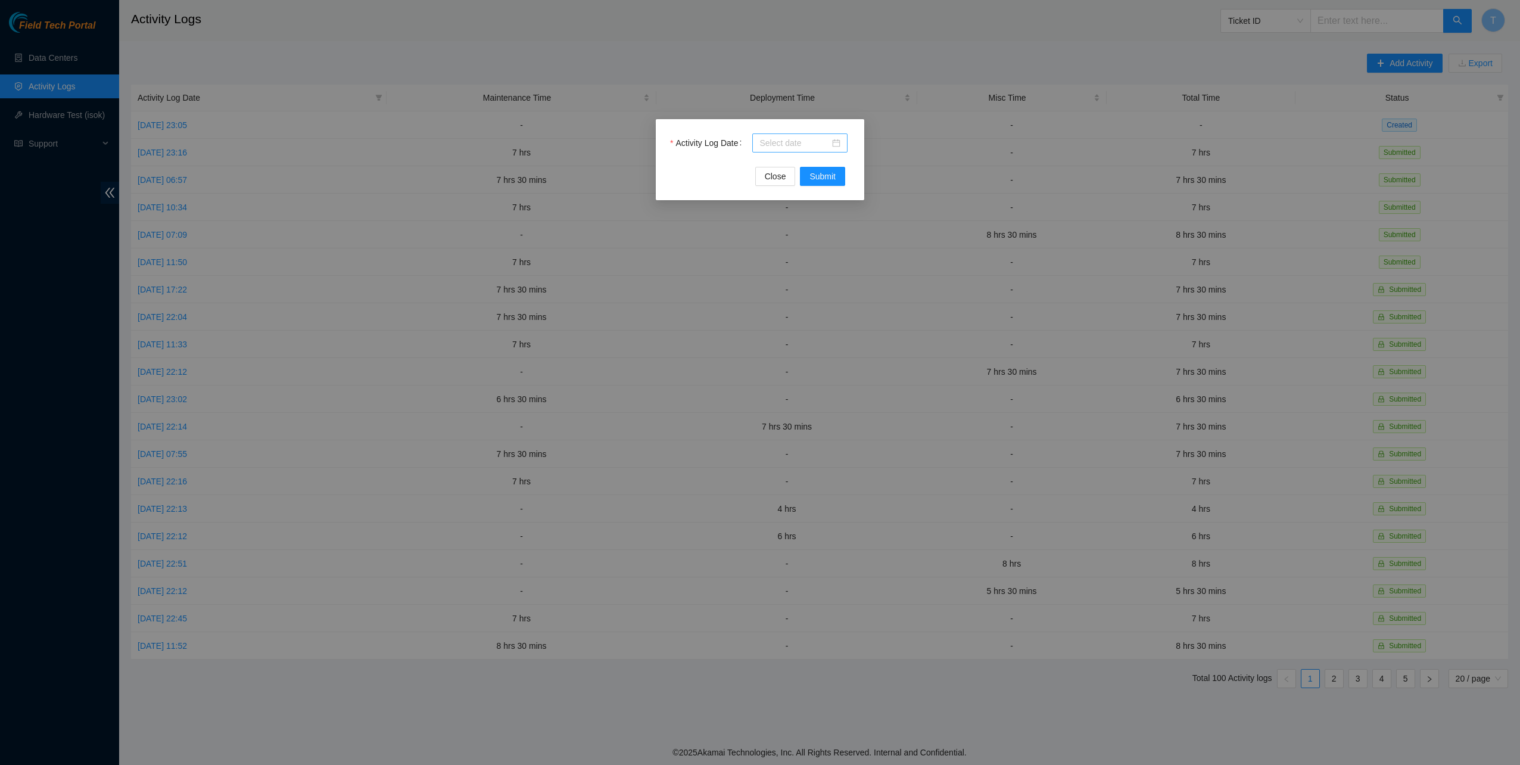
click at [798, 141] on input "Activity Log Date" at bounding box center [794, 142] width 70 height 13
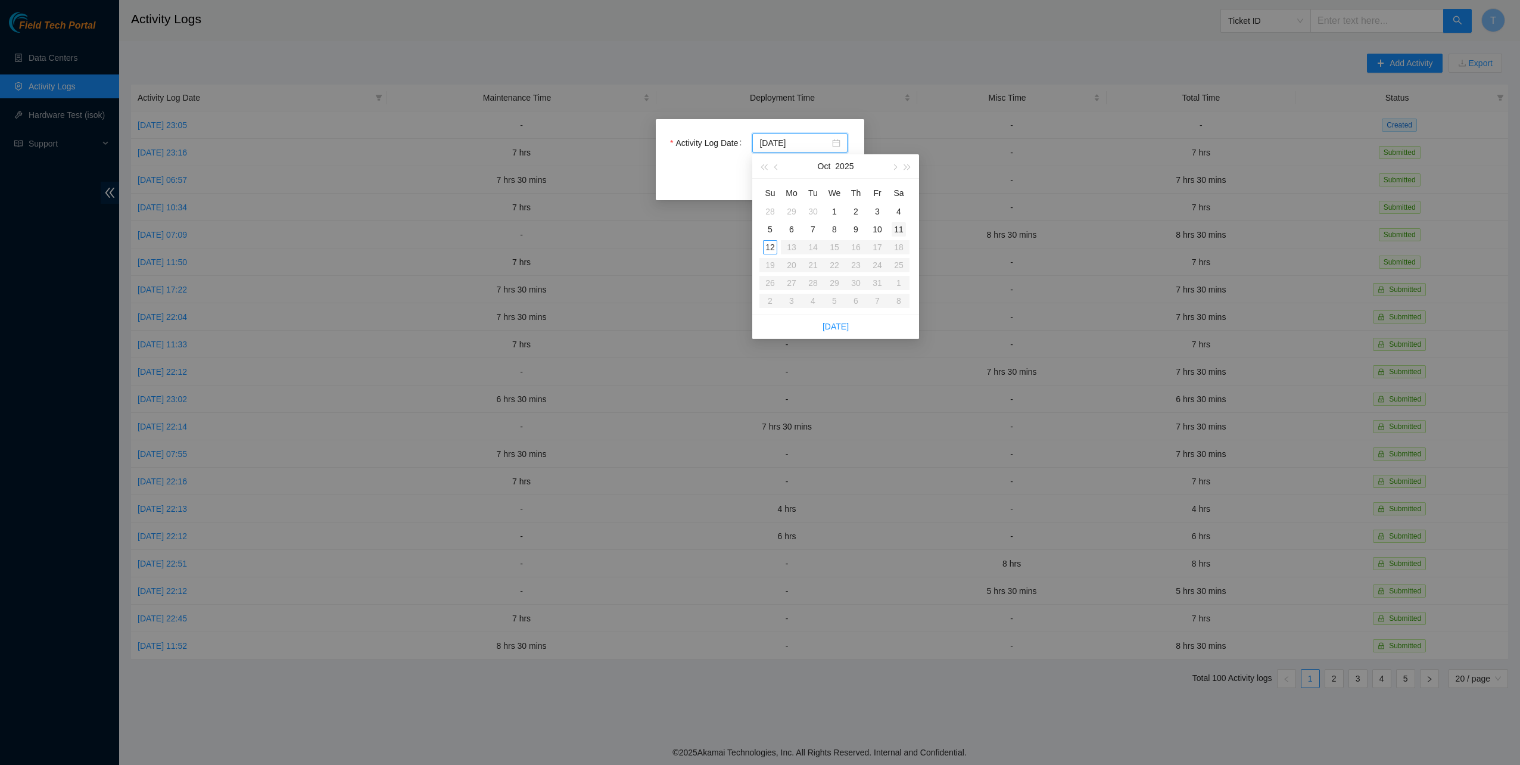
type input "[DATE]"
click at [898, 230] on div "11" at bounding box center [898, 229] width 14 height 14
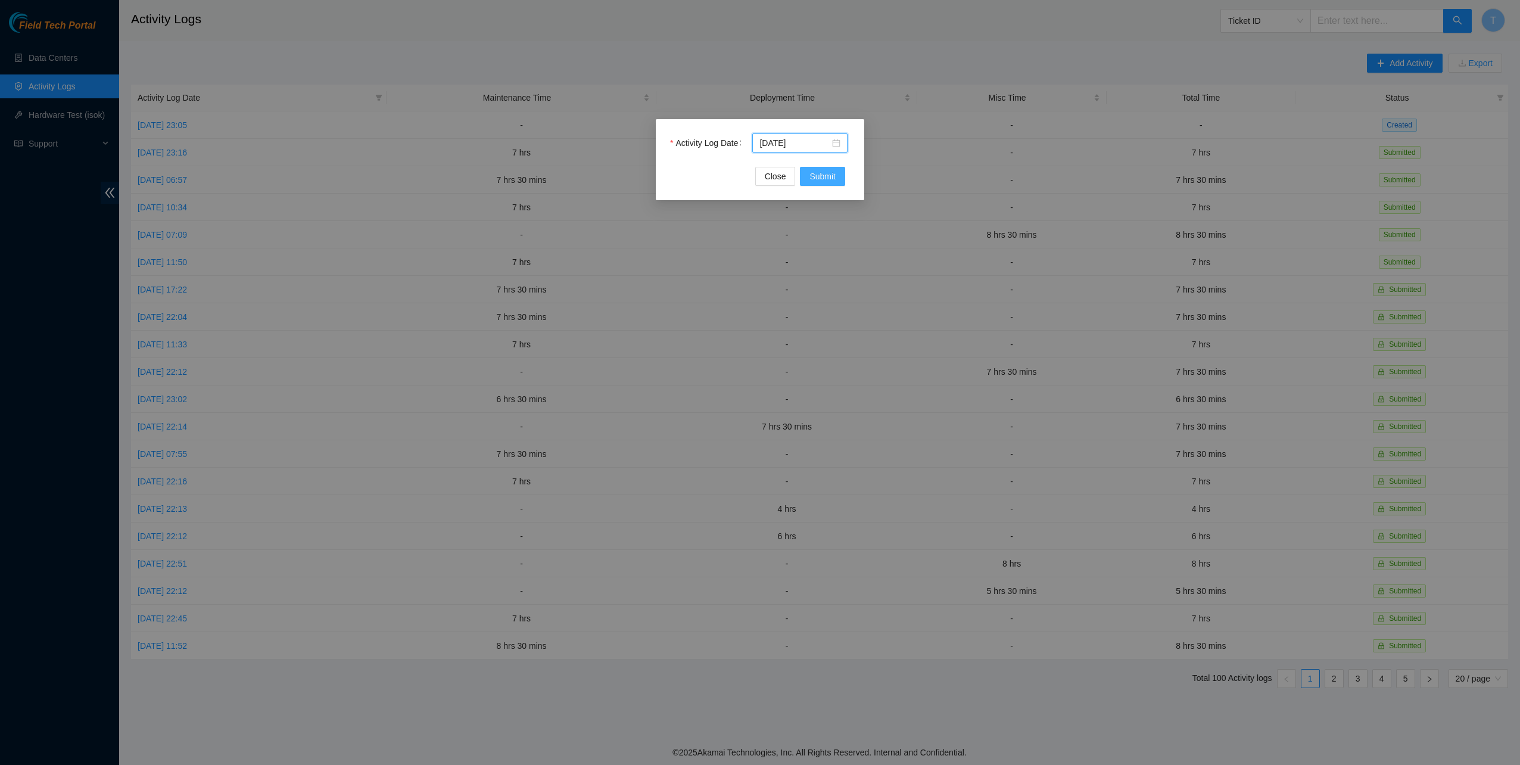
click at [813, 177] on span "Submit" at bounding box center [822, 176] width 26 height 13
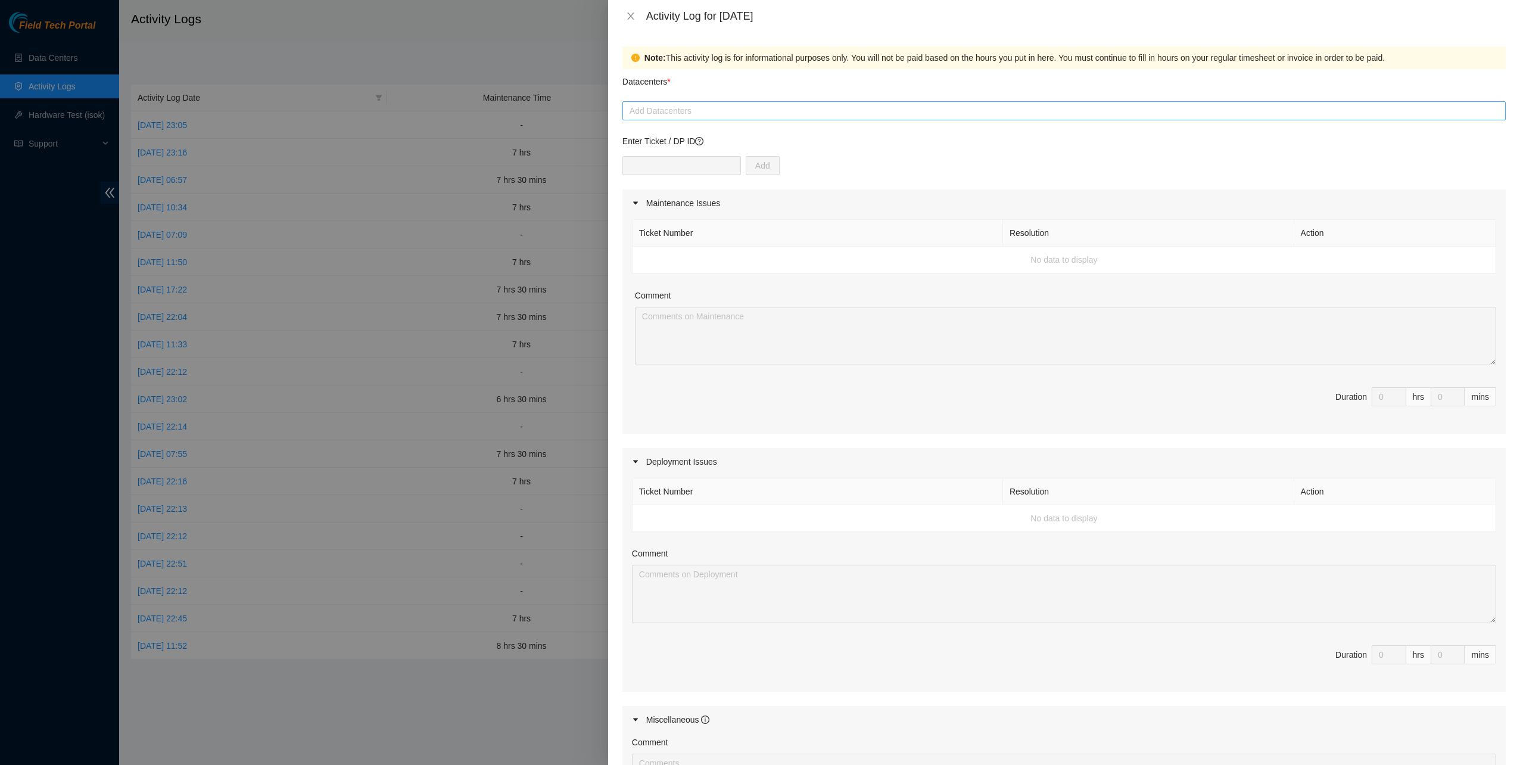
click at [694, 117] on div at bounding box center [1063, 111] width 877 height 14
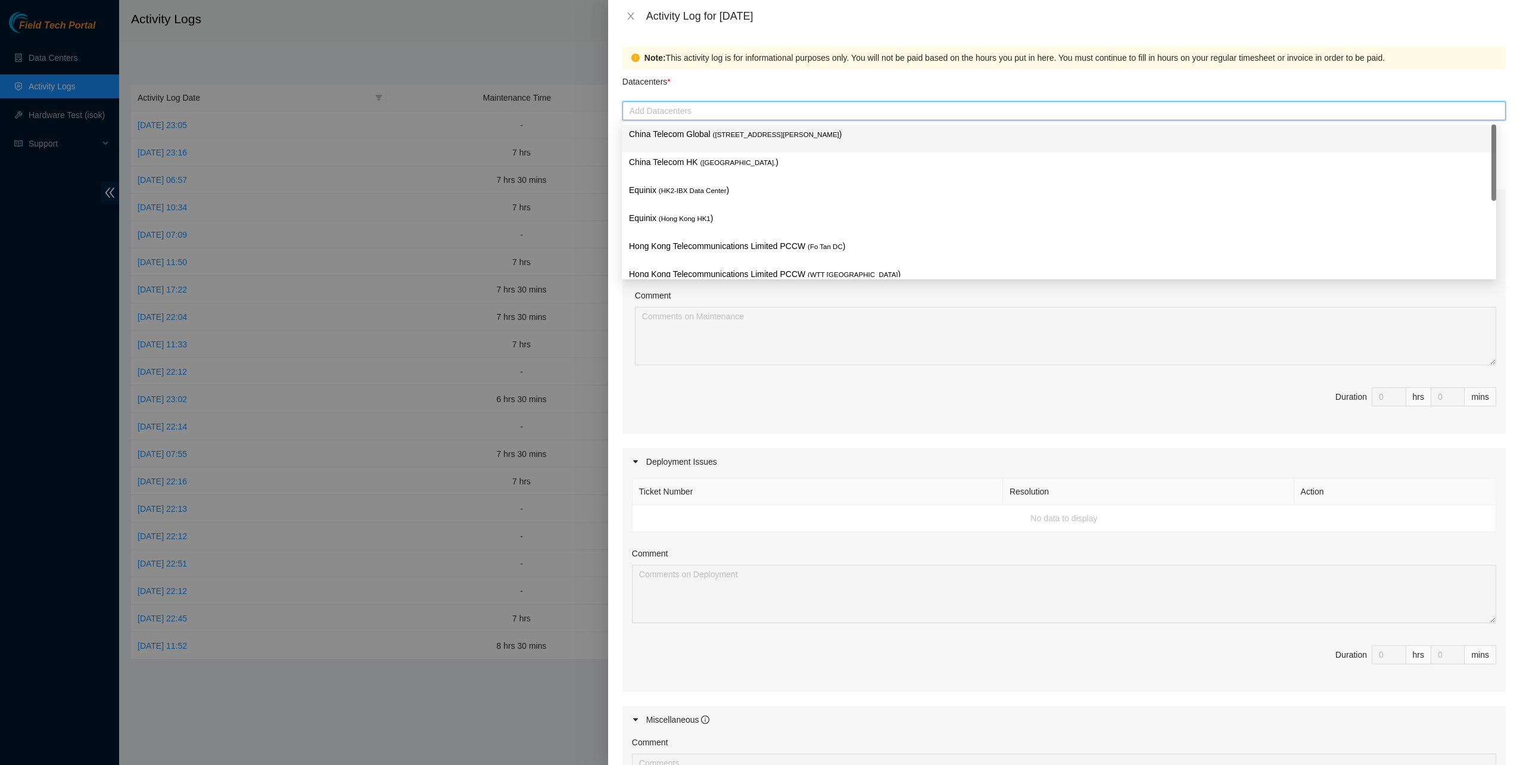
drag, startPoint x: 681, startPoint y: 132, endPoint x: 672, endPoint y: 158, distance: 27.7
click at [680, 133] on p "China Telecom Global ( [STREET_ADDRESS][PERSON_NAME] )" at bounding box center [1059, 134] width 860 height 14
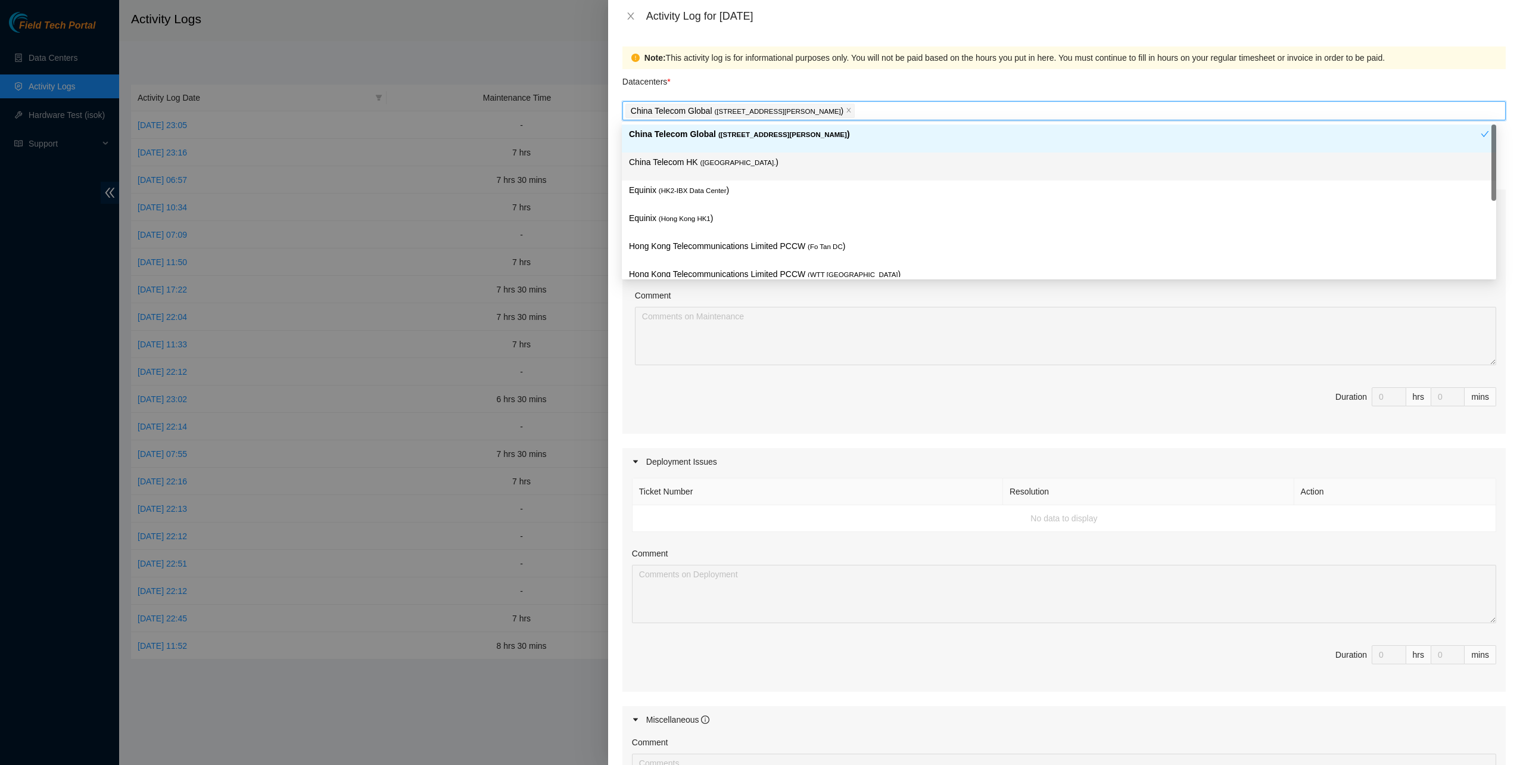
drag, startPoint x: 672, startPoint y: 158, endPoint x: 673, endPoint y: 164, distance: 6.1
click at [672, 158] on p "China Telecom HK ( [GEOGRAPHIC_DATA] )" at bounding box center [1059, 162] width 860 height 14
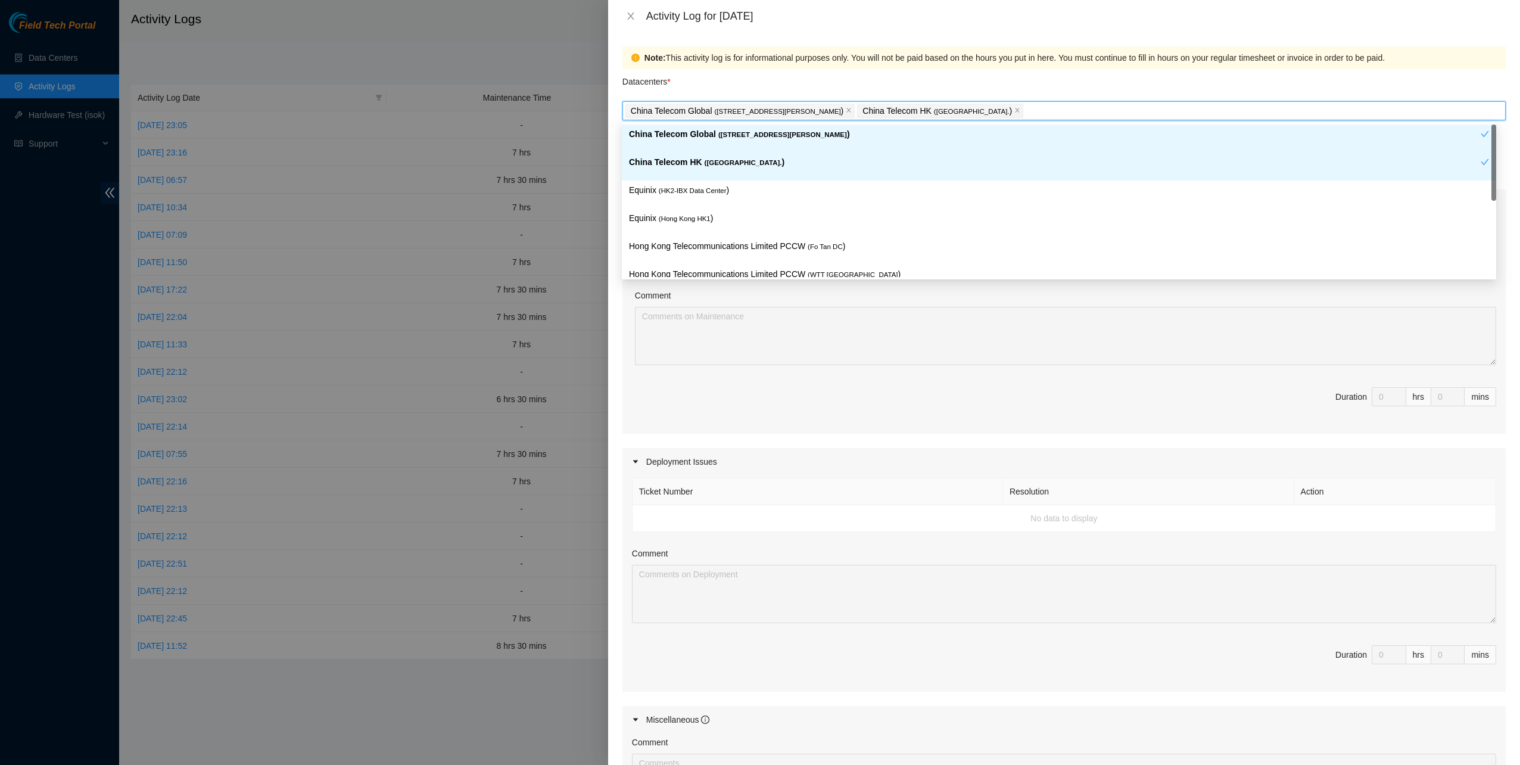
click at [673, 204] on div "Equinix ( HK2-IBX Data Center )" at bounding box center [1059, 194] width 860 height 22
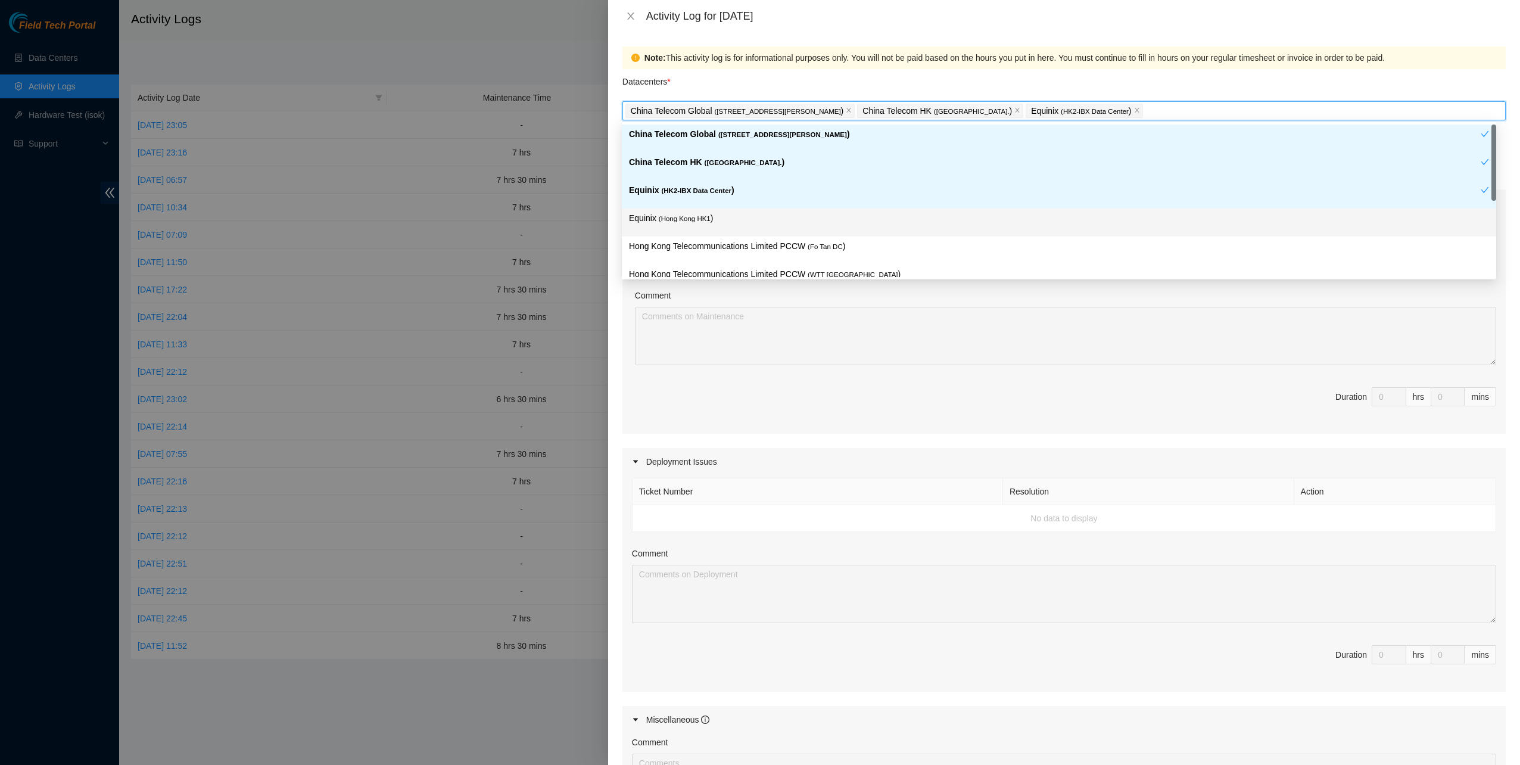
click at [672, 225] on div "Equinix ( [GEOGRAPHIC_DATA] HK1 )" at bounding box center [1059, 222] width 860 height 22
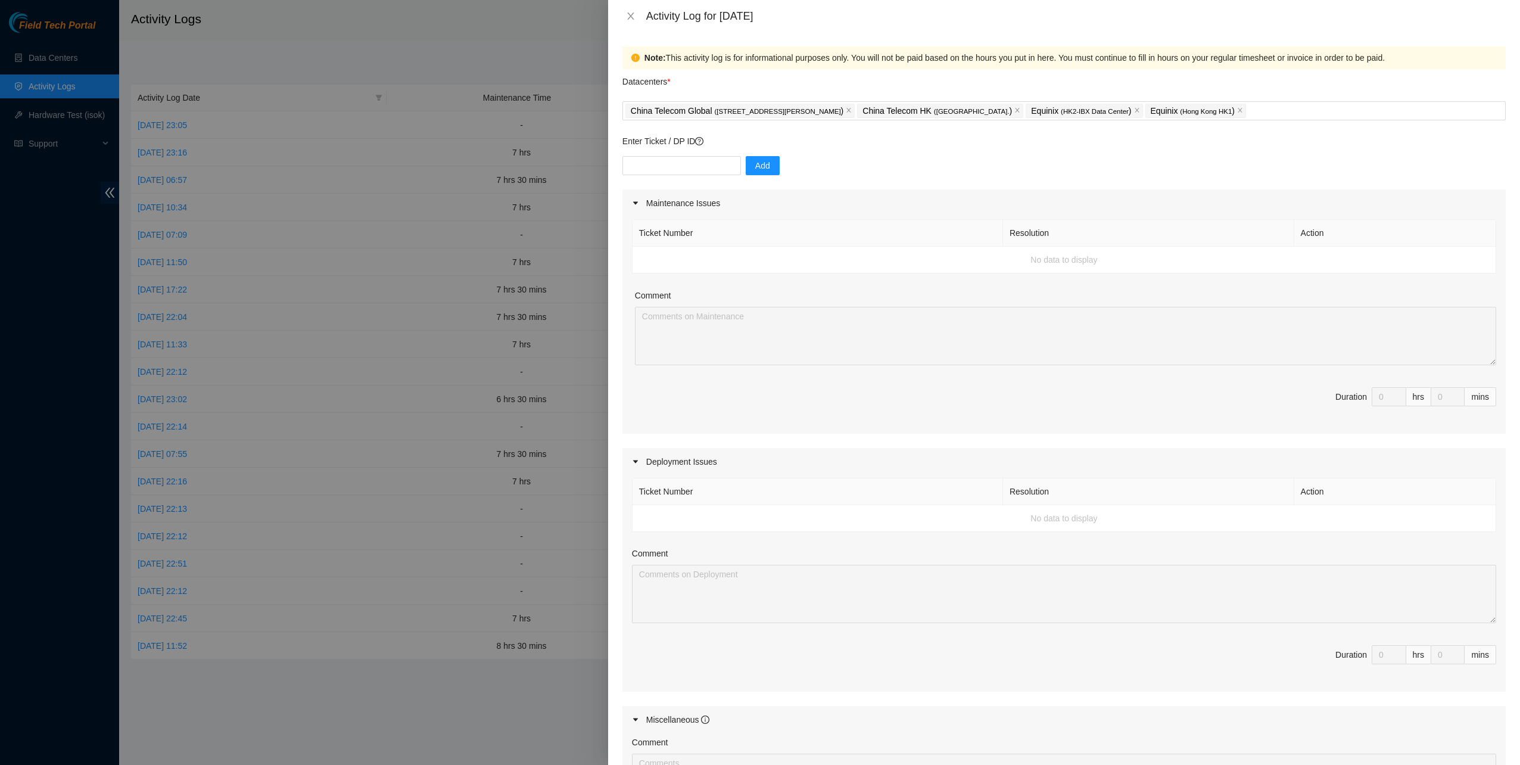
click at [682, 175] on div "Add" at bounding box center [1063, 172] width 883 height 33
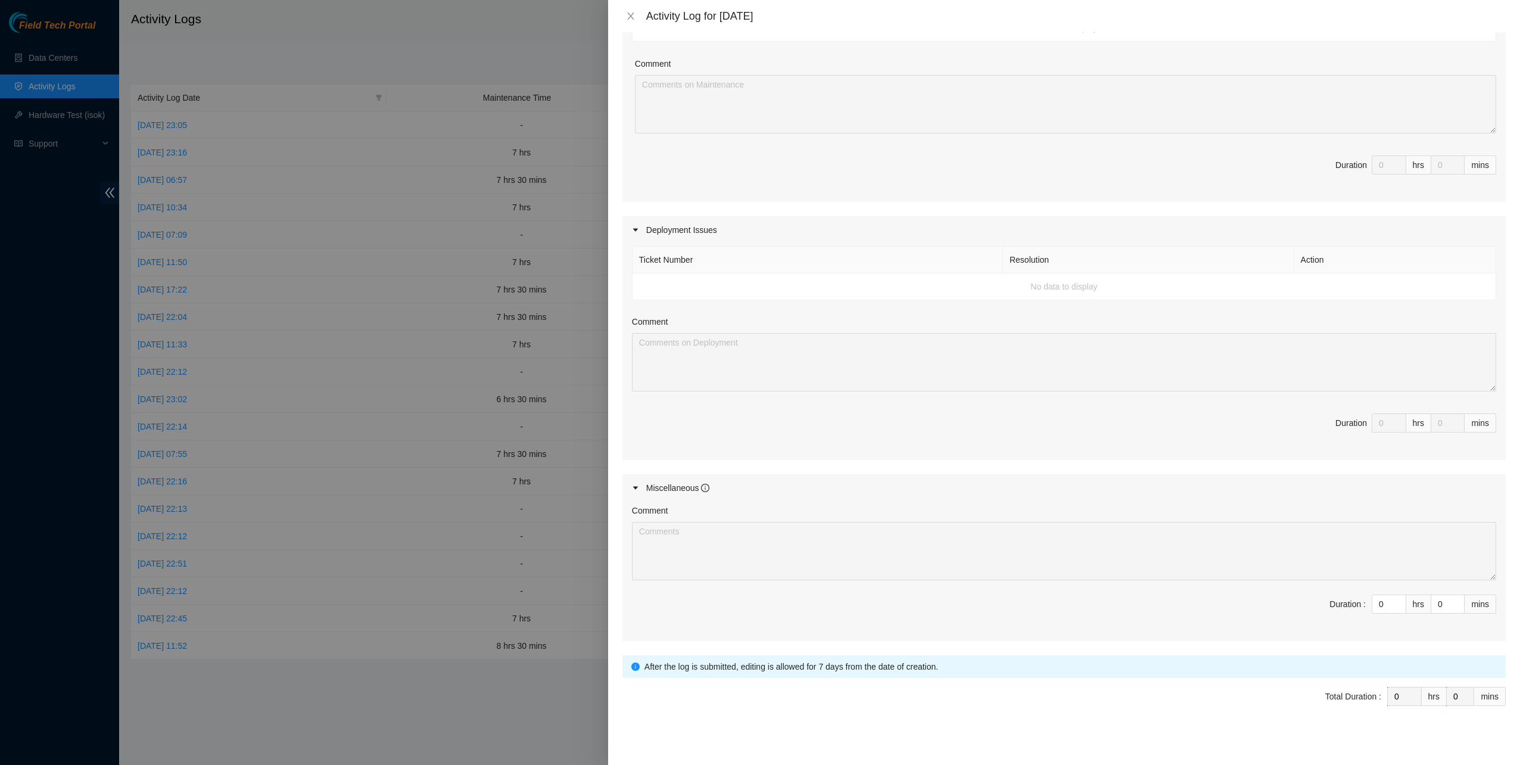
scroll to position [234, 0]
drag, startPoint x: 1376, startPoint y: 603, endPoint x: 1361, endPoint y: 603, distance: 14.3
click at [1372, 603] on input "0" at bounding box center [1388, 601] width 33 height 18
type input "6"
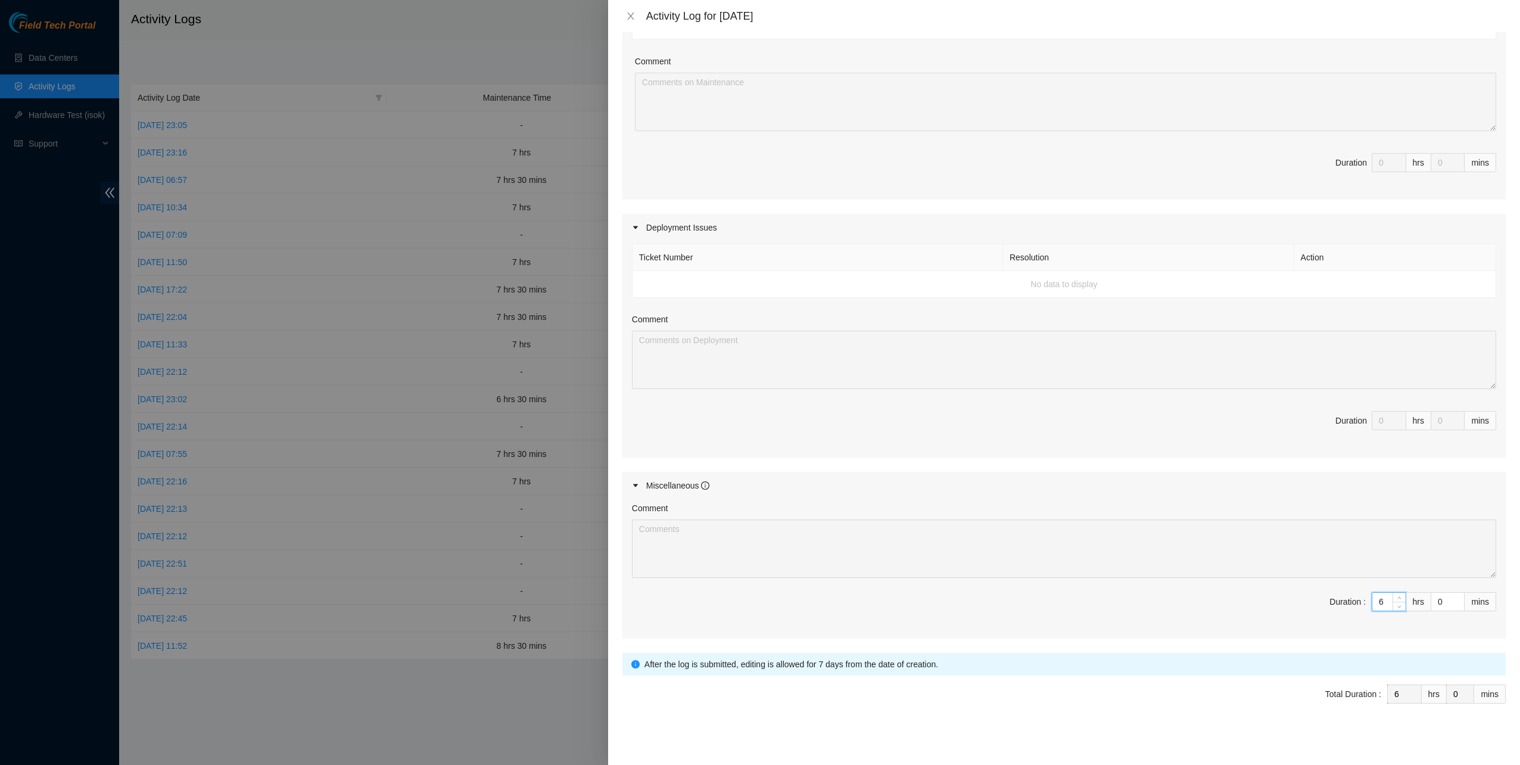
type input "6"
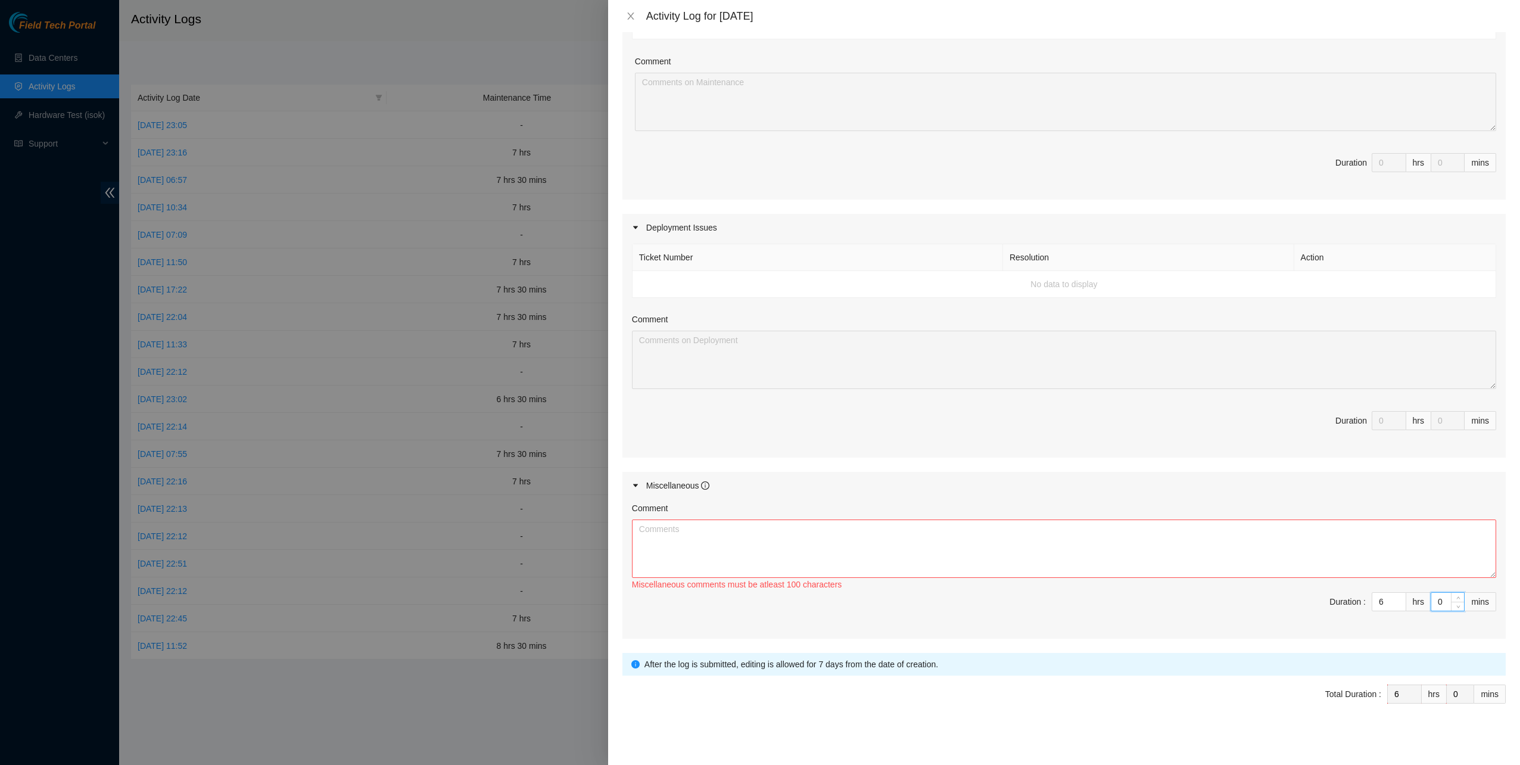
type input "3"
type input "30"
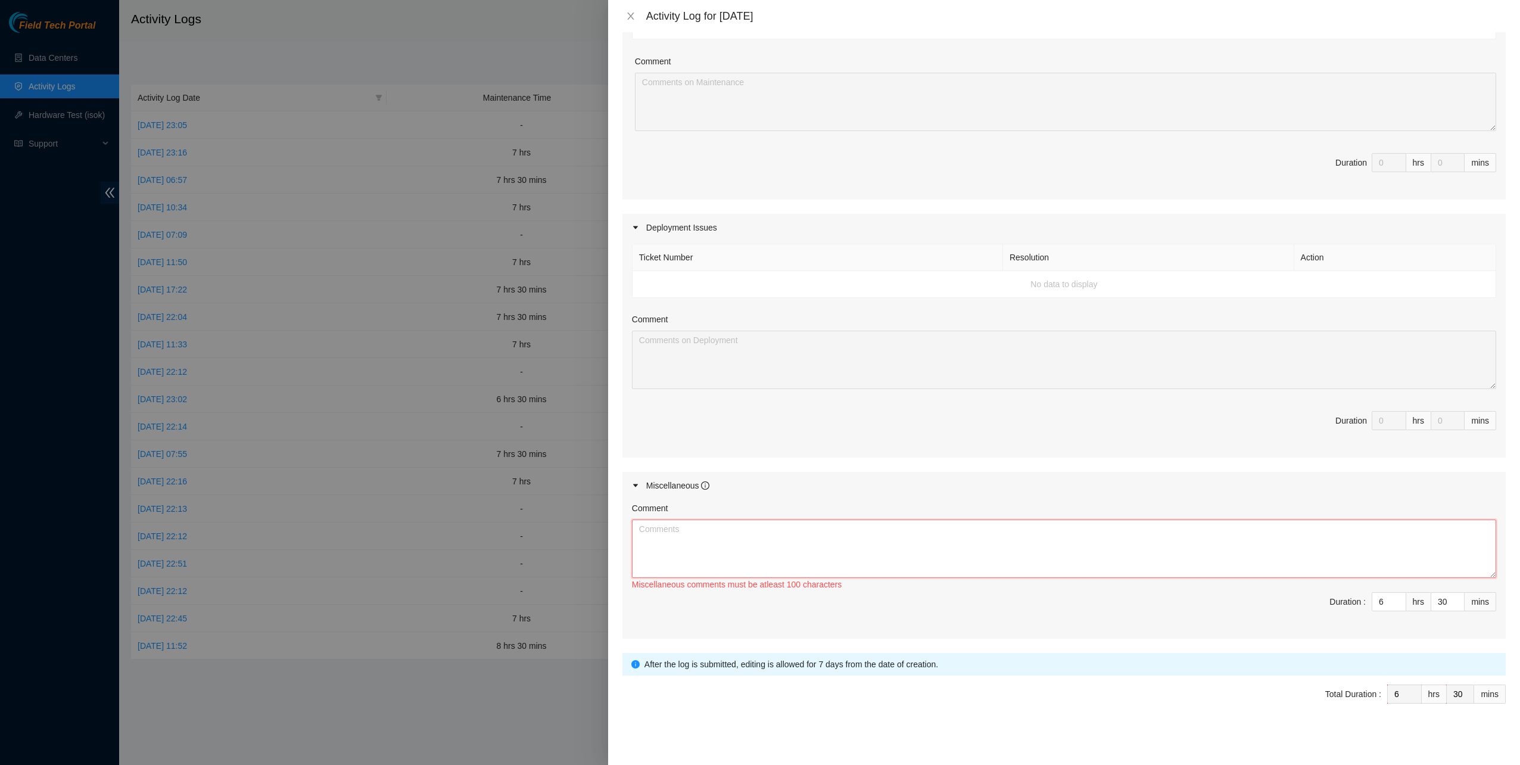
click at [859, 549] on textarea "Comment" at bounding box center [1064, 548] width 864 height 58
paste textarea "Shipment placed in Storage for AKAMAI INTERNATIONAL BV - HK1 - REMINDER/ACTION …"
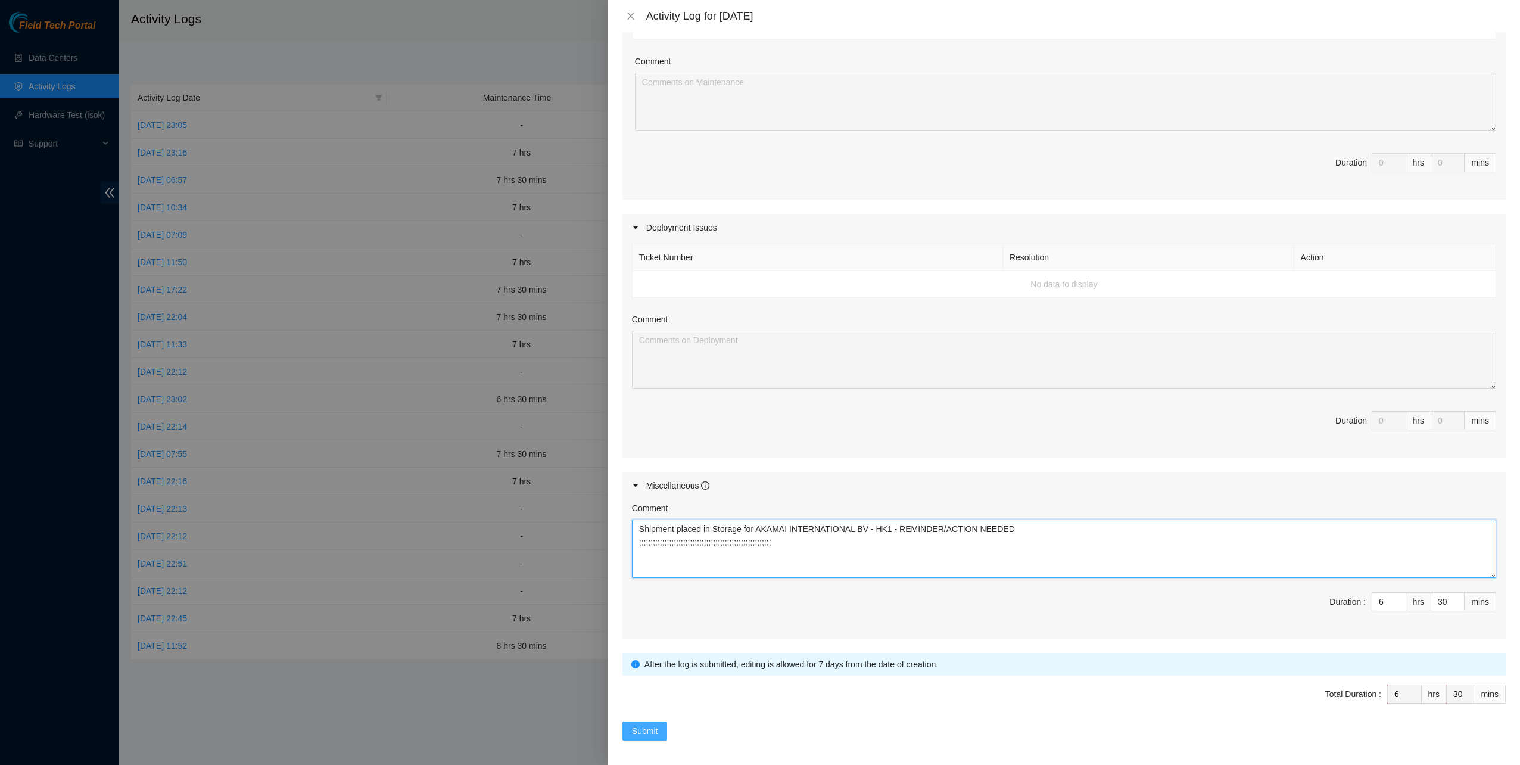
type textarea "Shipment placed in Storage for AKAMAI INTERNATIONAL BV - HK1 - REMINDER/ACTION …"
click at [645, 725] on span "Submit" at bounding box center [645, 730] width 26 height 13
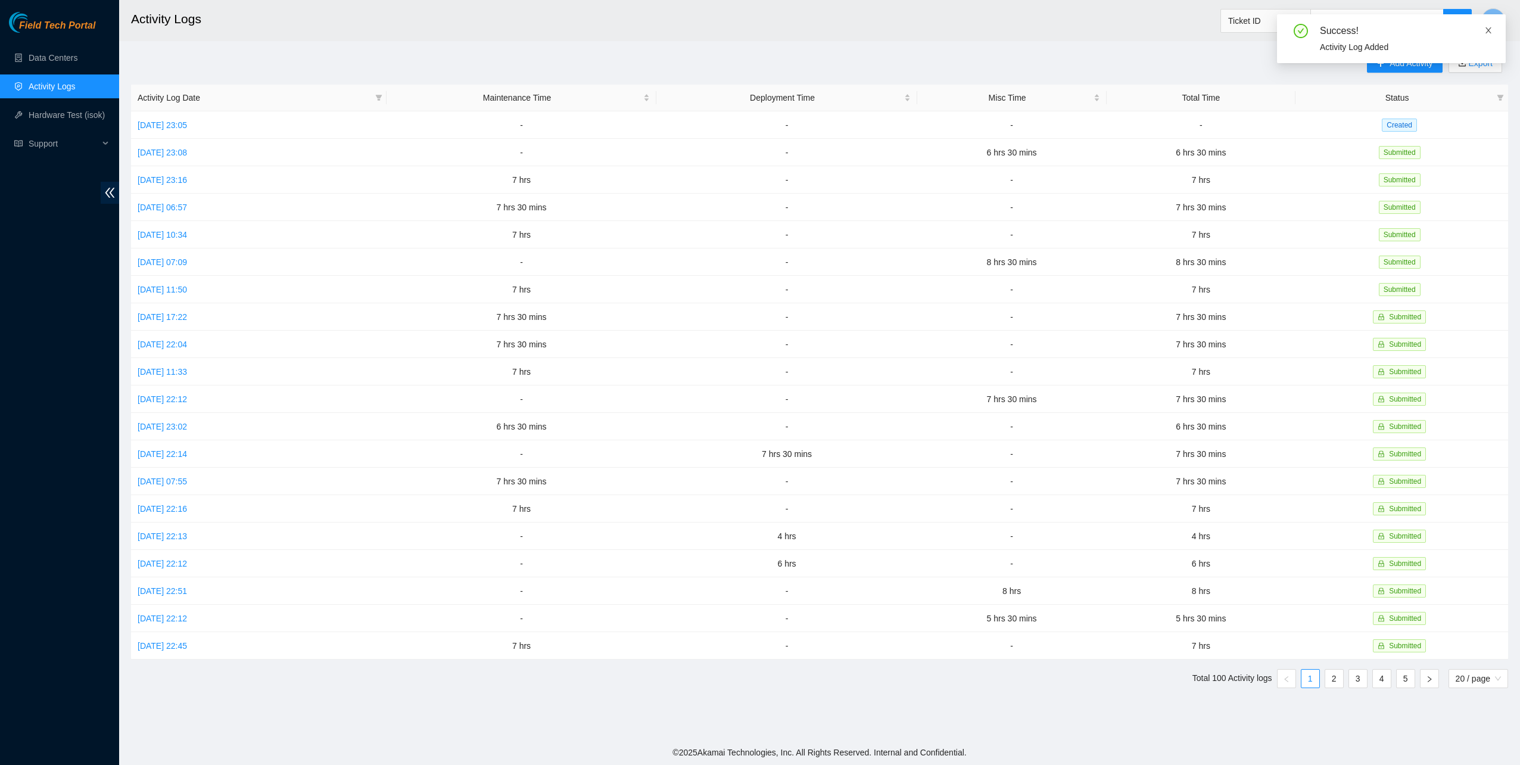
click at [1489, 29] on icon "close" at bounding box center [1488, 30] width 6 height 6
click at [175, 122] on link "[DATE] 23:05" at bounding box center [162, 125] width 49 height 10
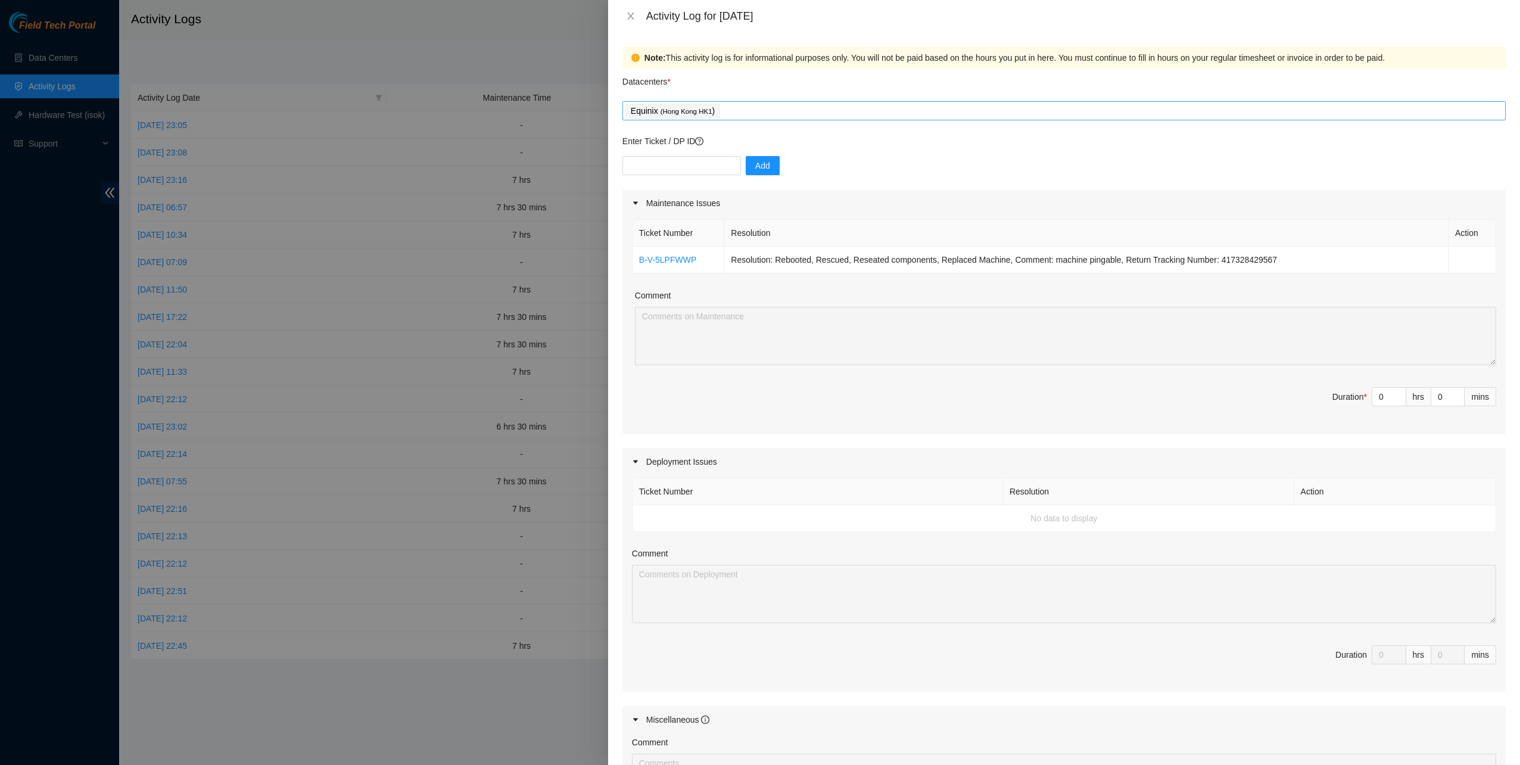
click at [768, 104] on div "Equinix ( [GEOGRAPHIC_DATA] HK1 )" at bounding box center [1063, 110] width 877 height 17
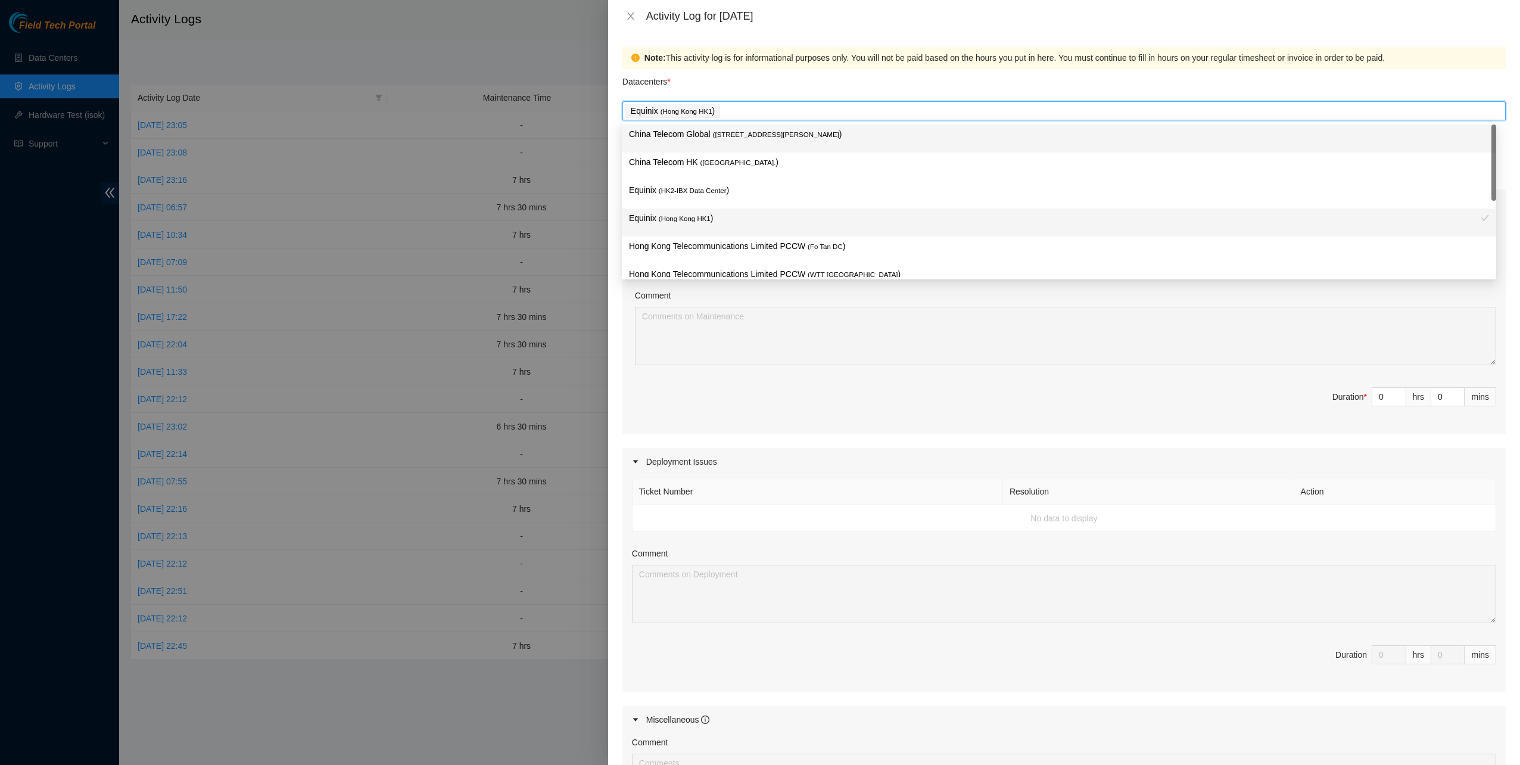
click at [736, 134] on span "( [STREET_ADDRESS][PERSON_NAME]" at bounding box center [776, 134] width 126 height 7
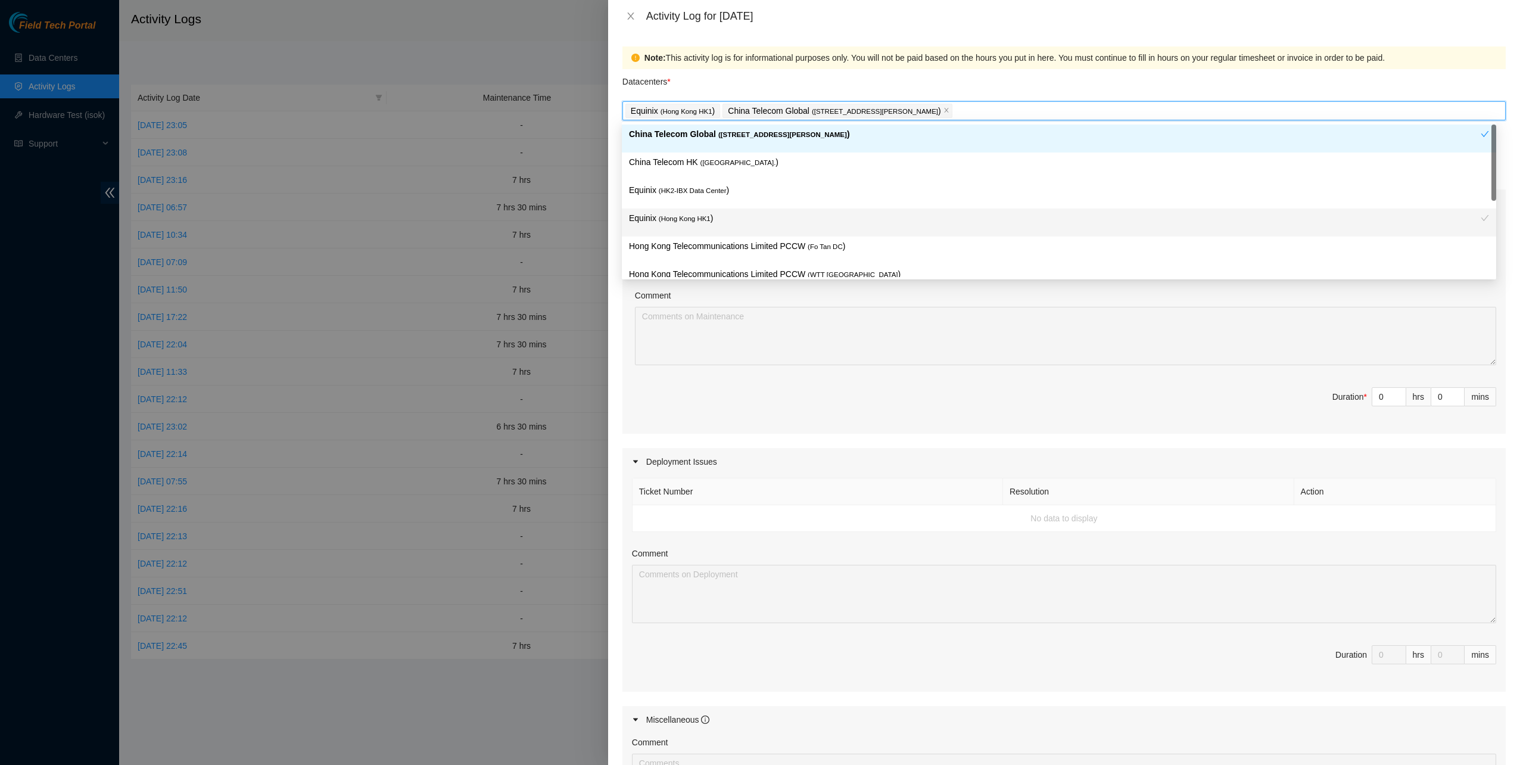
drag, startPoint x: 728, startPoint y: 157, endPoint x: 720, endPoint y: 185, distance: 28.6
click at [726, 160] on span "( [GEOGRAPHIC_DATA]." at bounding box center [738, 162] width 76 height 7
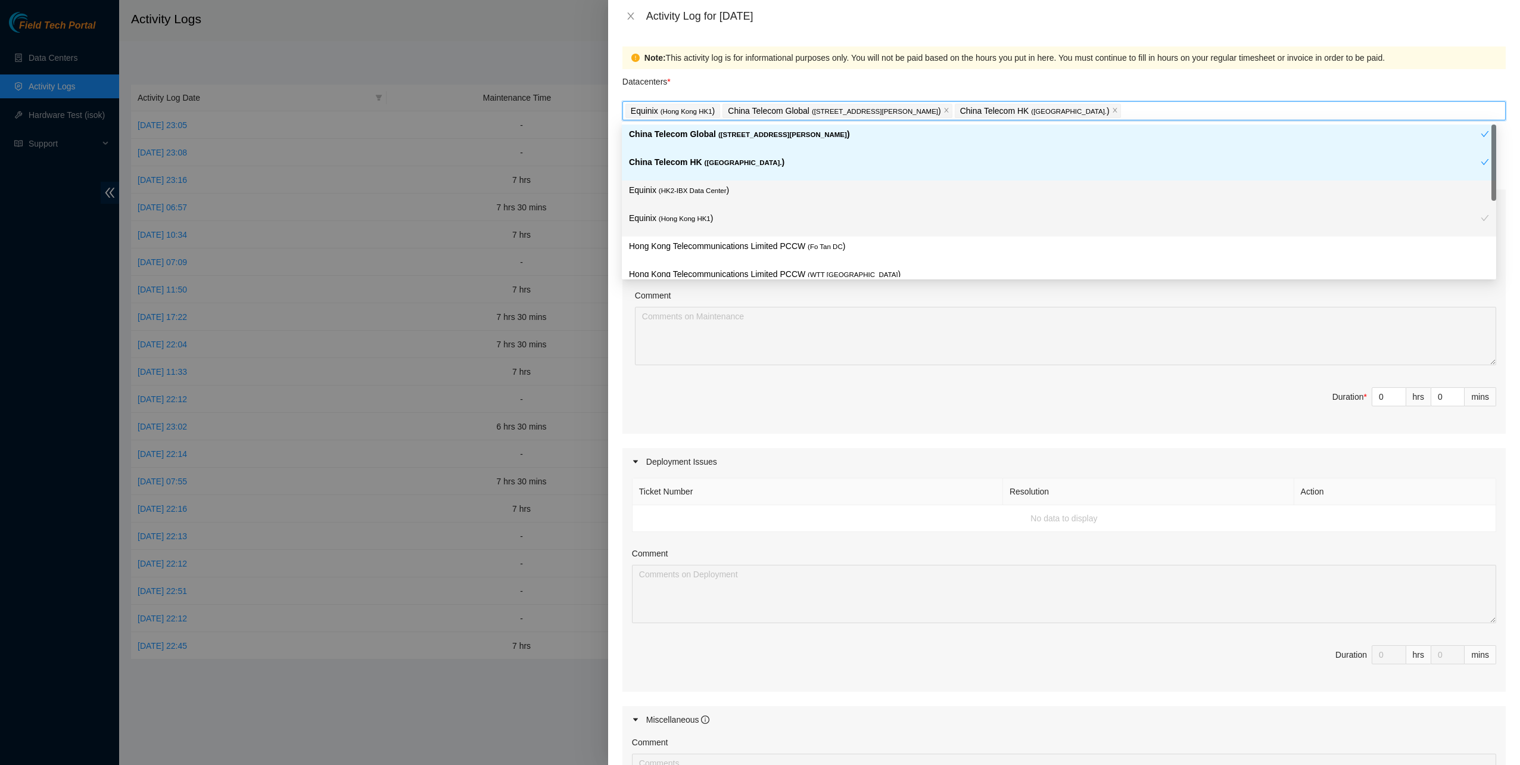
drag, startPoint x: 716, startPoint y: 192, endPoint x: 716, endPoint y: 207, distance: 15.5
click at [716, 194] on span "( HK2-IBX Data Center" at bounding box center [693, 190] width 68 height 7
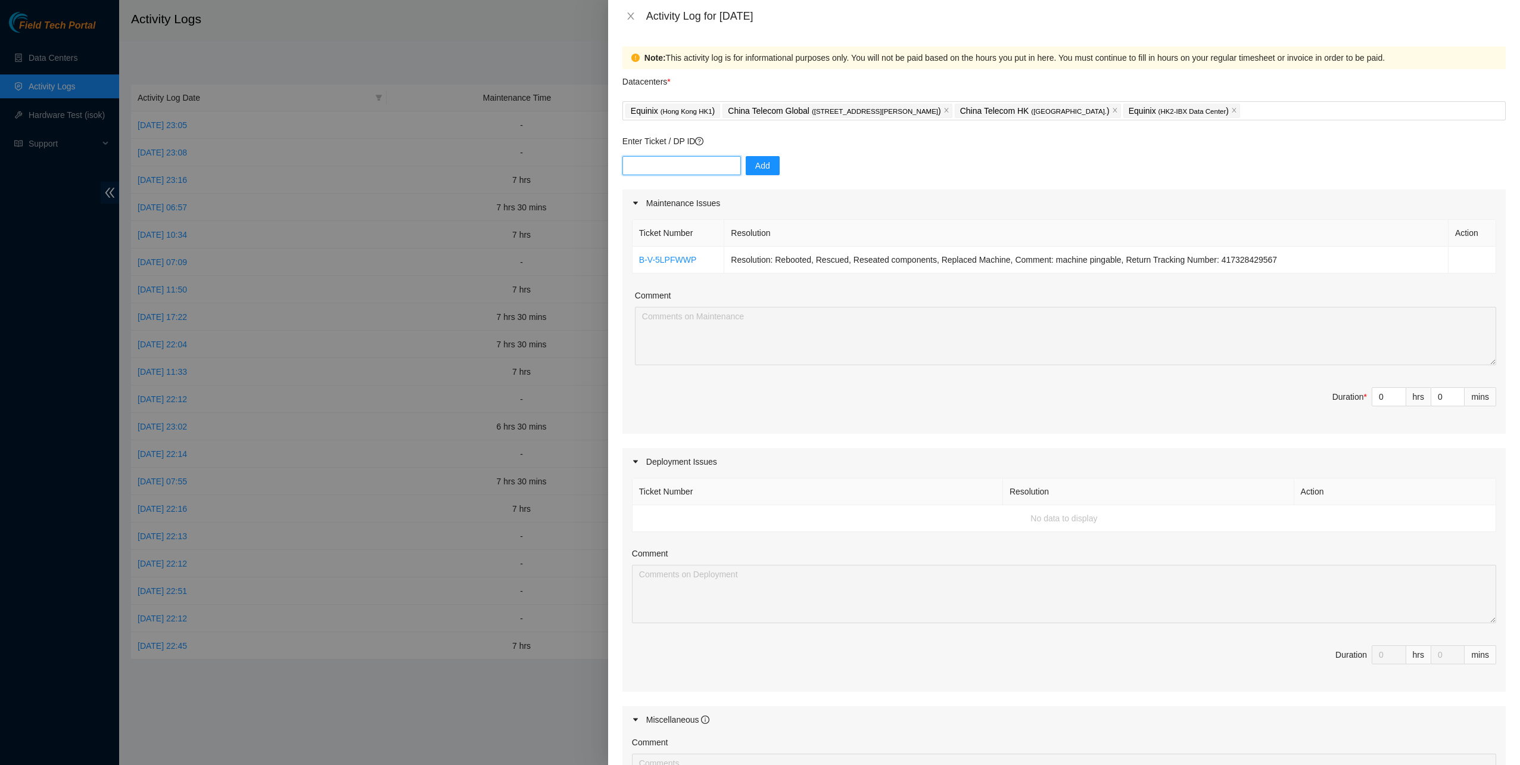
click at [687, 167] on input "text" at bounding box center [681, 165] width 118 height 19
paste input "B-V-5XBB3RH"
type input "B-V-5XBB3RH"
click at [755, 167] on span "Add" at bounding box center [762, 165] width 15 height 13
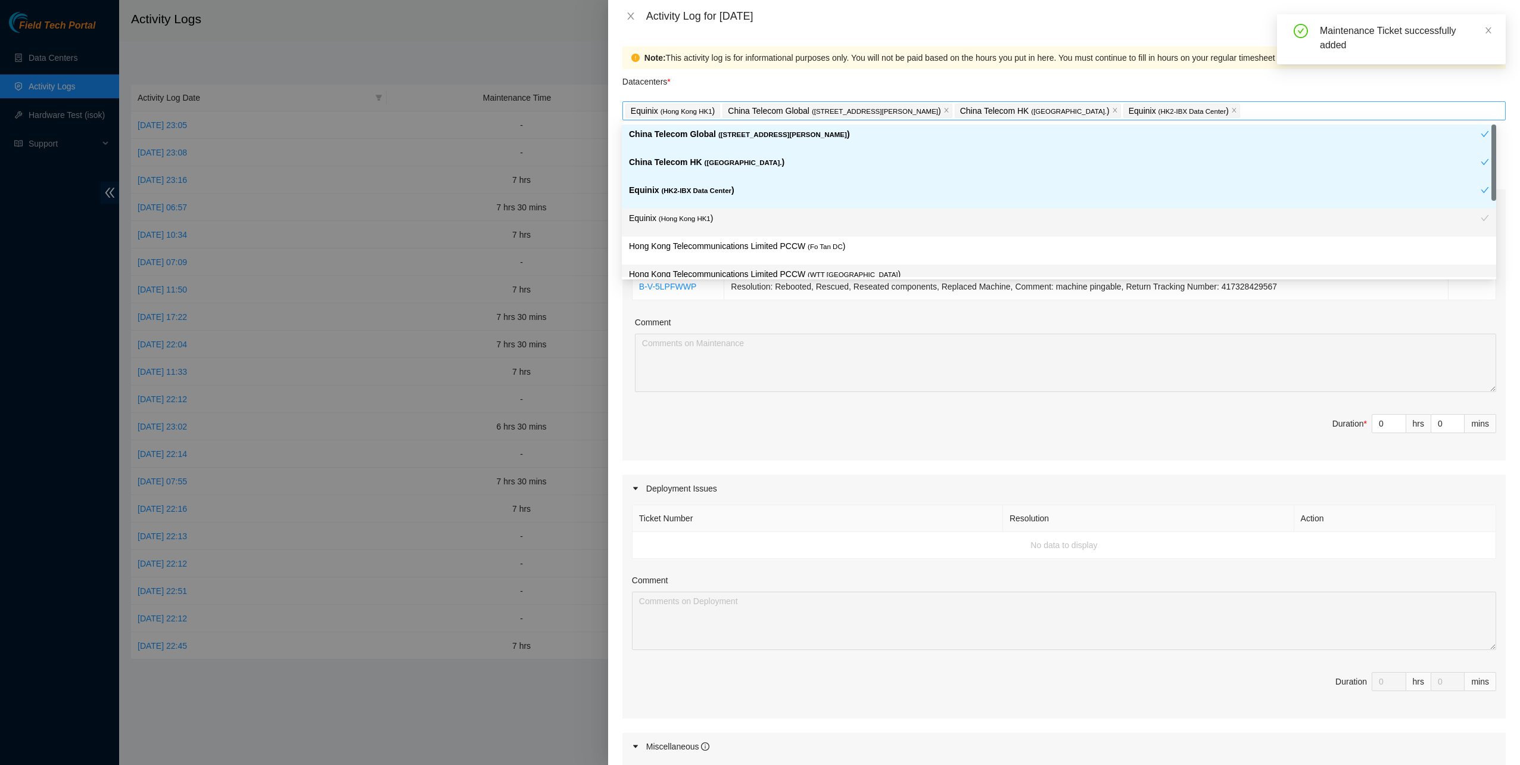
click at [1261, 111] on div "Equinix ( [GEOGRAPHIC_DATA] HK1 ) China Telecom Global ( [STREET_ADDRESS][PERSO…" at bounding box center [1063, 110] width 877 height 17
click at [724, 219] on p "Equinix ( [GEOGRAPHIC_DATA] HK1 )" at bounding box center [1055, 218] width 852 height 14
click at [723, 238] on div "Hong Kong Telecommunications Limited PCCW ( Fo Tan DC )" at bounding box center [1059, 250] width 874 height 28
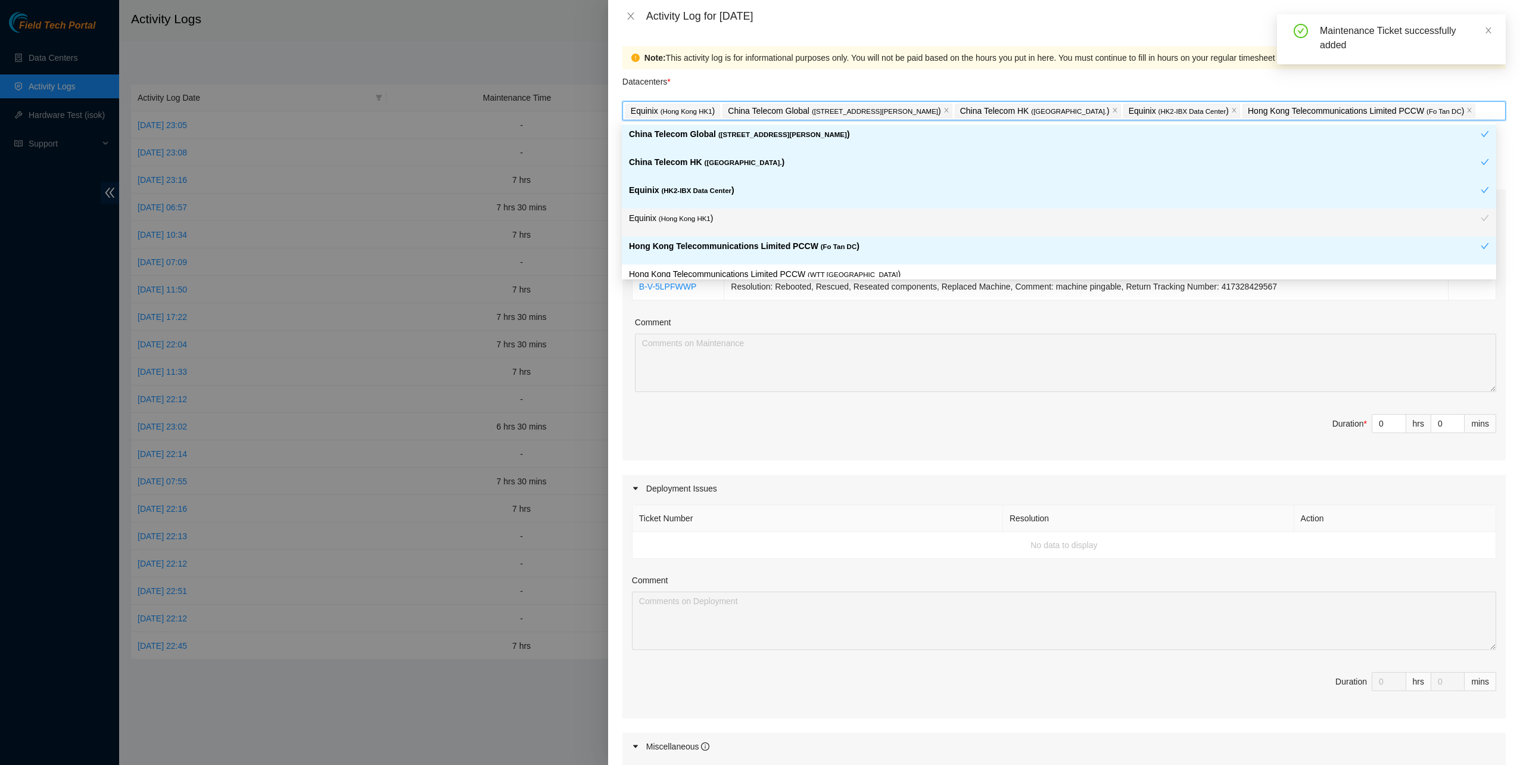
scroll to position [98, 0]
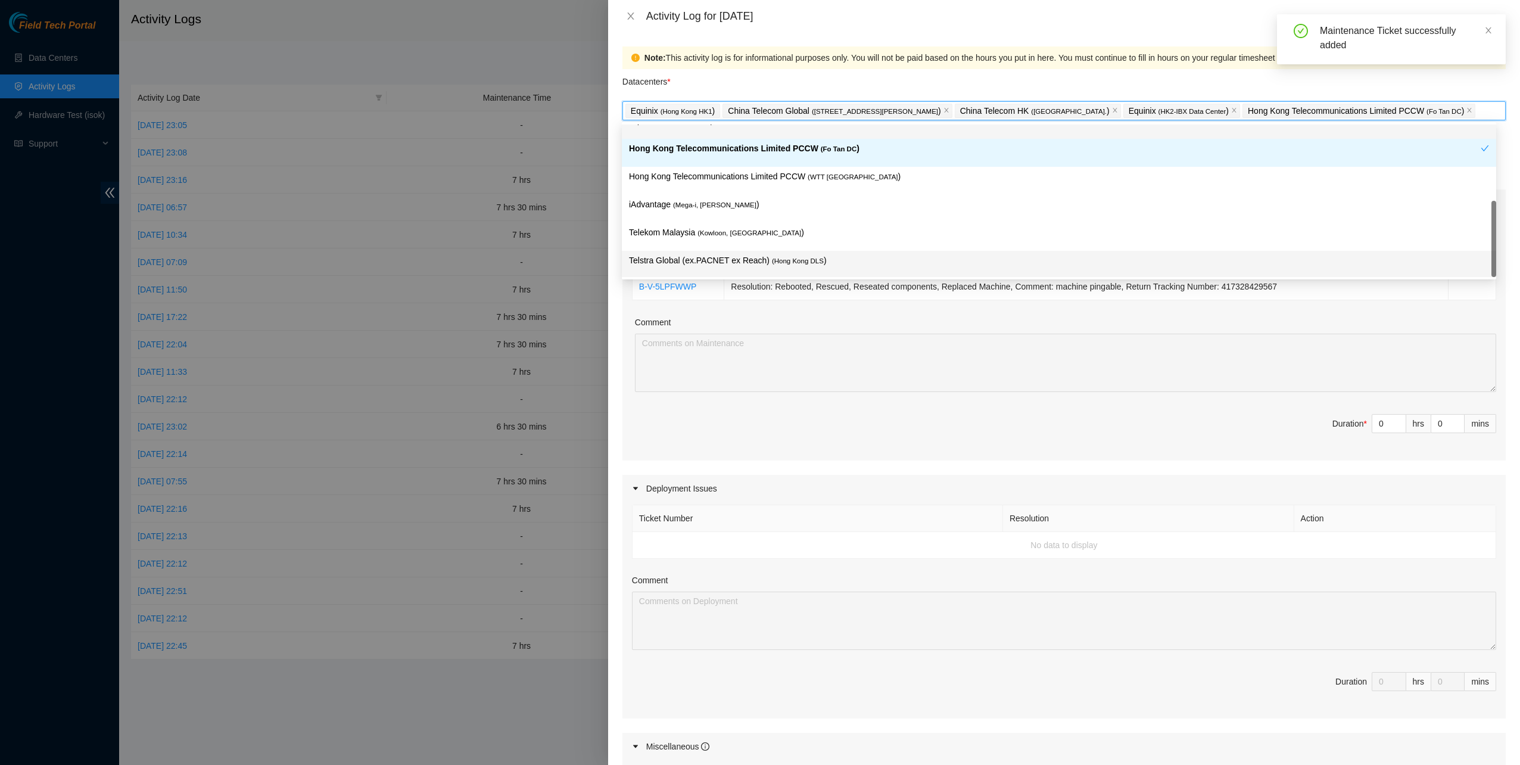
drag, startPoint x: 731, startPoint y: 261, endPoint x: 751, endPoint y: 287, distance: 32.8
click at [731, 259] on p "Telstra Global (ex.PACNET ex Reach) ( [GEOGRAPHIC_DATA] DLS )" at bounding box center [1059, 261] width 860 height 14
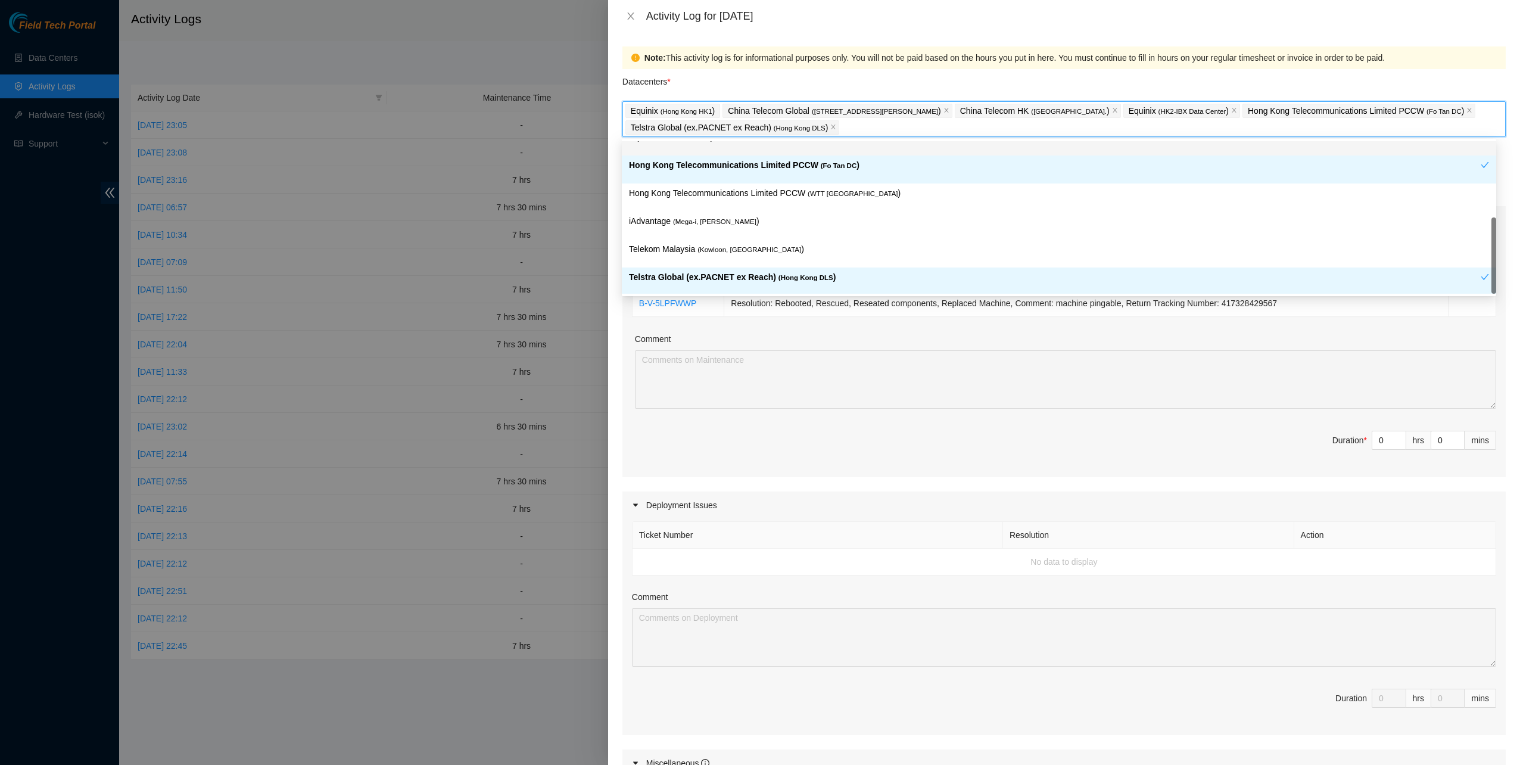
click at [928, 450] on span "Duration * 0 hrs 0 mins" at bounding box center [1064, 447] width 864 height 33
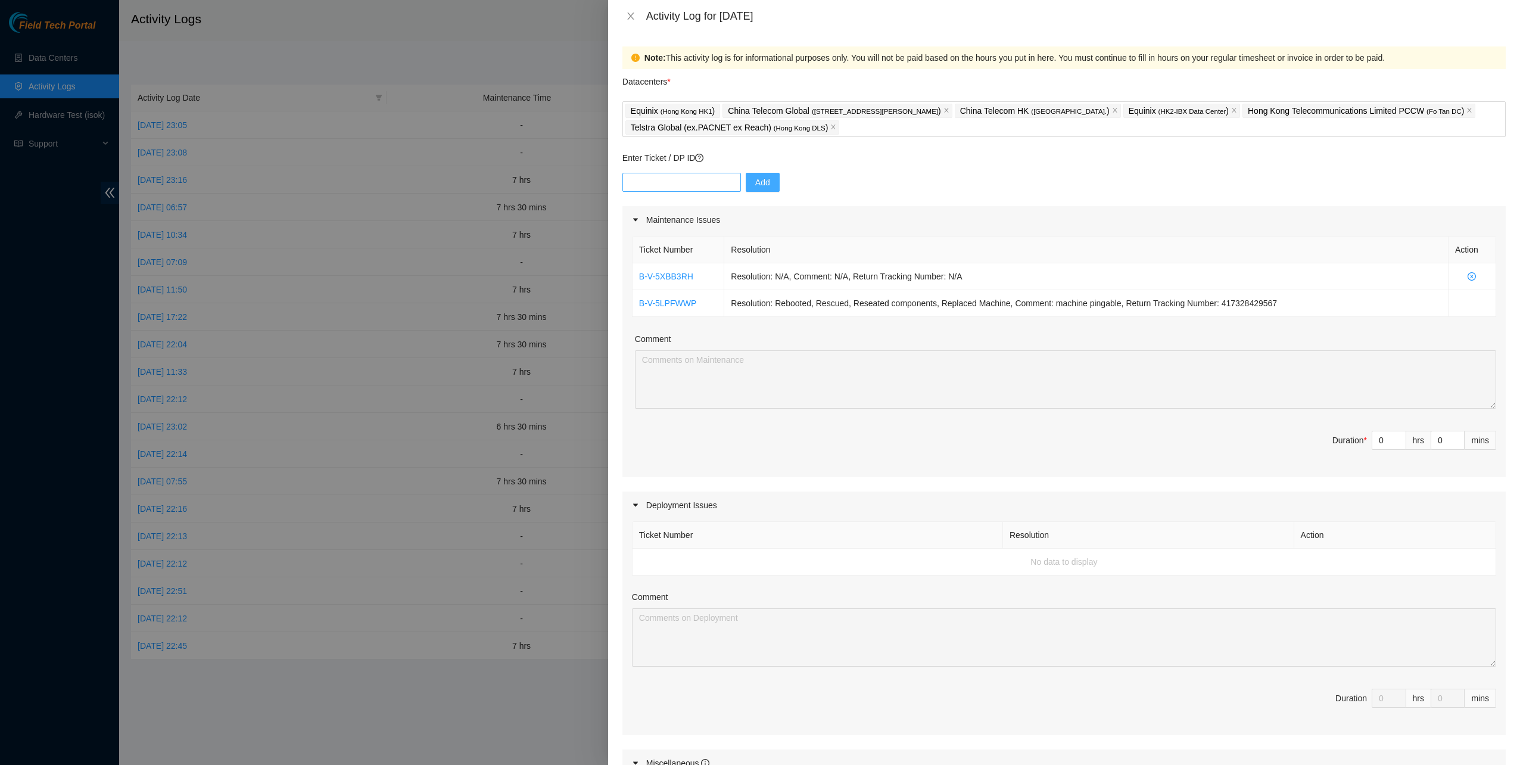
click at [663, 170] on div "Enter Ticket / DP ID Add" at bounding box center [1063, 178] width 883 height 55
click at [668, 180] on input "text" at bounding box center [681, 182] width 118 height 19
paste input "B-V-5XCFCUK"
type input "B-V-5XCFCUK"
click at [755, 182] on span "Add" at bounding box center [762, 182] width 15 height 13
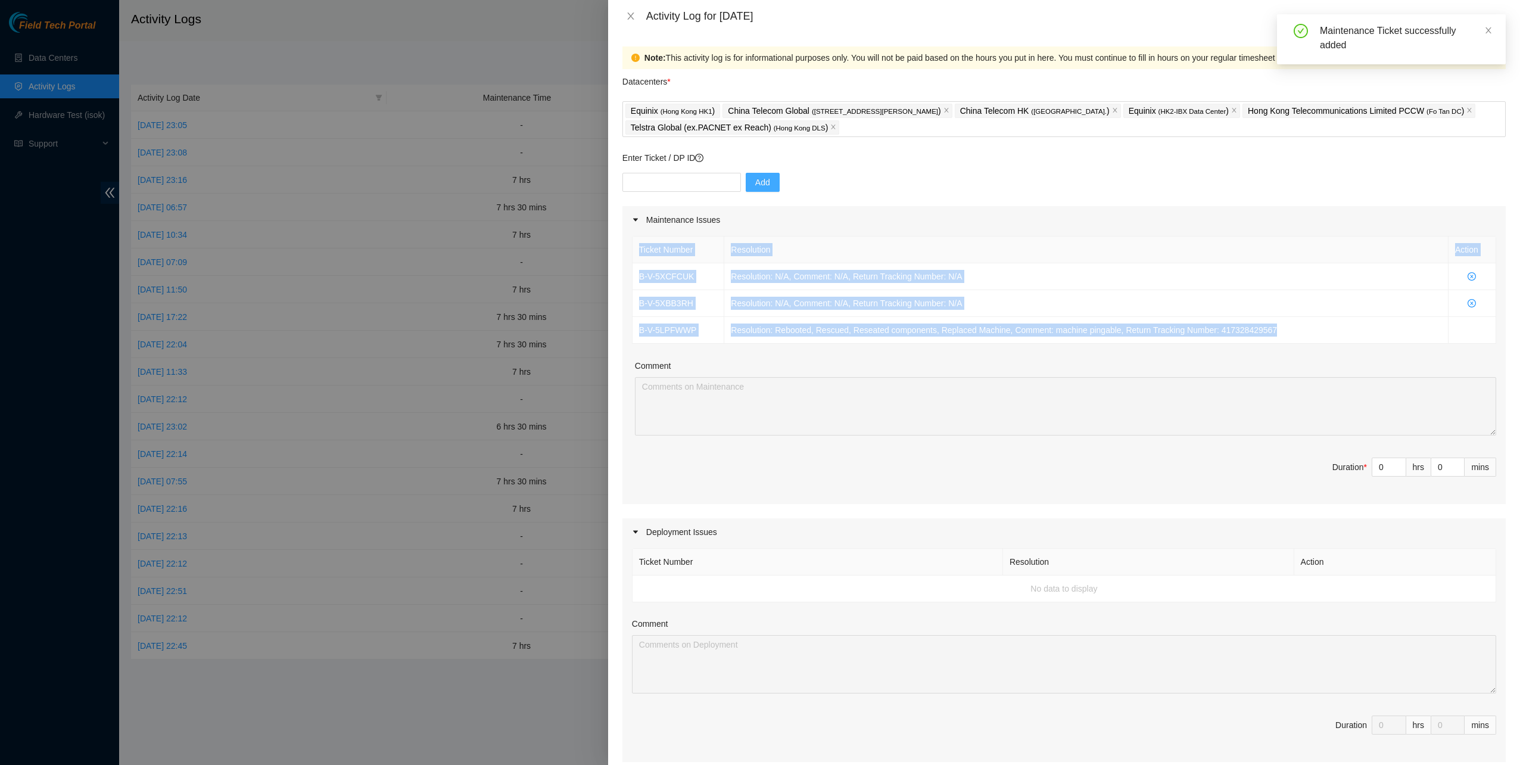
drag, startPoint x: 1298, startPoint y: 333, endPoint x: 628, endPoint y: 274, distance: 671.9
click at [628, 274] on div "Ticket Number Resolution Action B-V-5XCFCUK Resolution: N/A, Comment: N/A, Retu…" at bounding box center [1063, 368] width 883 height 270
copy table "Ticket Number Resolution Action B-V-5XCFCUK Resolution: N/A, Comment: N/A, Retu…"
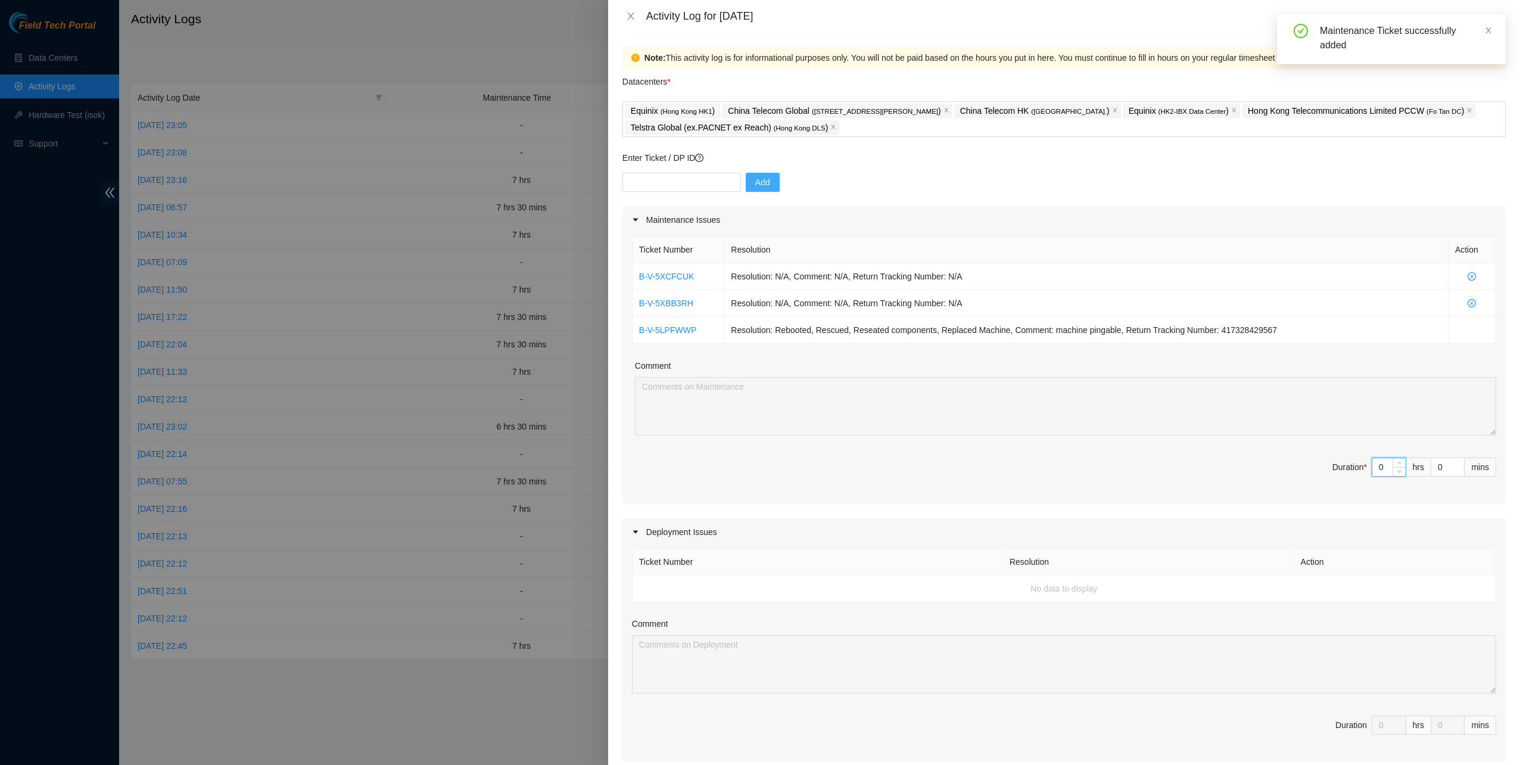
drag, startPoint x: 1374, startPoint y: 461, endPoint x: 1354, endPoint y: 460, distance: 20.3
click at [1354, 460] on span "Duration * 0 hrs 0 mins" at bounding box center [1064, 473] width 864 height 33
type input "7"
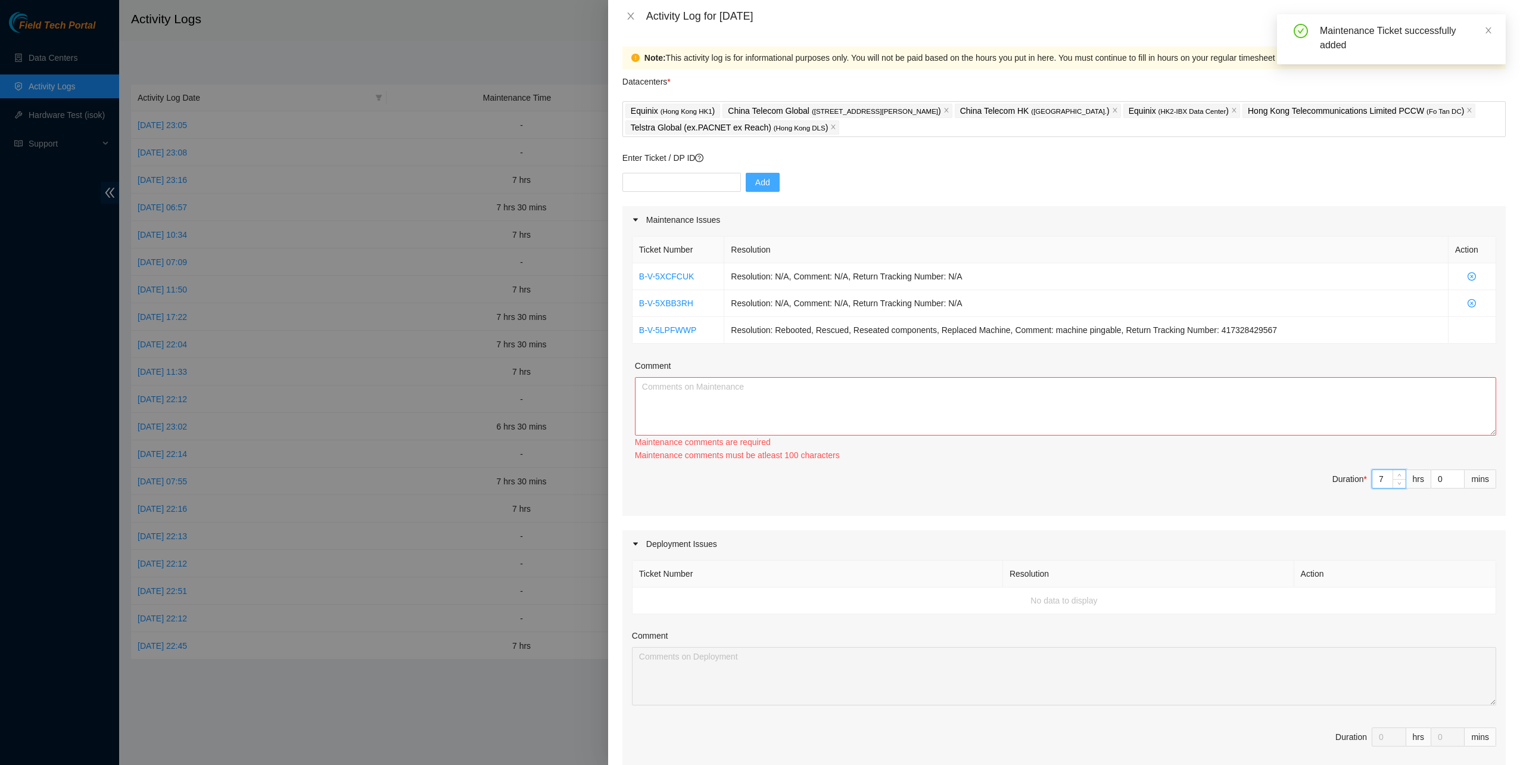
type input "7"
drag, startPoint x: 1018, startPoint y: 387, endPoint x: 1008, endPoint y: 391, distance: 10.9
click at [1017, 386] on textarea "Comment" at bounding box center [1065, 406] width 861 height 58
paste textarea "Ticket Number Resolution Action B-V-5XCFCUK Resolution: N/A, Comment: N/A, Retu…"
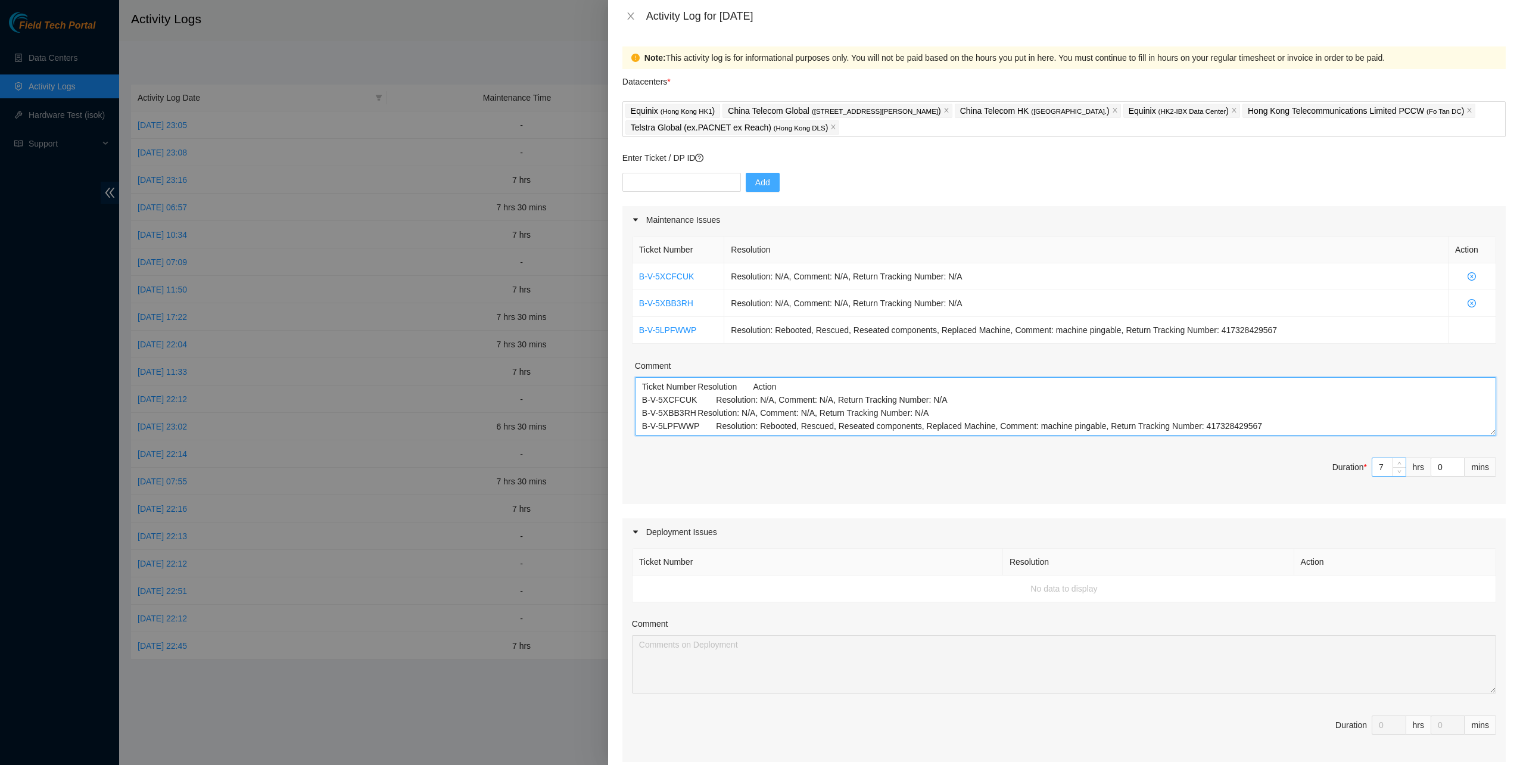
type textarea "Ticket Number Resolution Action B-V-5XCFCUK Resolution: N/A, Comment: N/A, Retu…"
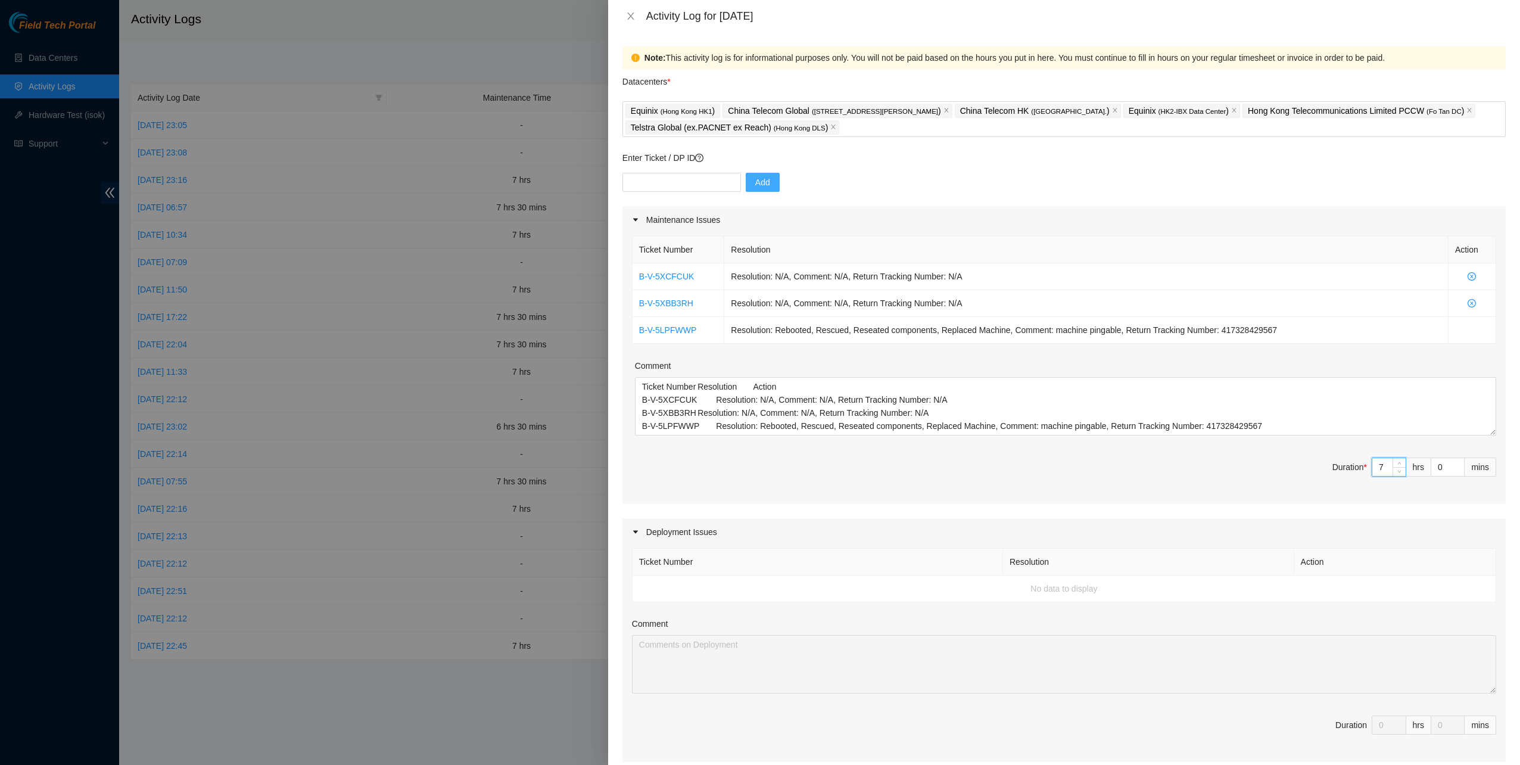
drag, startPoint x: 1362, startPoint y: 467, endPoint x: 1349, endPoint y: 467, distance: 13.1
click at [1349, 467] on span "Duration * 7 hrs 0 mins" at bounding box center [1064, 473] width 864 height 33
type input "6"
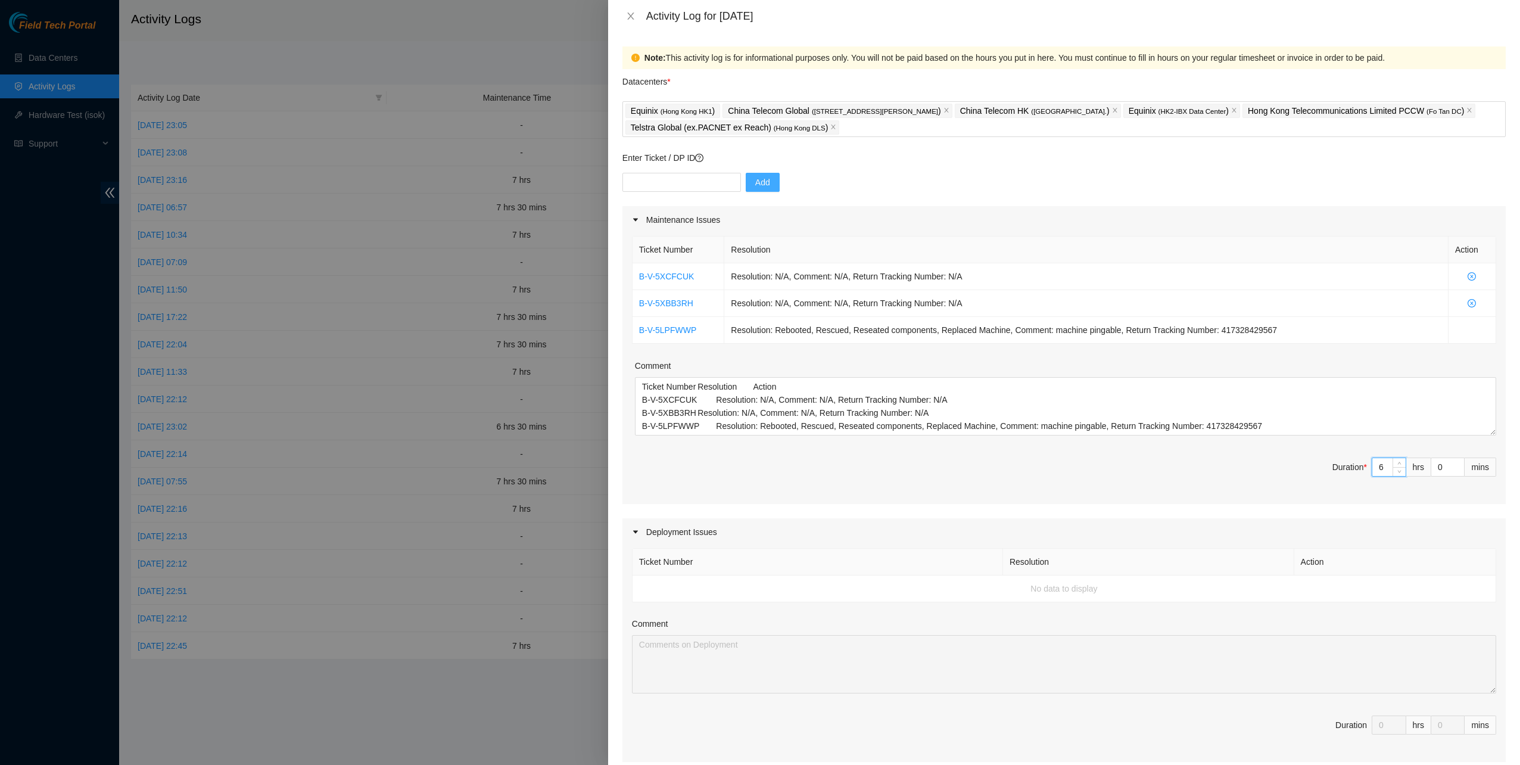
type input "3"
type input "30"
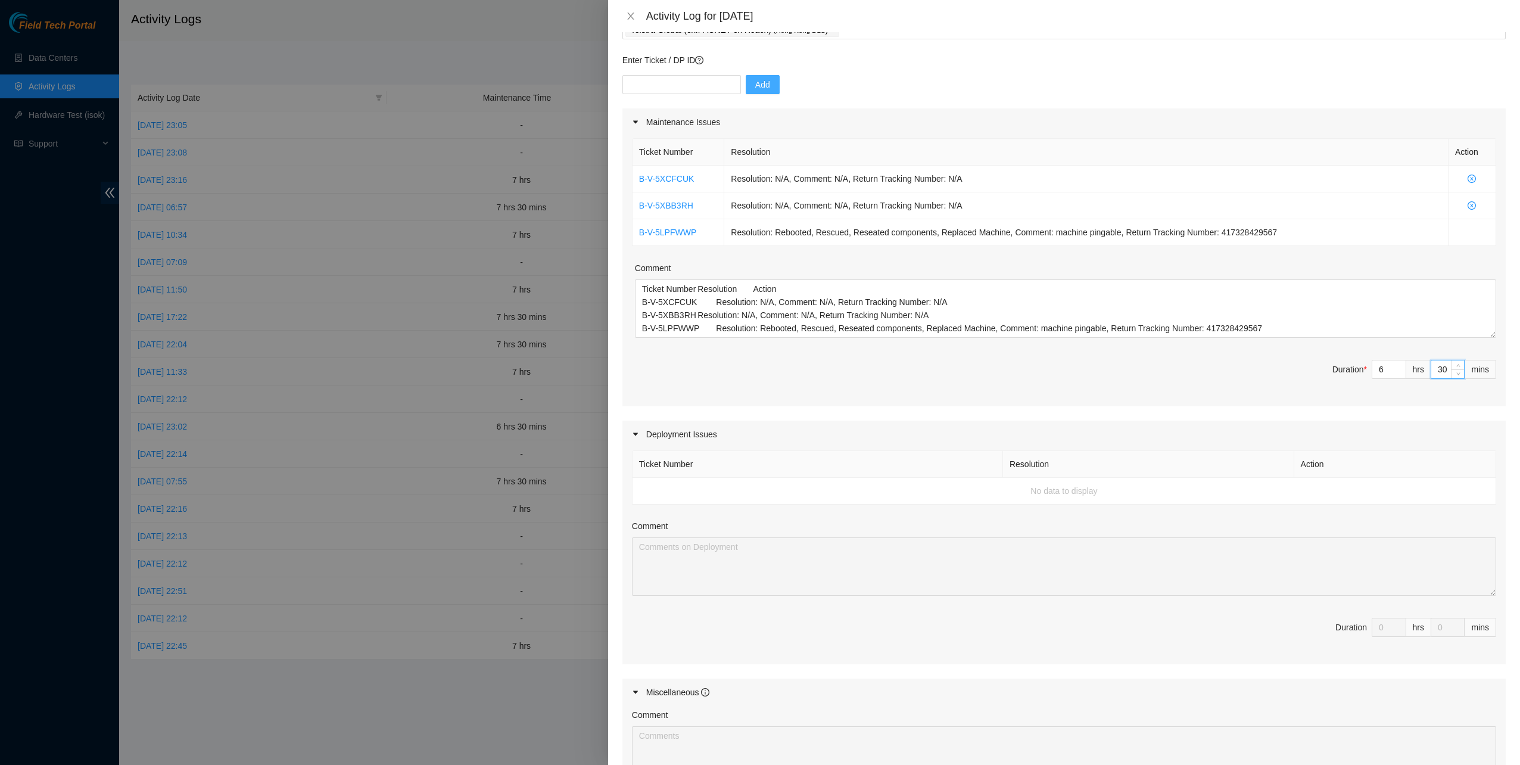
scroll to position [298, 0]
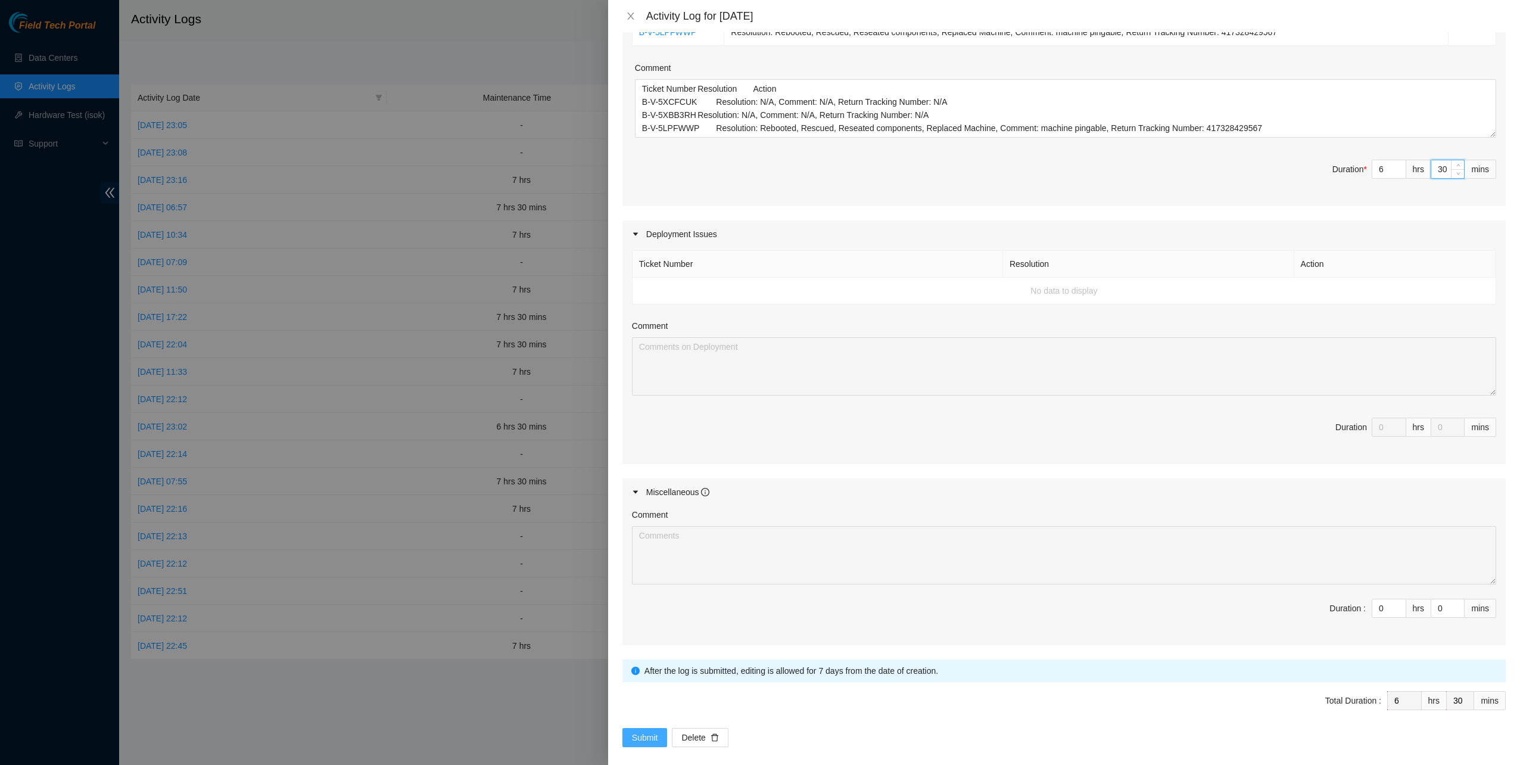
type input "30"
click at [643, 731] on span "Submit" at bounding box center [645, 737] width 26 height 13
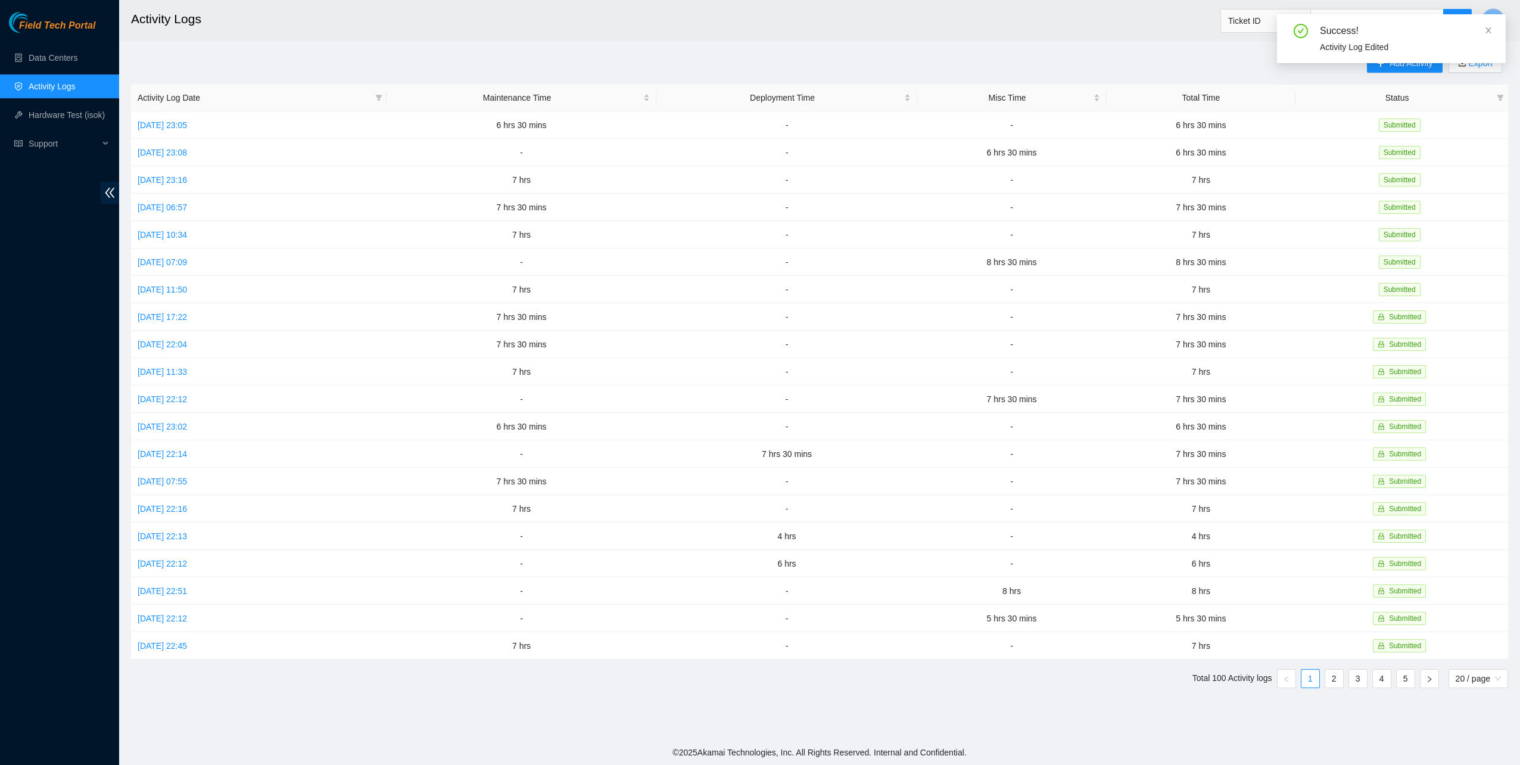
drag, startPoint x: 1489, startPoint y: 29, endPoint x: 1471, endPoint y: 37, distance: 19.7
click at [1489, 29] on icon "close" at bounding box center [1488, 30] width 6 height 6
click at [1489, 21] on button "T" at bounding box center [1493, 20] width 24 height 24
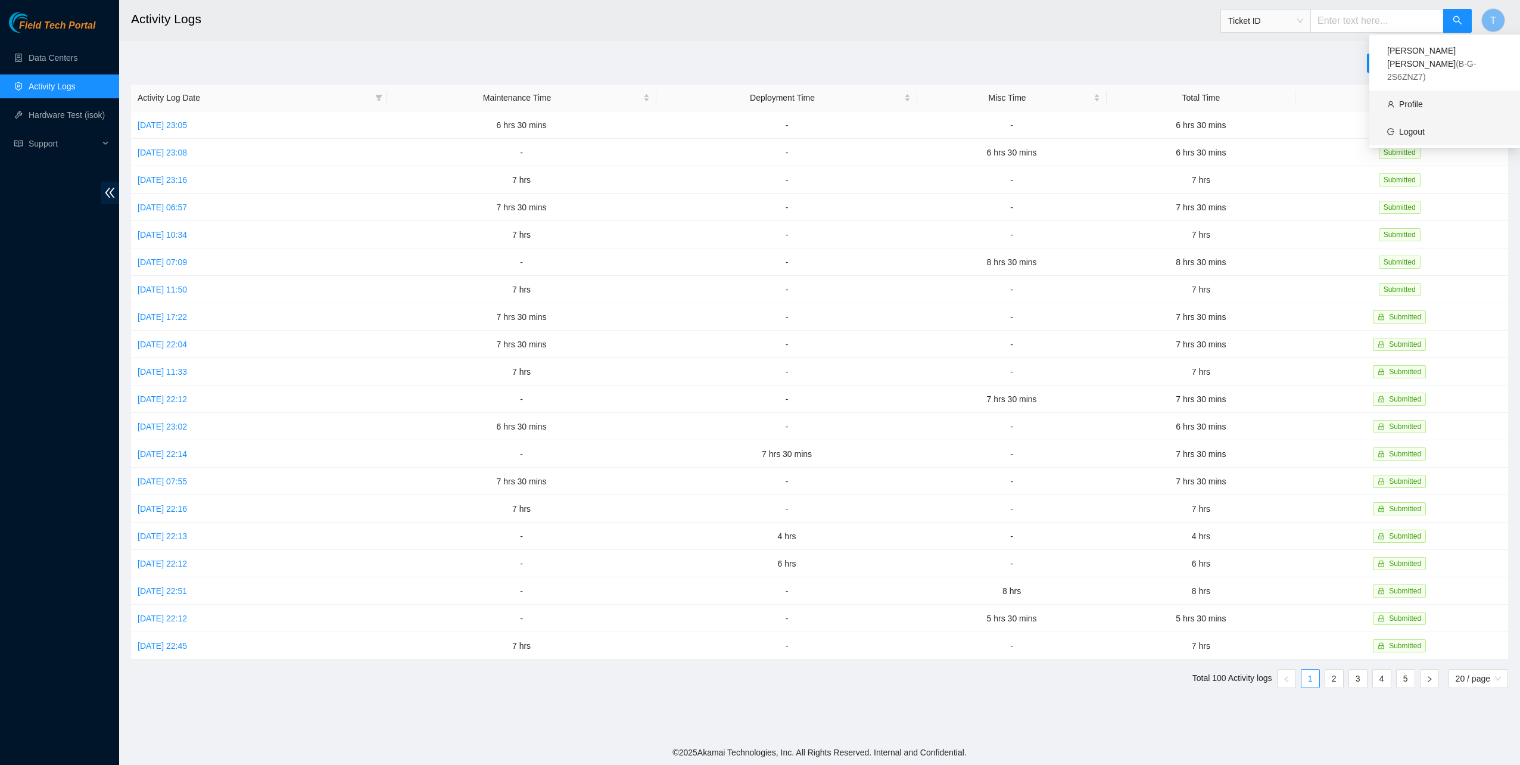
click at [1424, 127] on link "Logout" at bounding box center [1412, 132] width 26 height 10
